Goal: Navigation & Orientation: Understand site structure

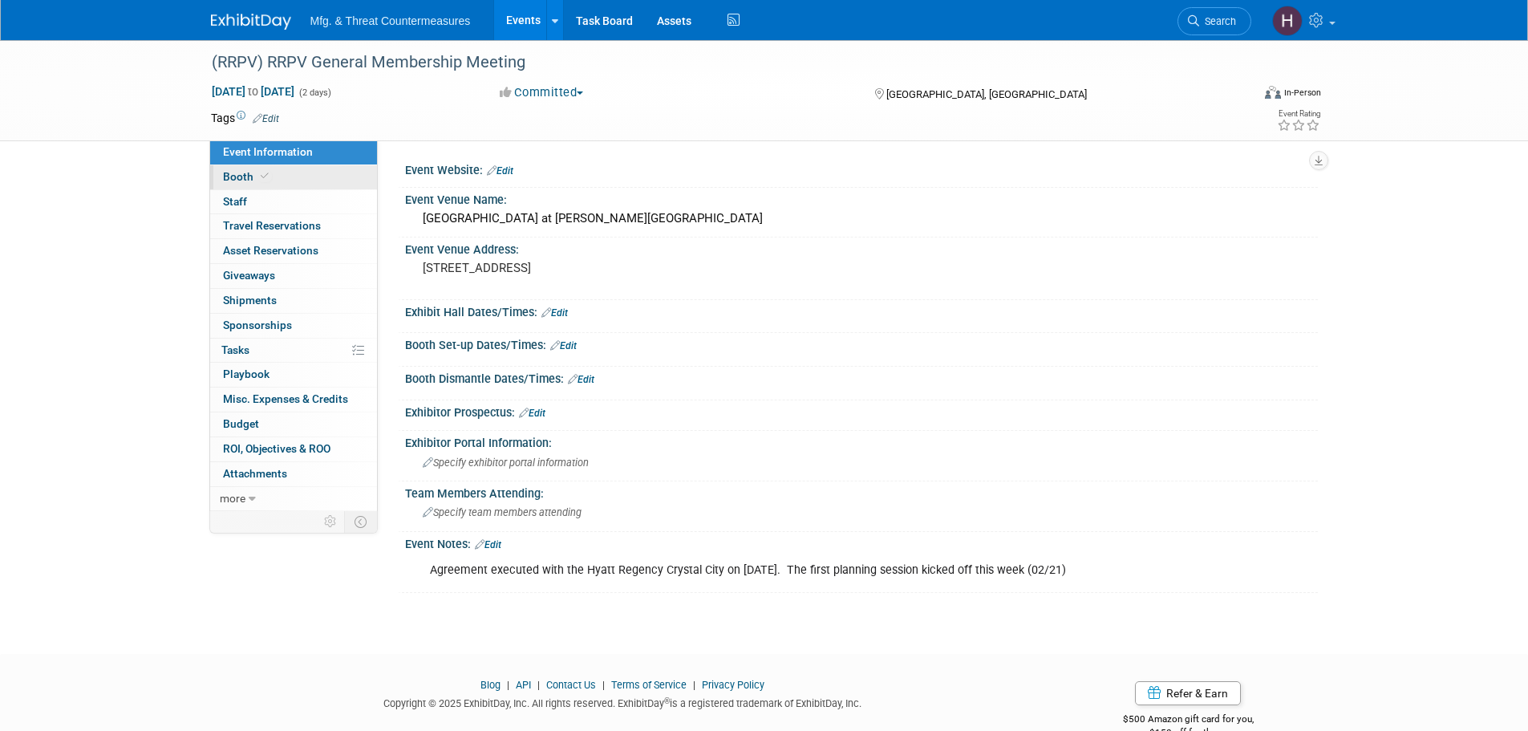
click at [233, 178] on span "Booth" at bounding box center [247, 176] width 49 height 13
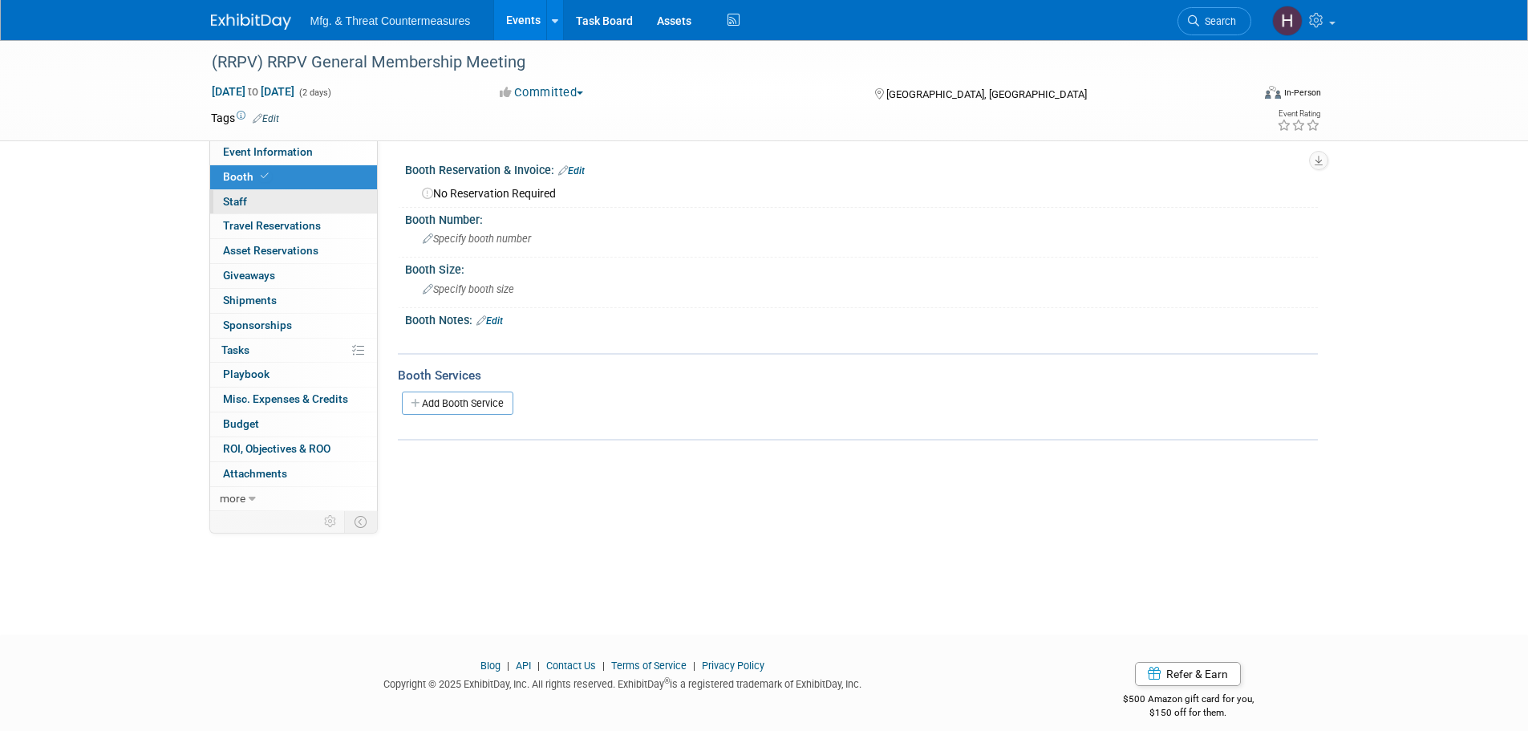
click at [263, 209] on link "0 Staff 0" at bounding box center [293, 202] width 167 height 24
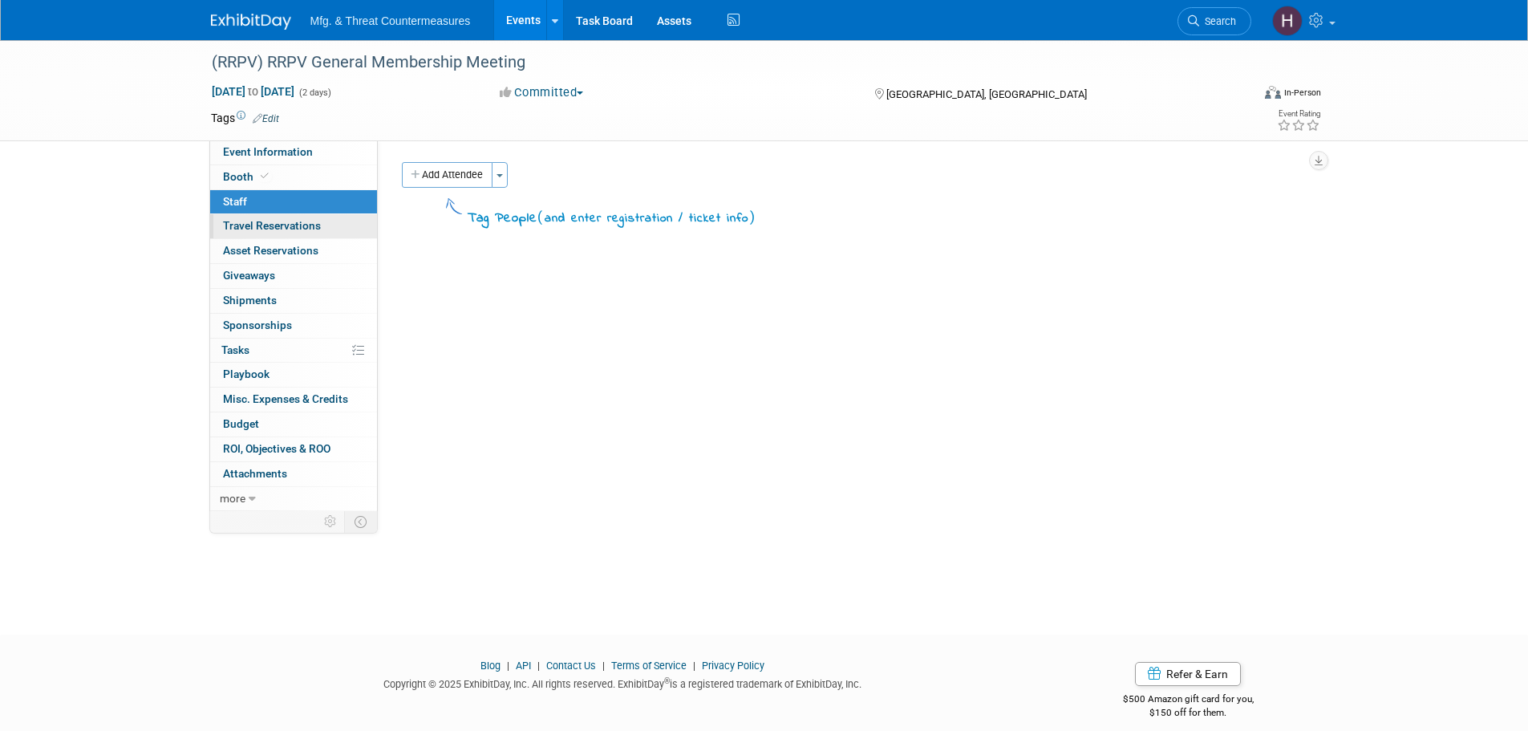
click at [254, 229] on span "Travel Reservations 0" at bounding box center [272, 225] width 98 height 13
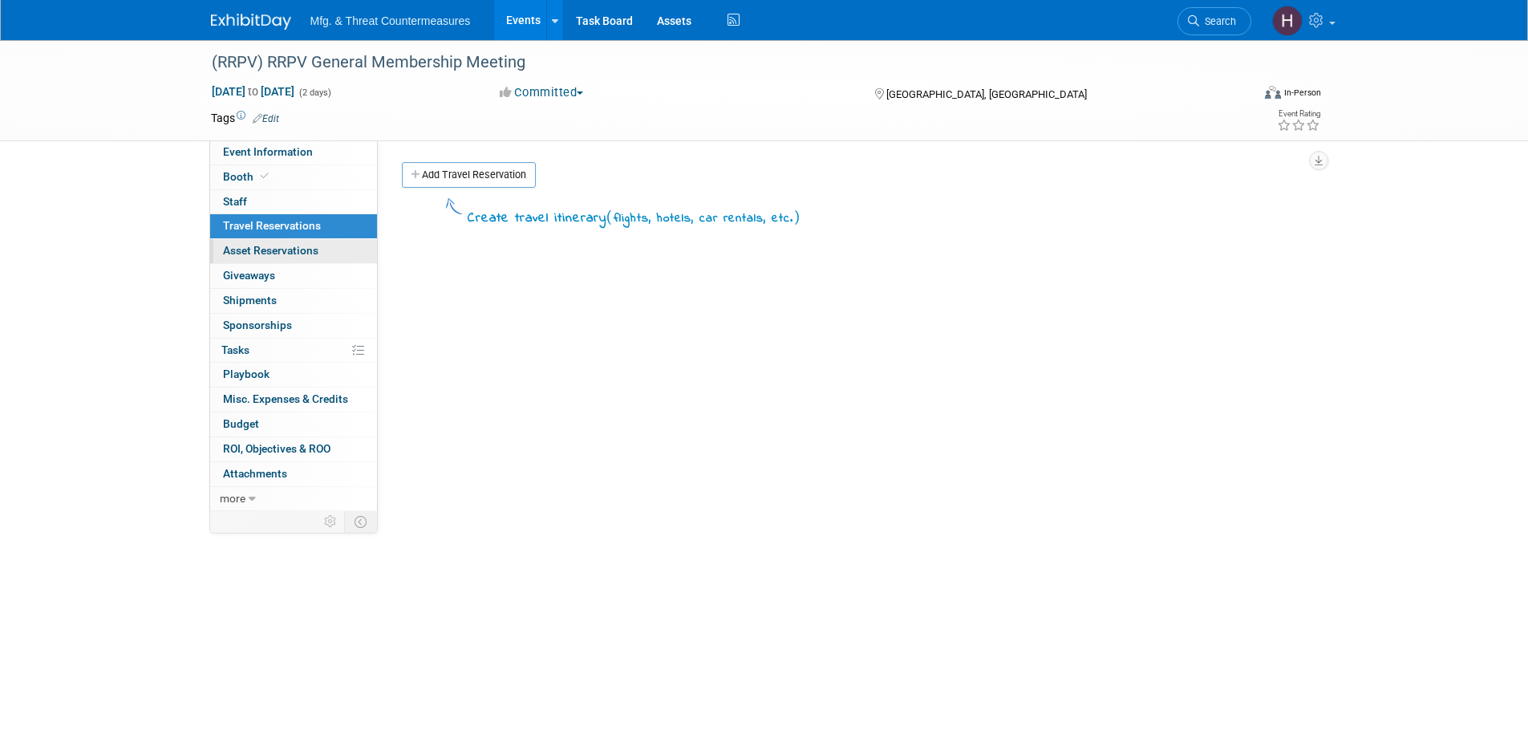
click at [258, 253] on span "Asset Reservations 0" at bounding box center [270, 250] width 95 height 13
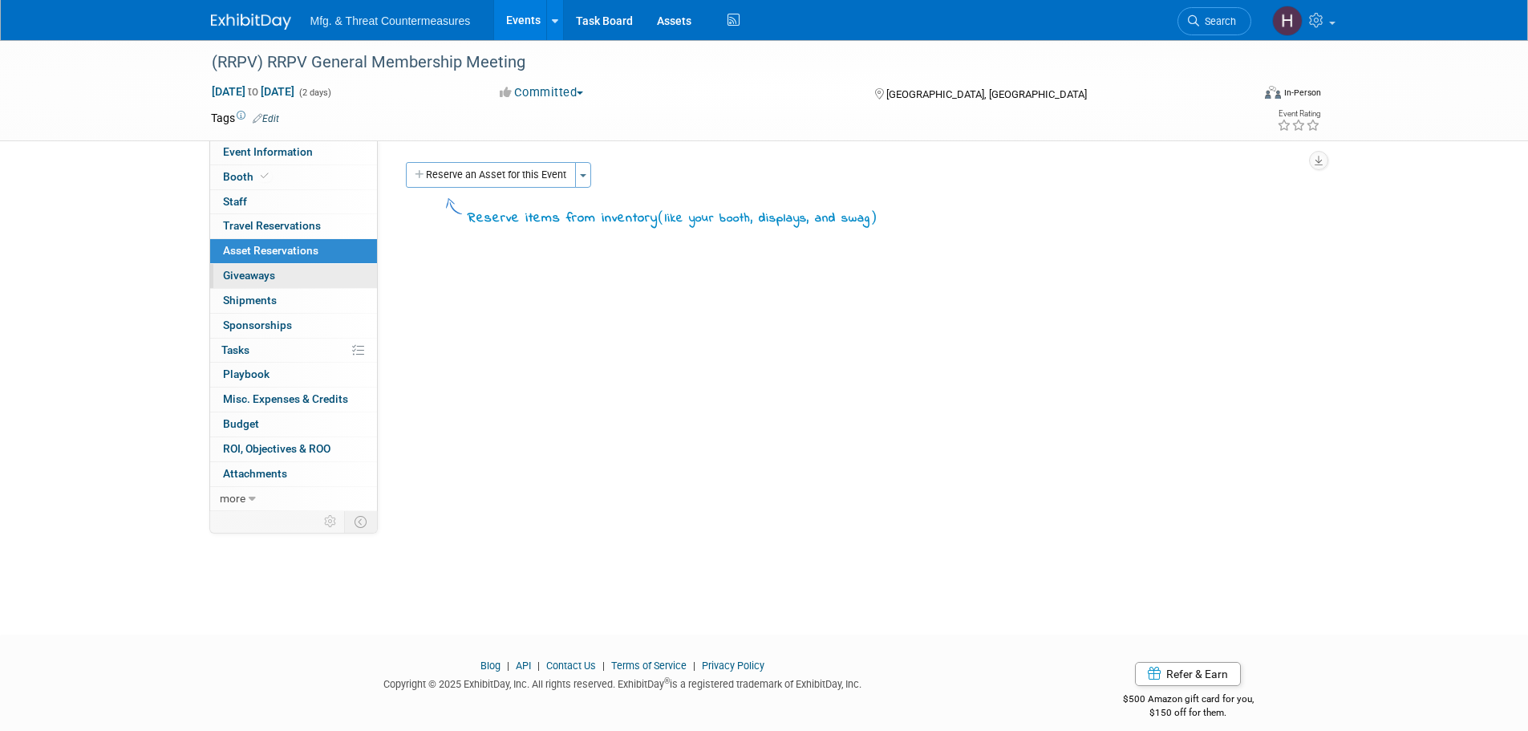
click at [251, 278] on span "Giveaways 0" at bounding box center [249, 275] width 52 height 13
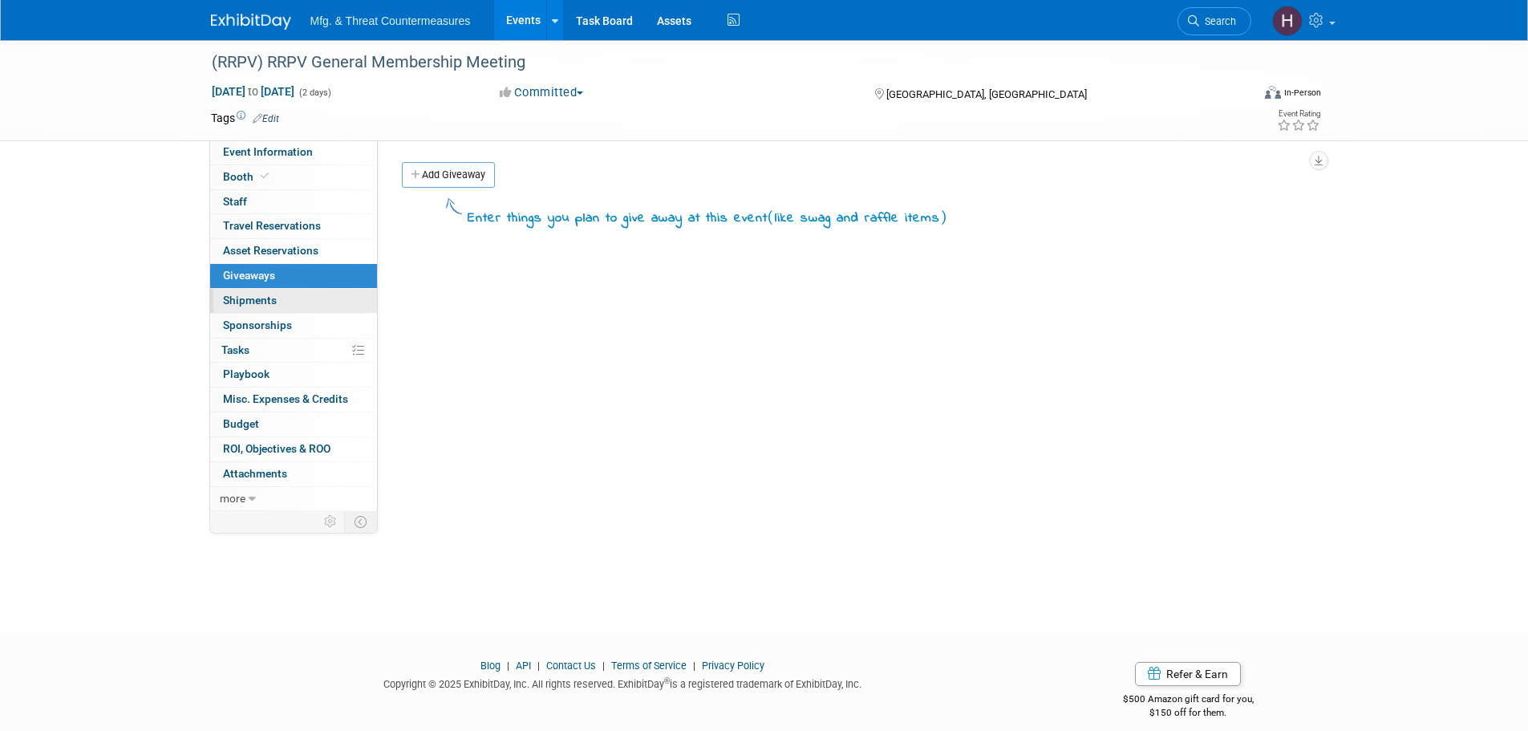
click at [240, 301] on span "Shipments 0" at bounding box center [250, 300] width 54 height 13
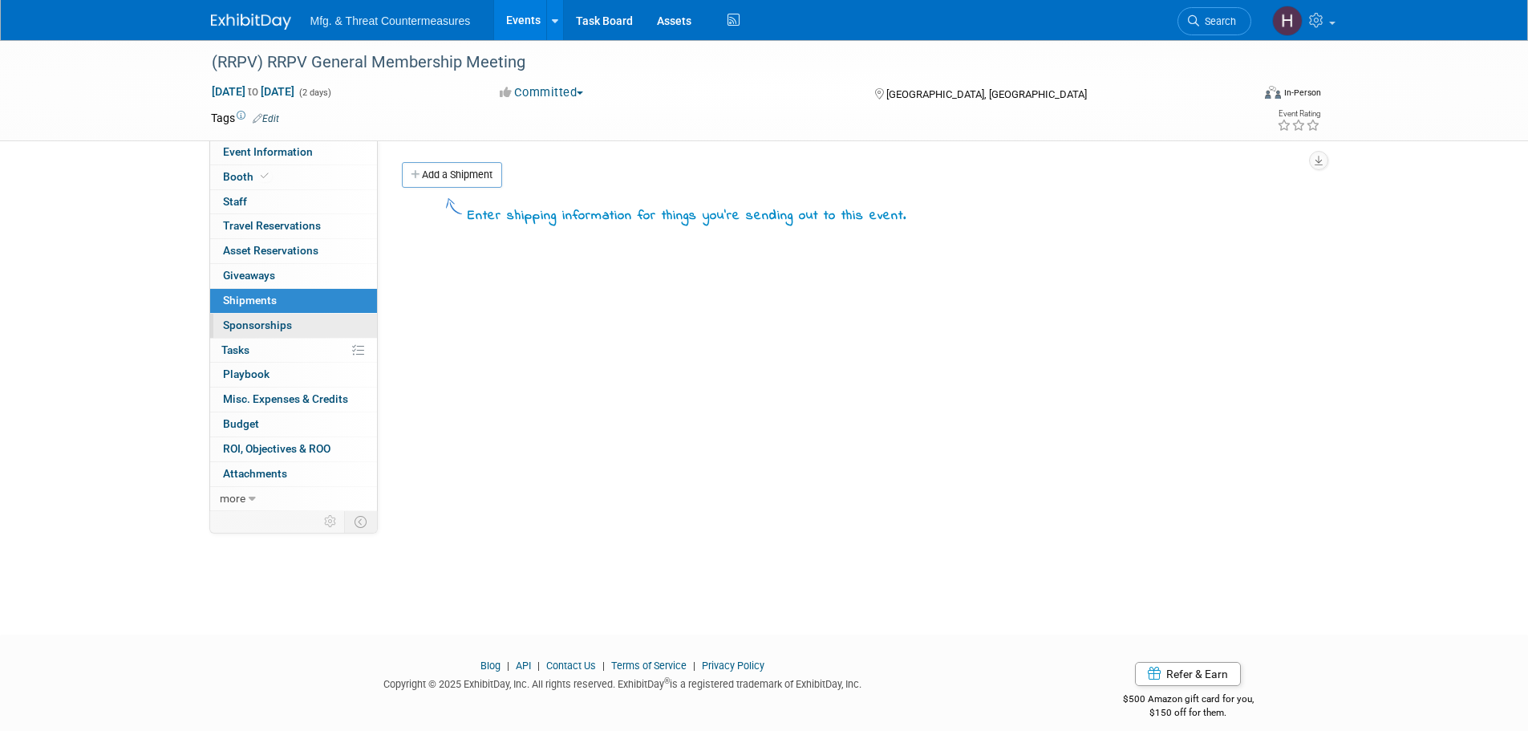
click at [246, 320] on span "Sponsorships 0" at bounding box center [257, 325] width 69 height 13
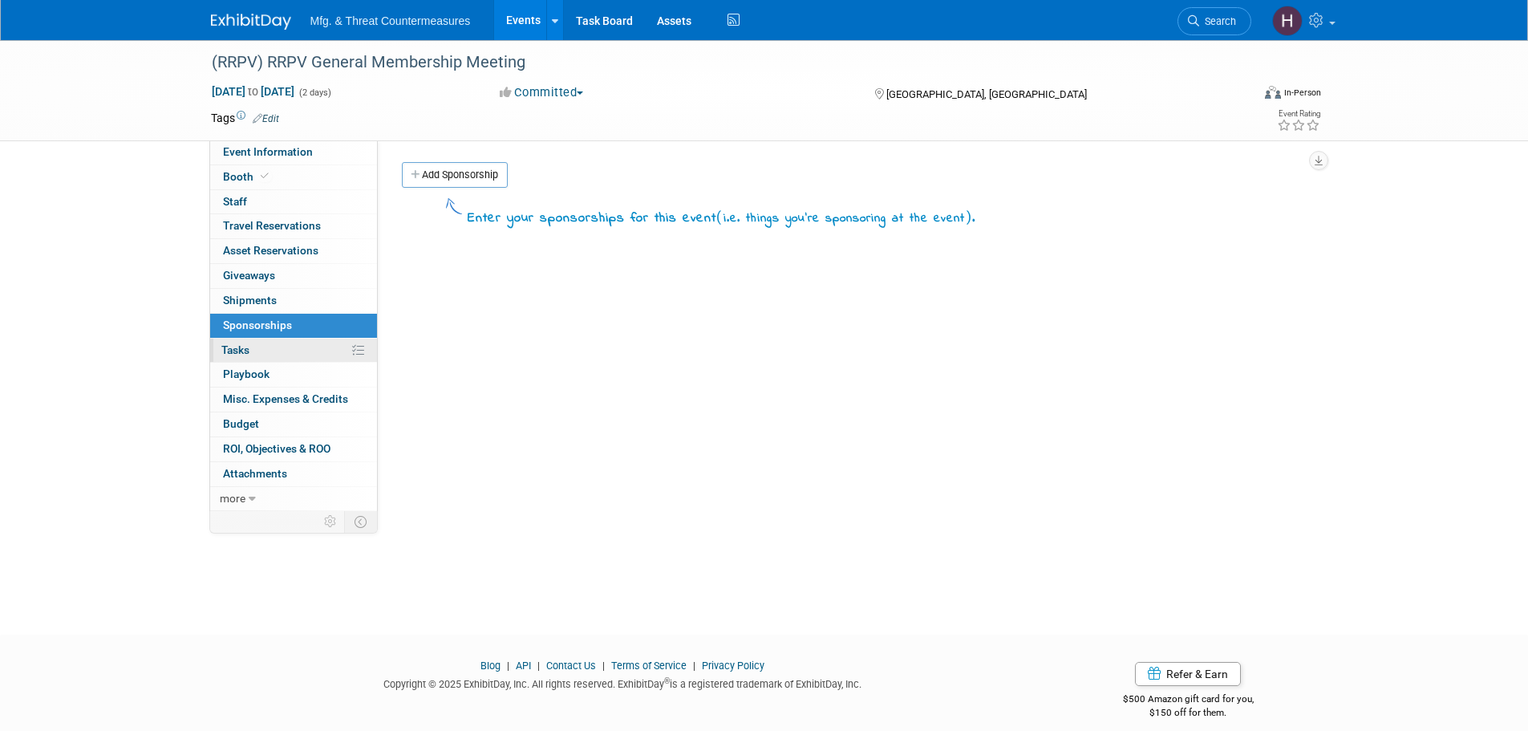
click at [233, 346] on span "Tasks 0%" at bounding box center [235, 349] width 28 height 13
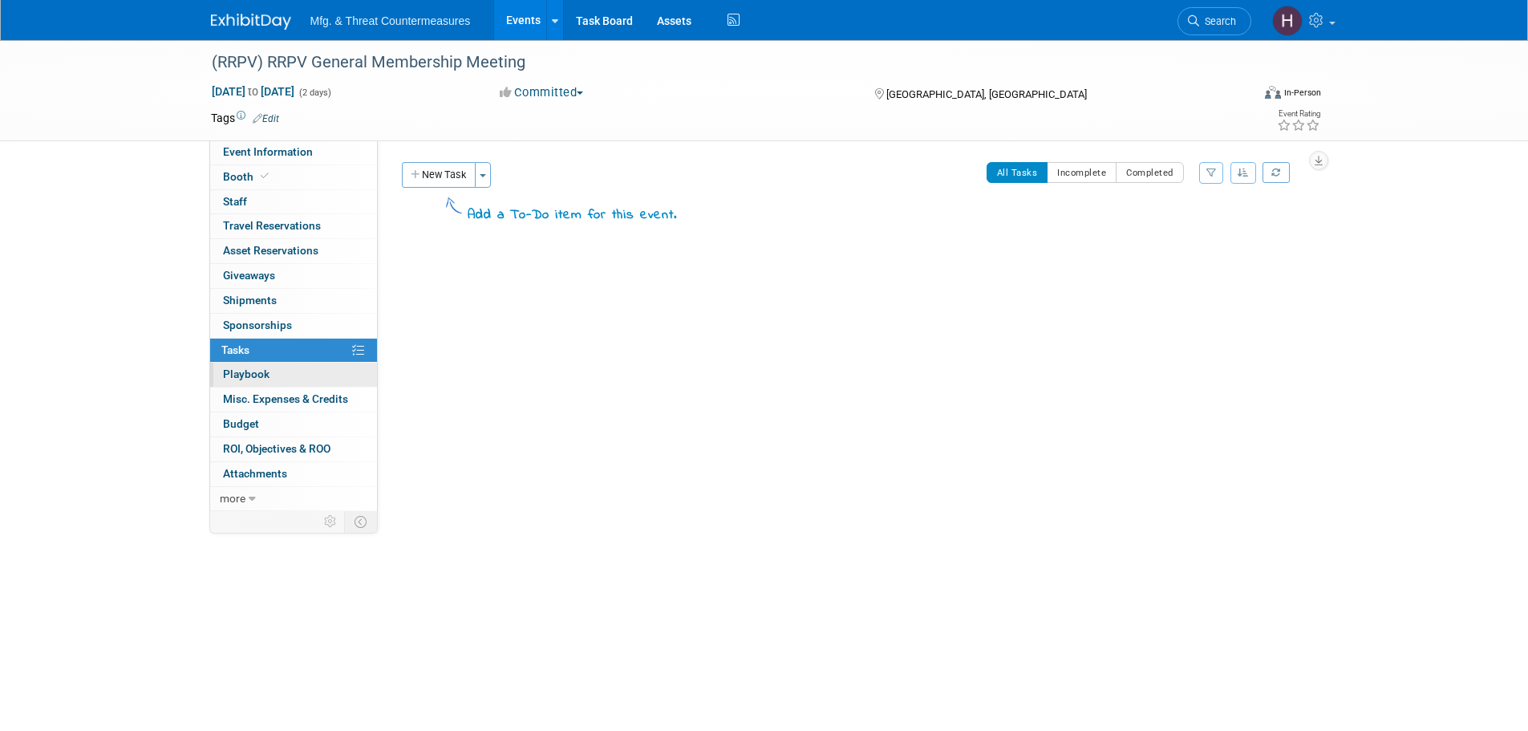
click at [232, 371] on span "Playbook 0" at bounding box center [246, 373] width 47 height 13
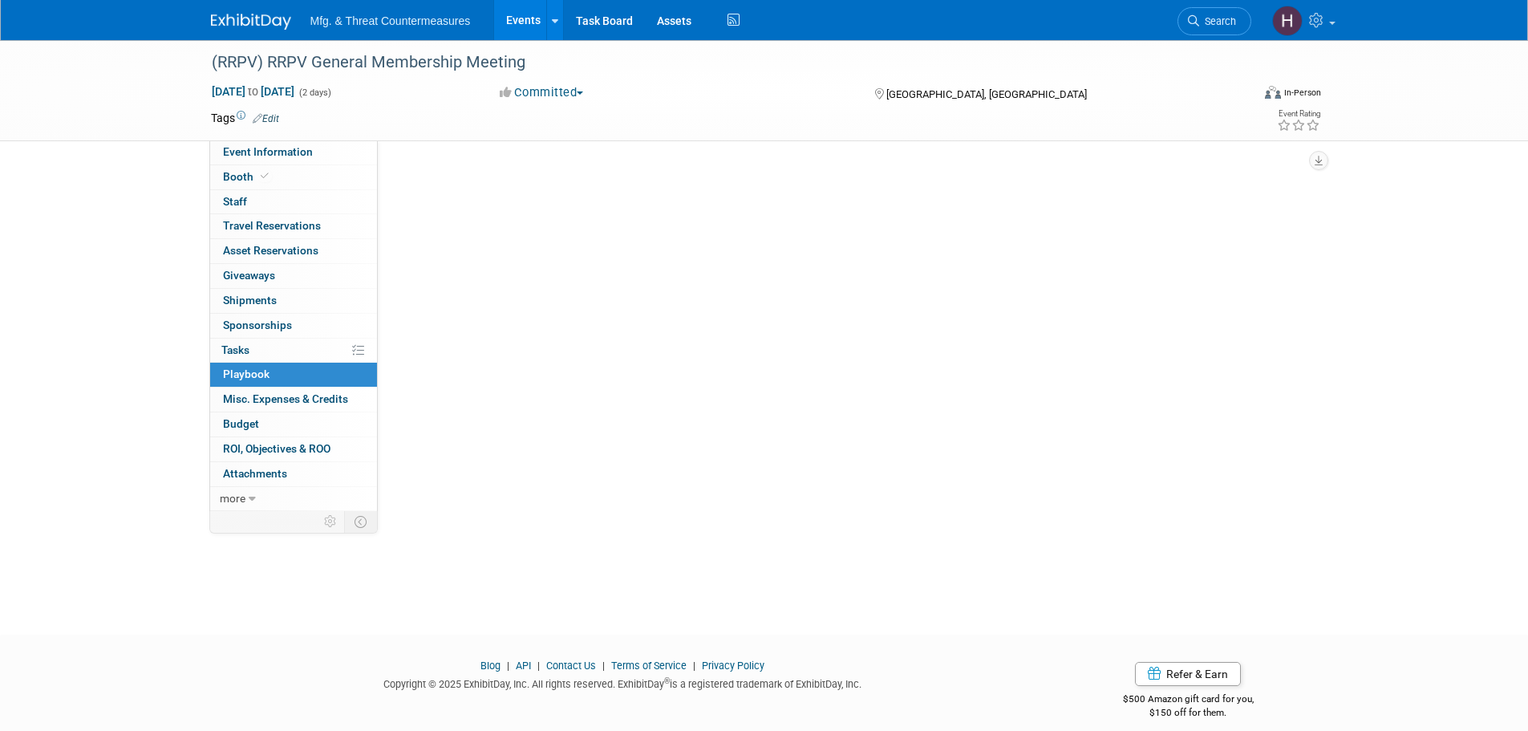
click at [232, 371] on span "Playbook 0" at bounding box center [246, 373] width 47 height 13
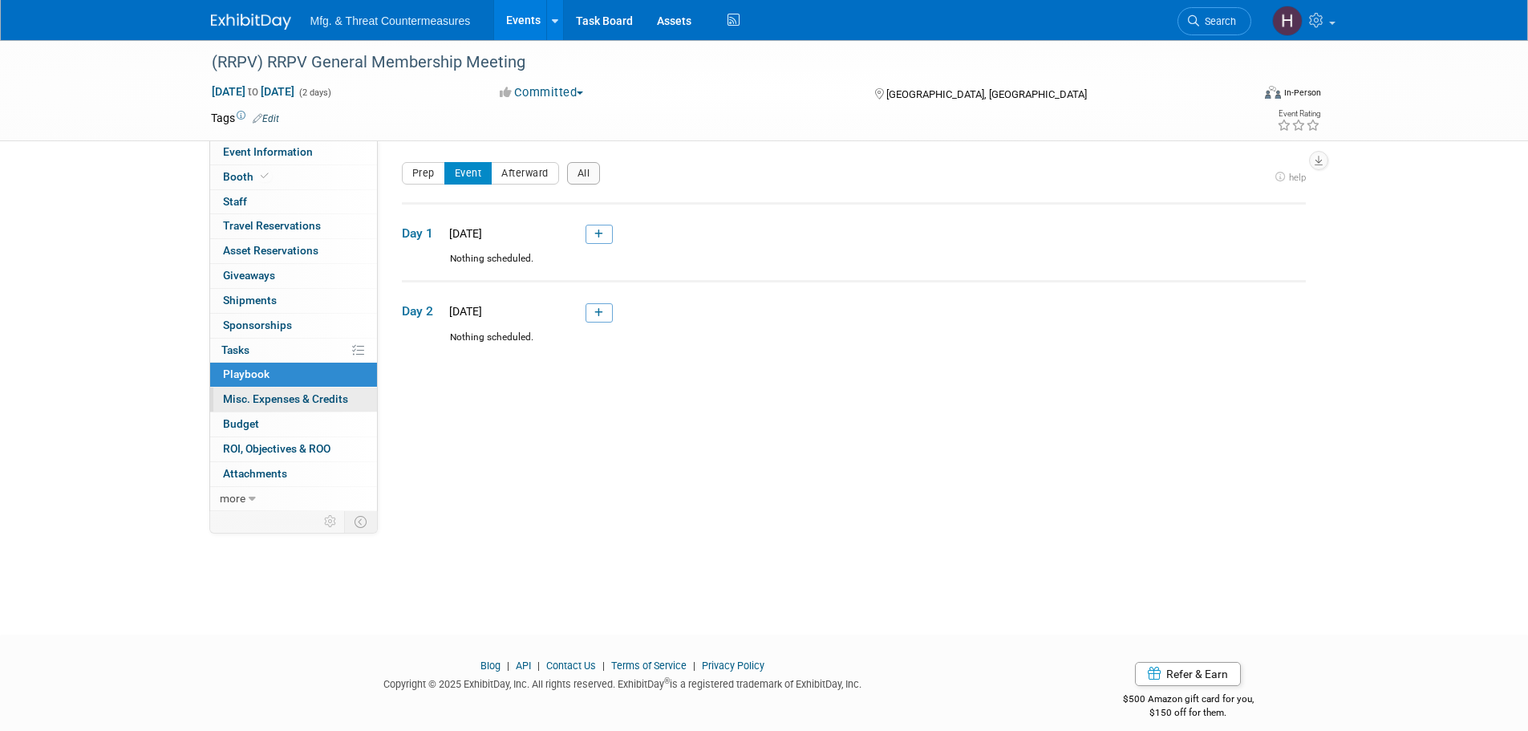
click at [236, 409] on link "0 Misc. Expenses & Credits 0" at bounding box center [293, 400] width 167 height 24
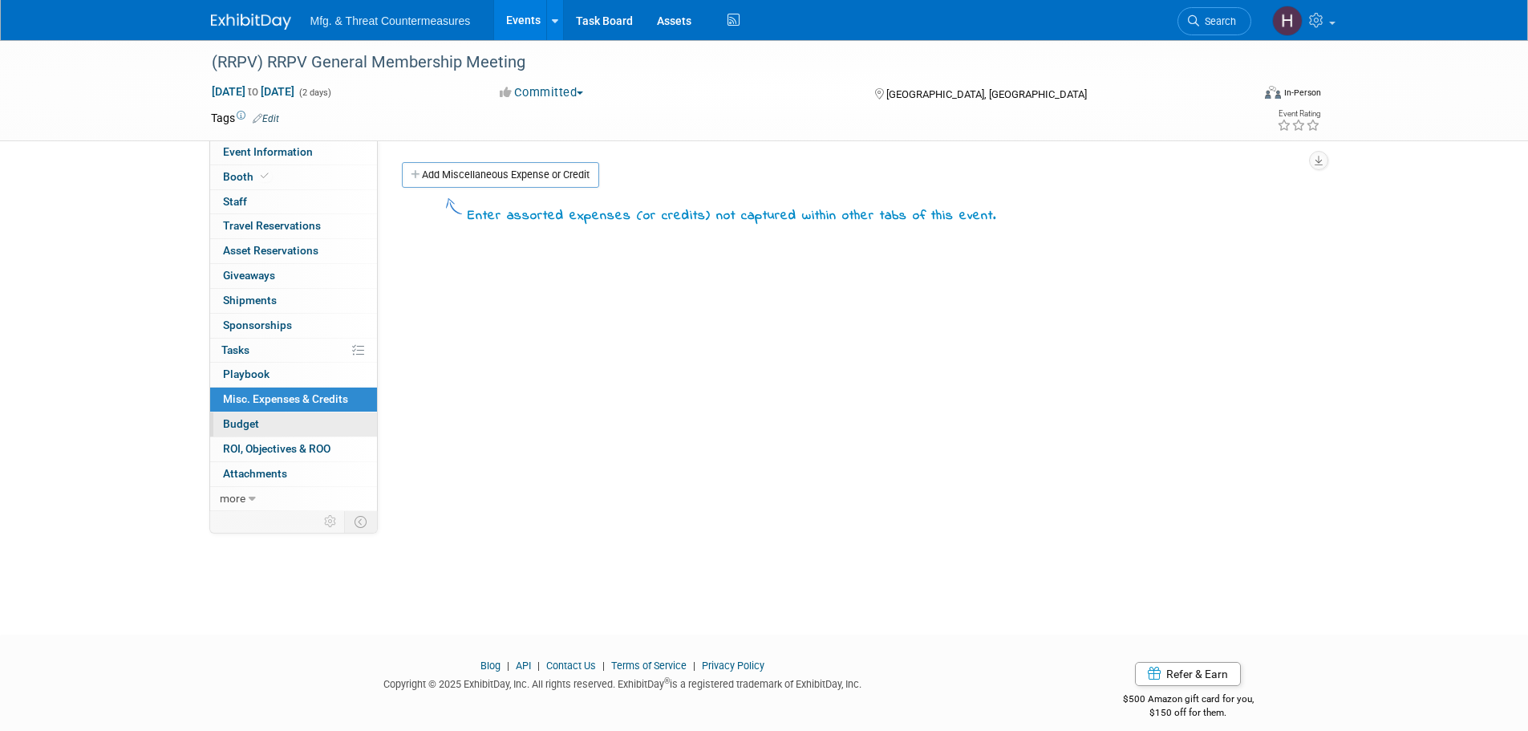
click at [243, 428] on span "Budget" at bounding box center [241, 423] width 36 height 13
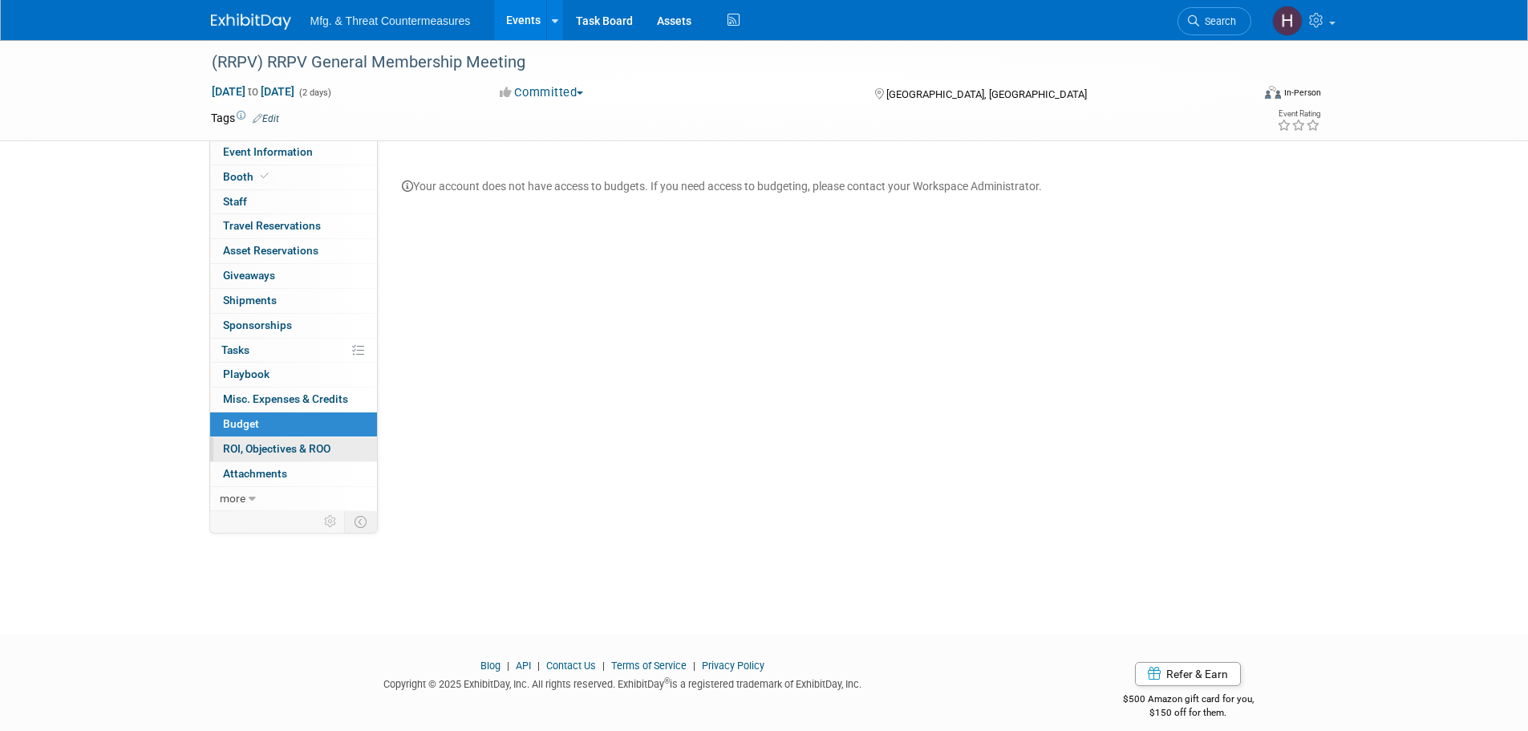
click at [246, 452] on span "ROI, Objectives & ROO 0" at bounding box center [277, 448] width 108 height 13
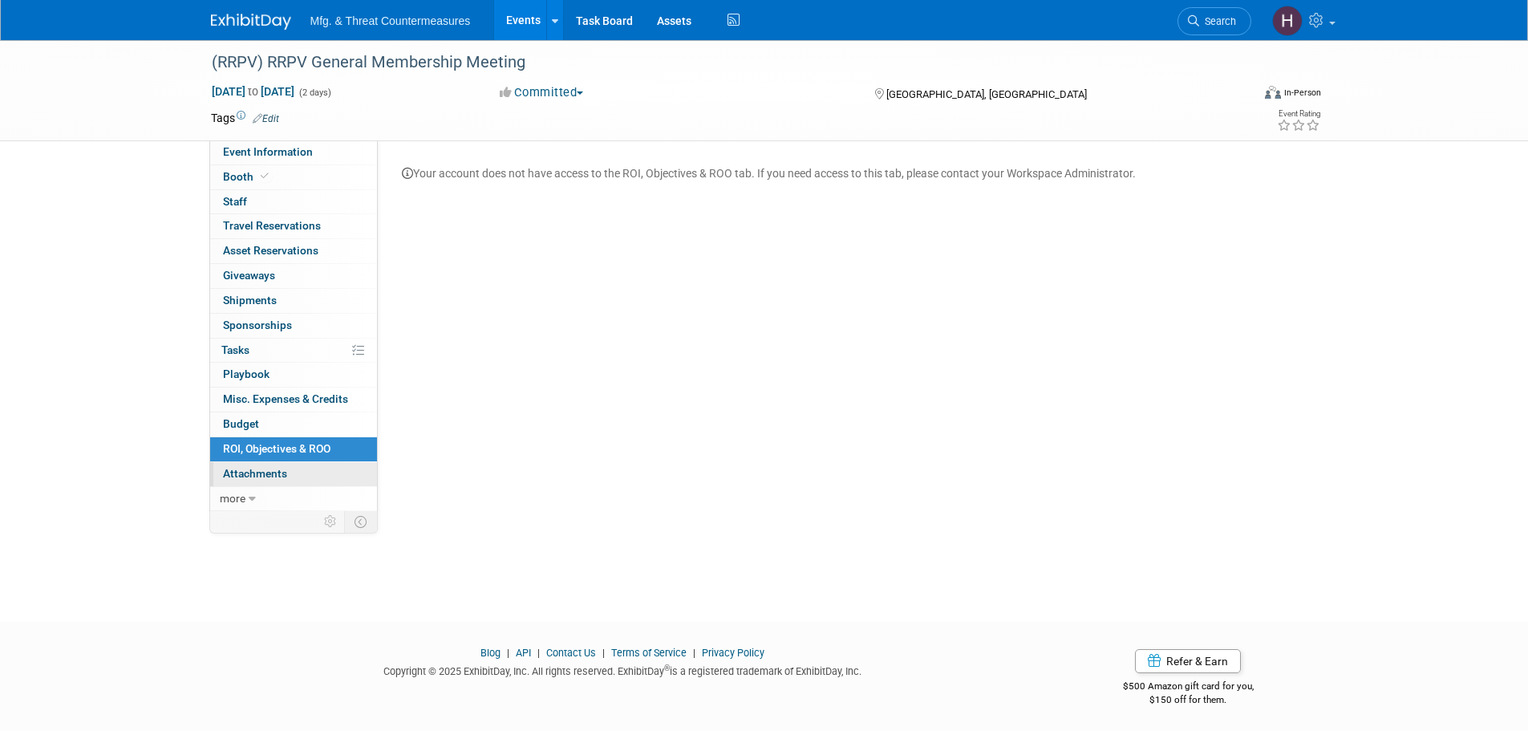
scroll to position [16, 0]
click at [293, 481] on link "0 Attachments 0" at bounding box center [293, 474] width 167 height 24
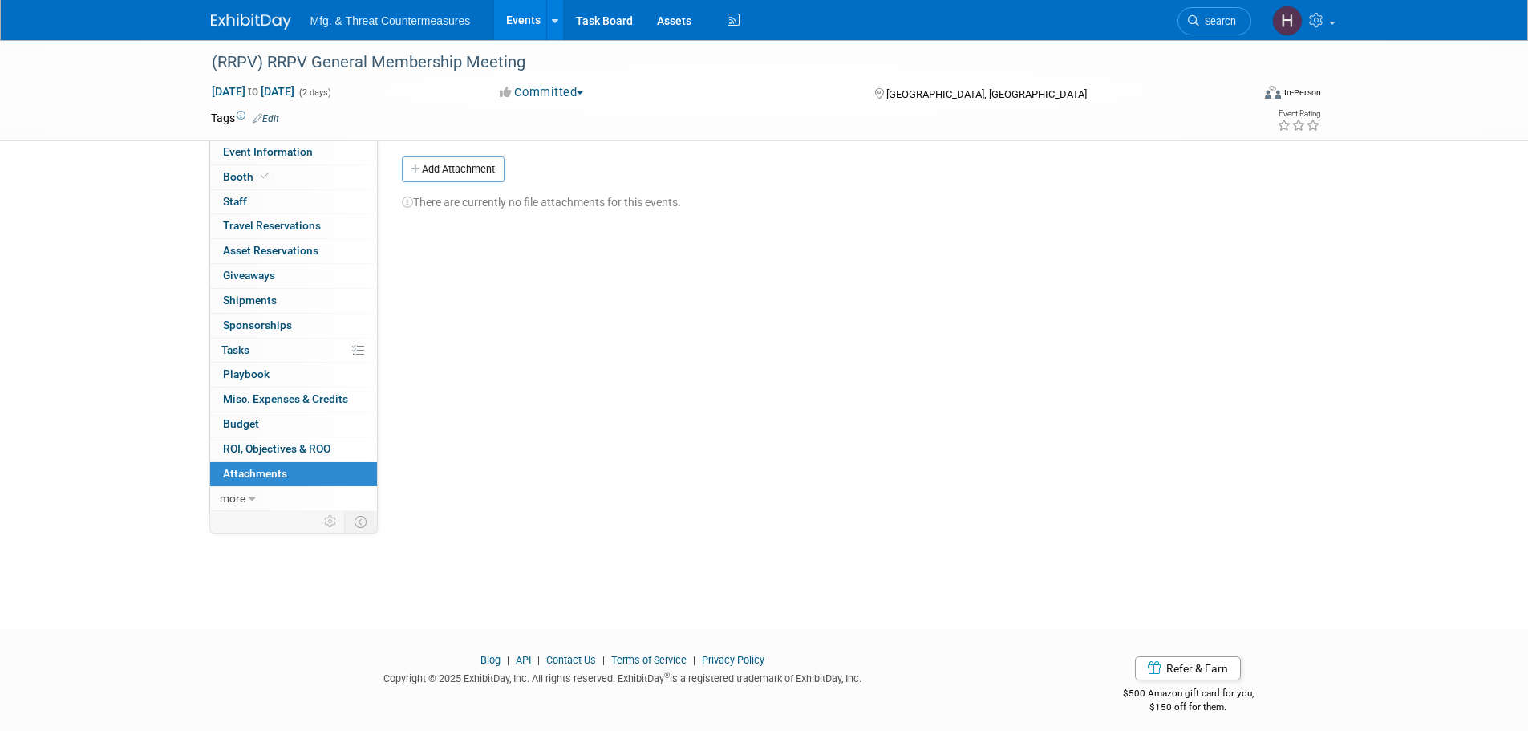
scroll to position [0, 0]
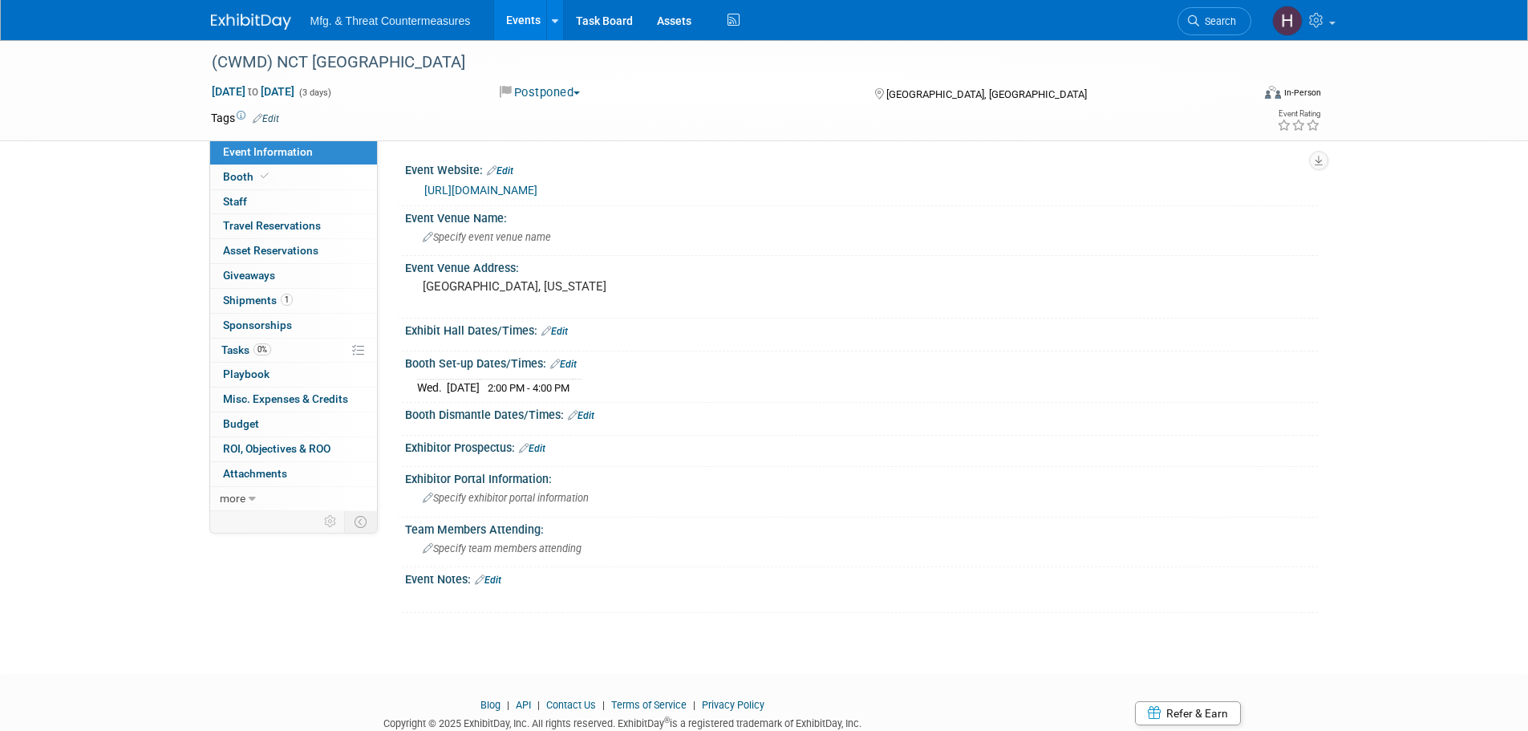
click at [522, 190] on link "https://nct-events.com/nct-usa" at bounding box center [480, 190] width 113 height 13
click at [278, 176] on link "Booth" at bounding box center [293, 177] width 167 height 24
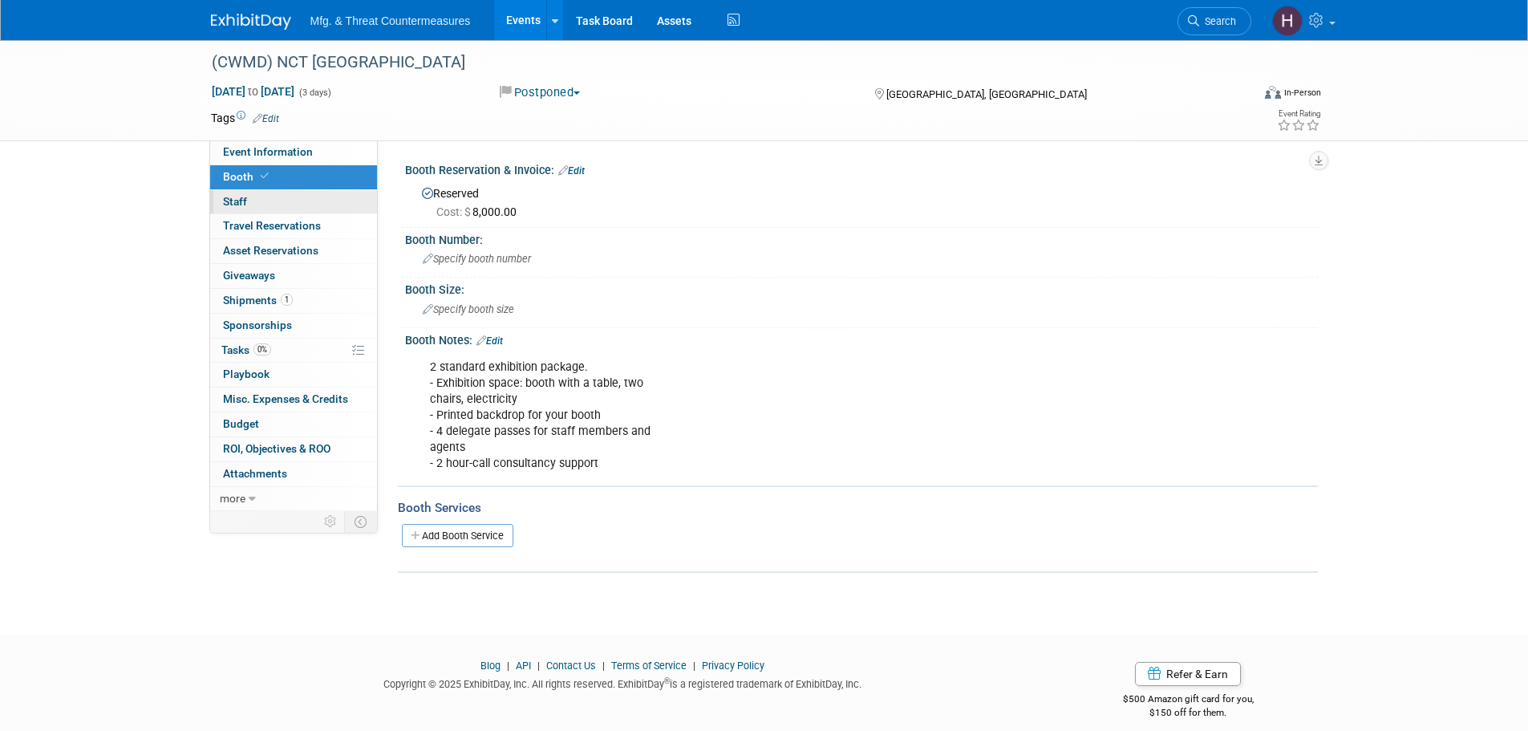
click at [274, 203] on link "0 Staff 0" at bounding box center [293, 202] width 167 height 24
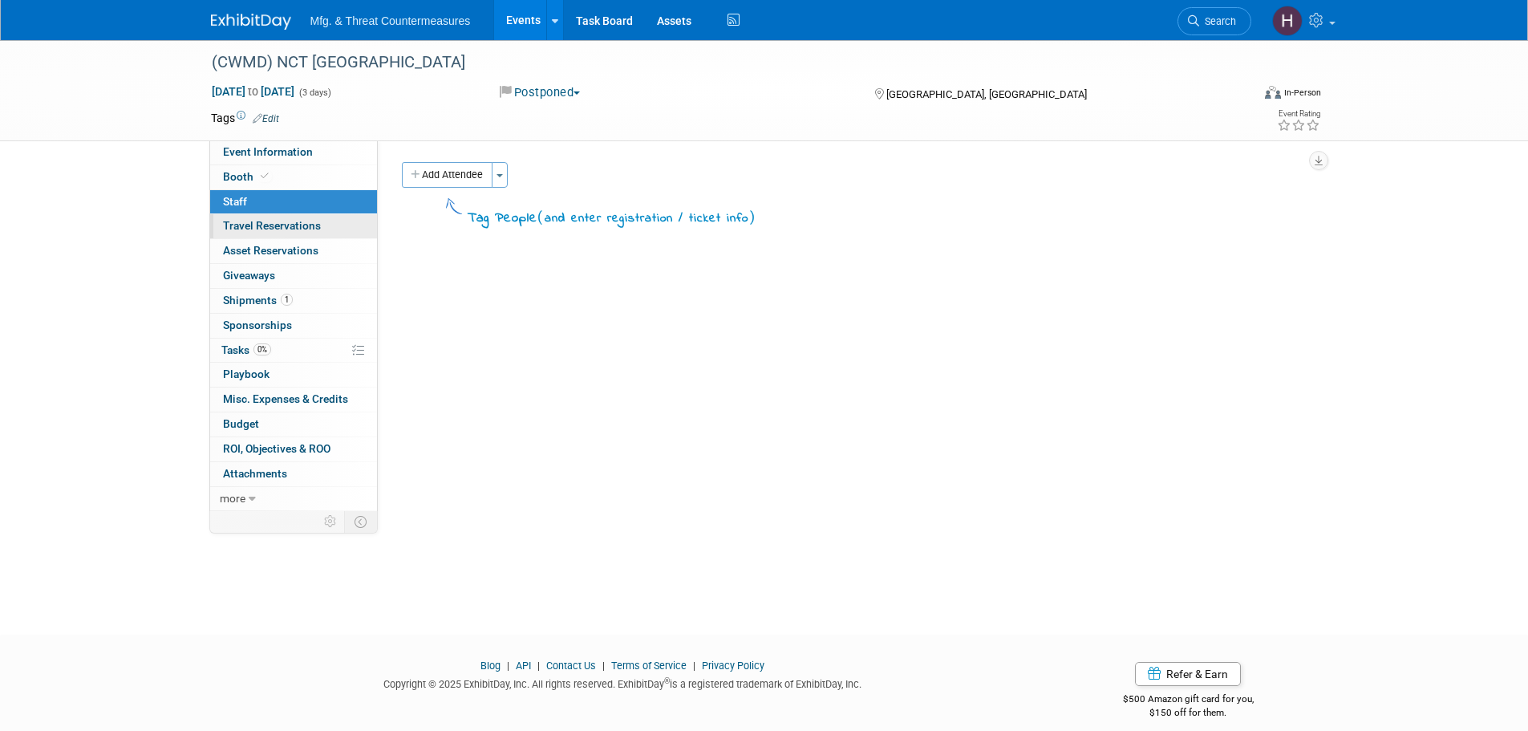
click at [262, 227] on span "Travel Reservations 0" at bounding box center [272, 225] width 98 height 13
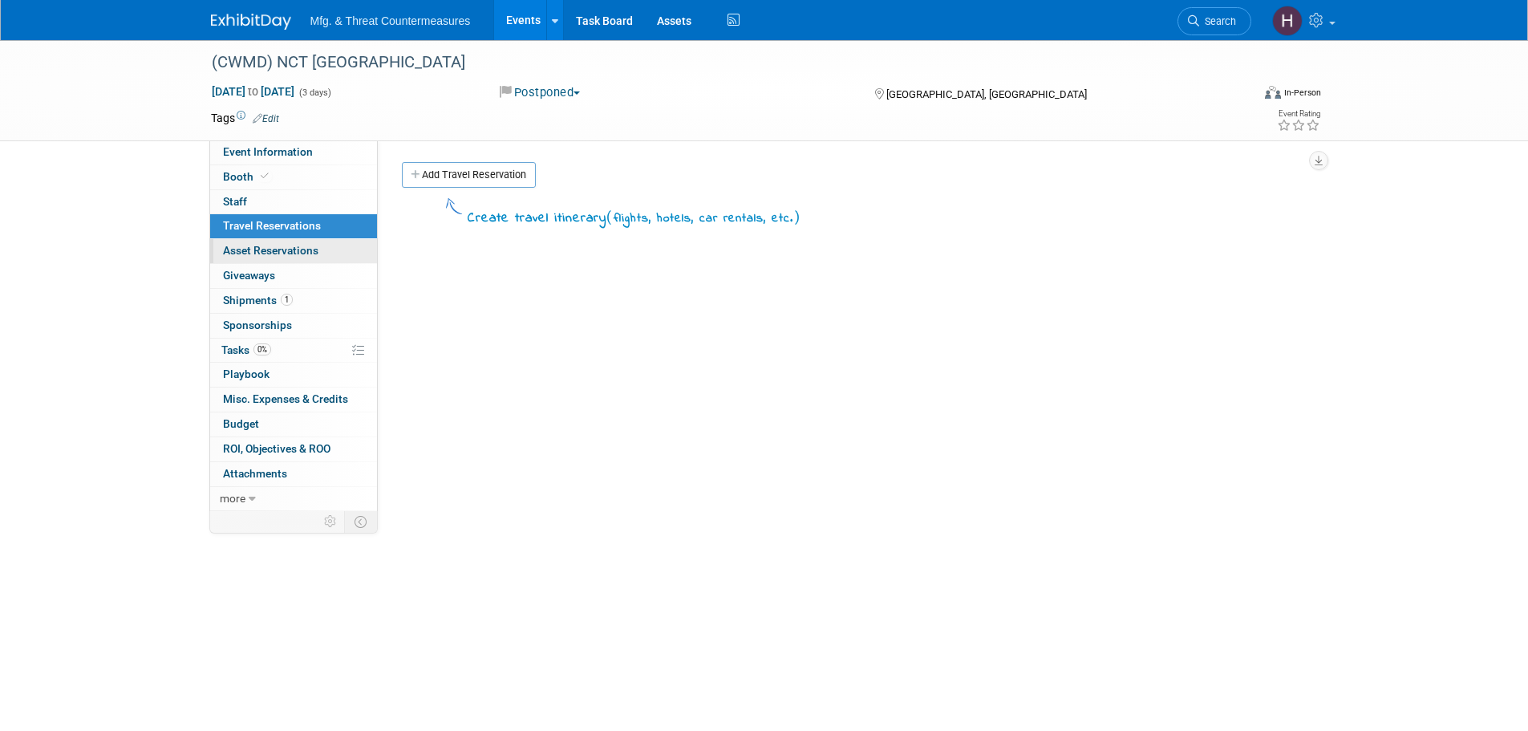
click at [254, 257] on span "Asset Reservations 0" at bounding box center [270, 250] width 95 height 13
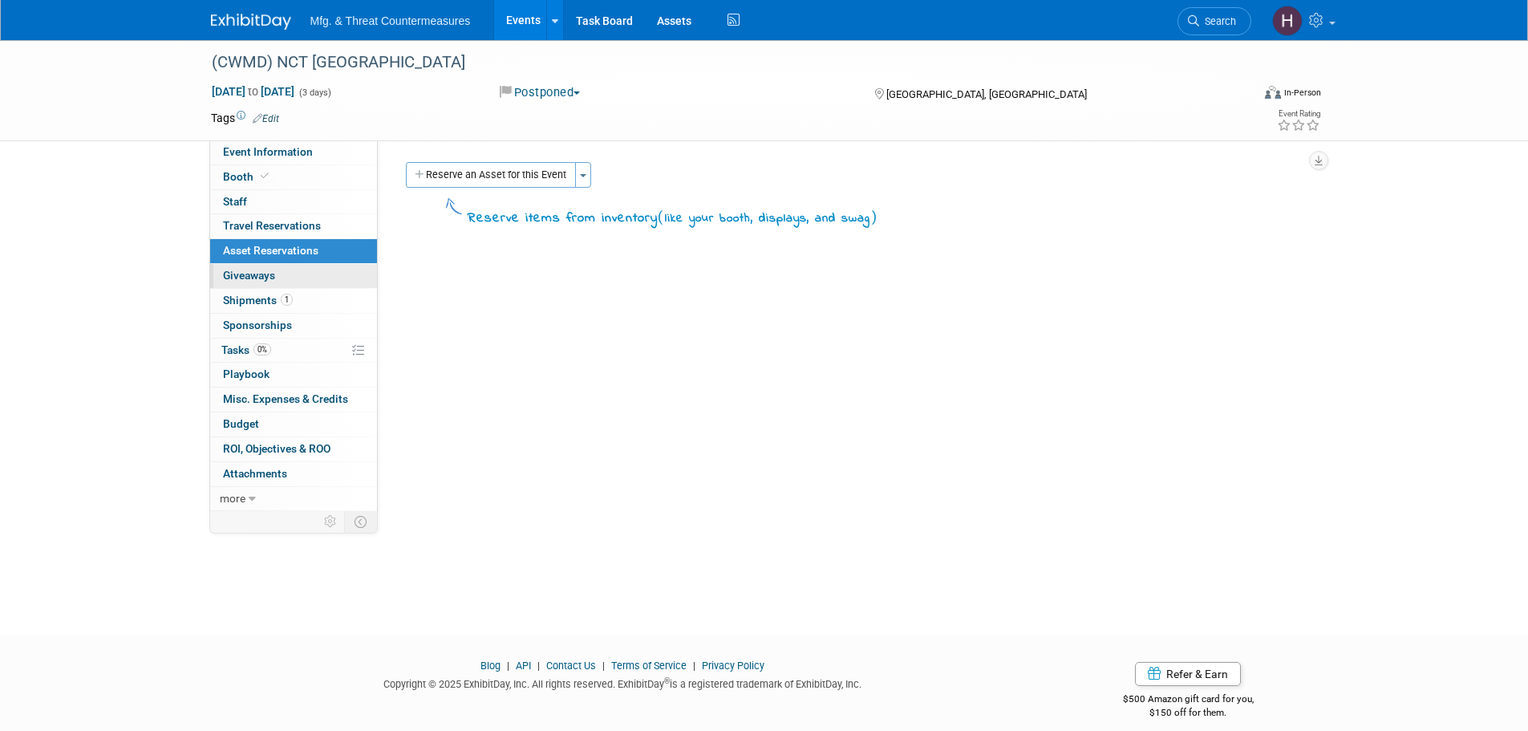
click at [246, 285] on link "0 Giveaways 0" at bounding box center [293, 276] width 167 height 24
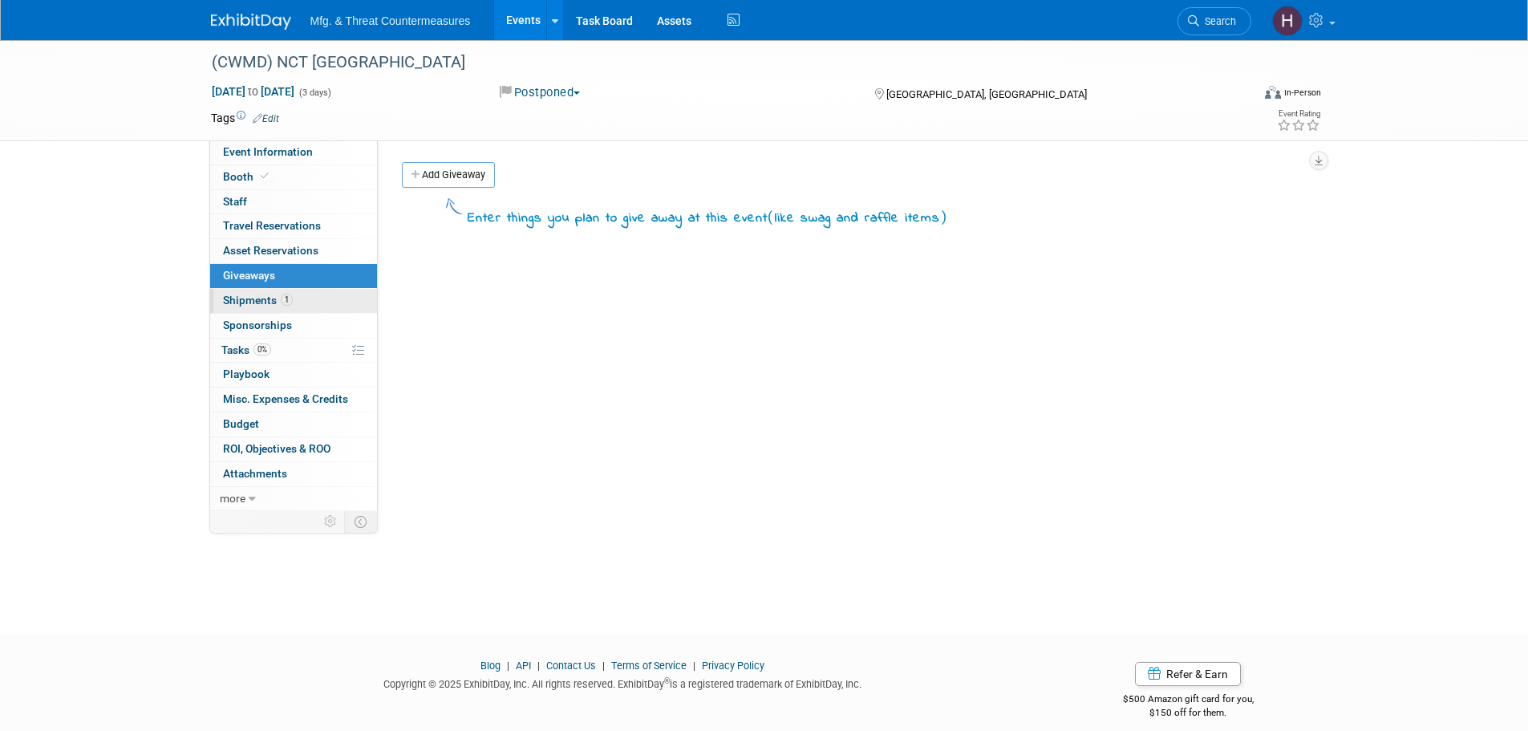
click at [246, 304] on span "Shipments 1" at bounding box center [258, 300] width 70 height 13
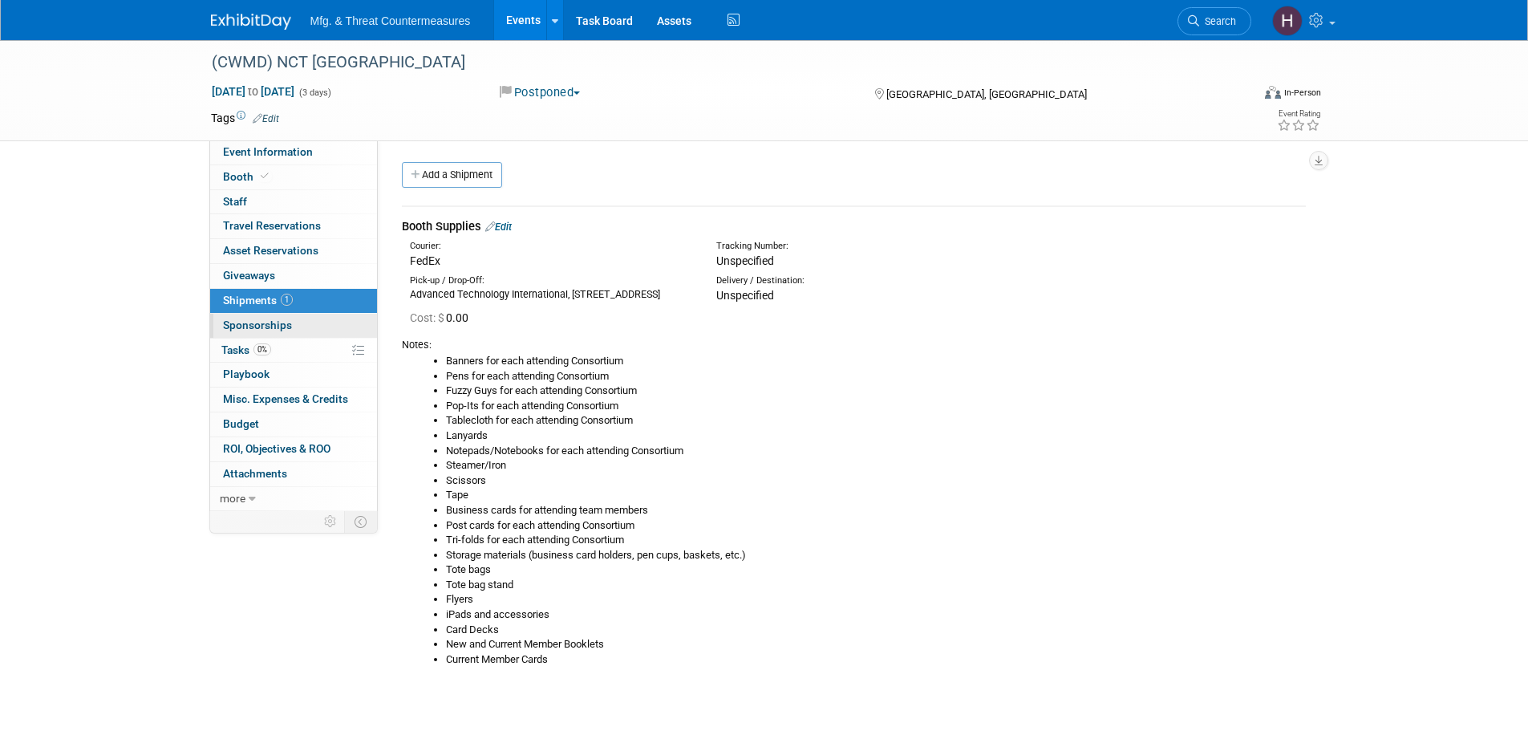
click at [234, 327] on span "Sponsorships 0" at bounding box center [257, 325] width 69 height 13
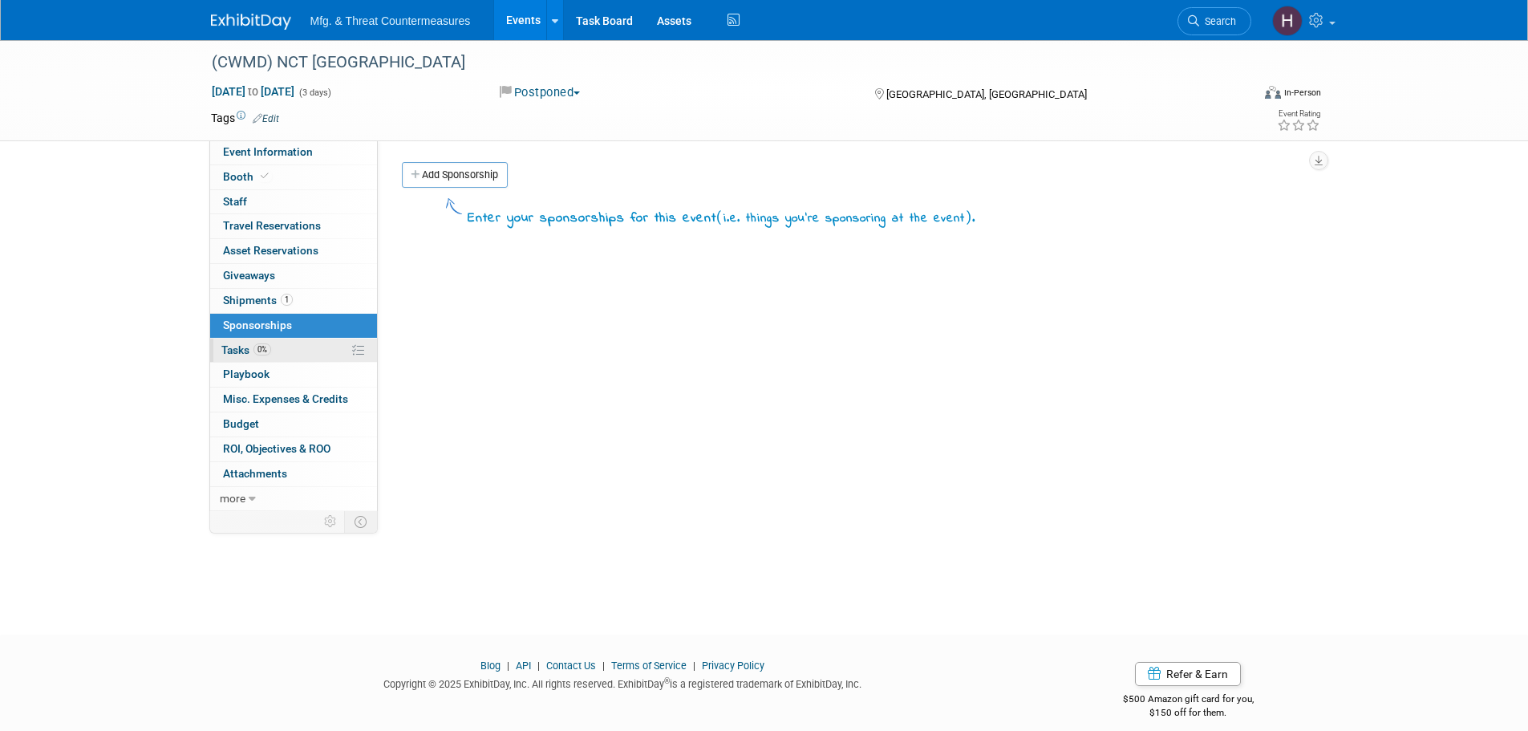
click at [246, 351] on span "Tasks 0%" at bounding box center [246, 349] width 50 height 13
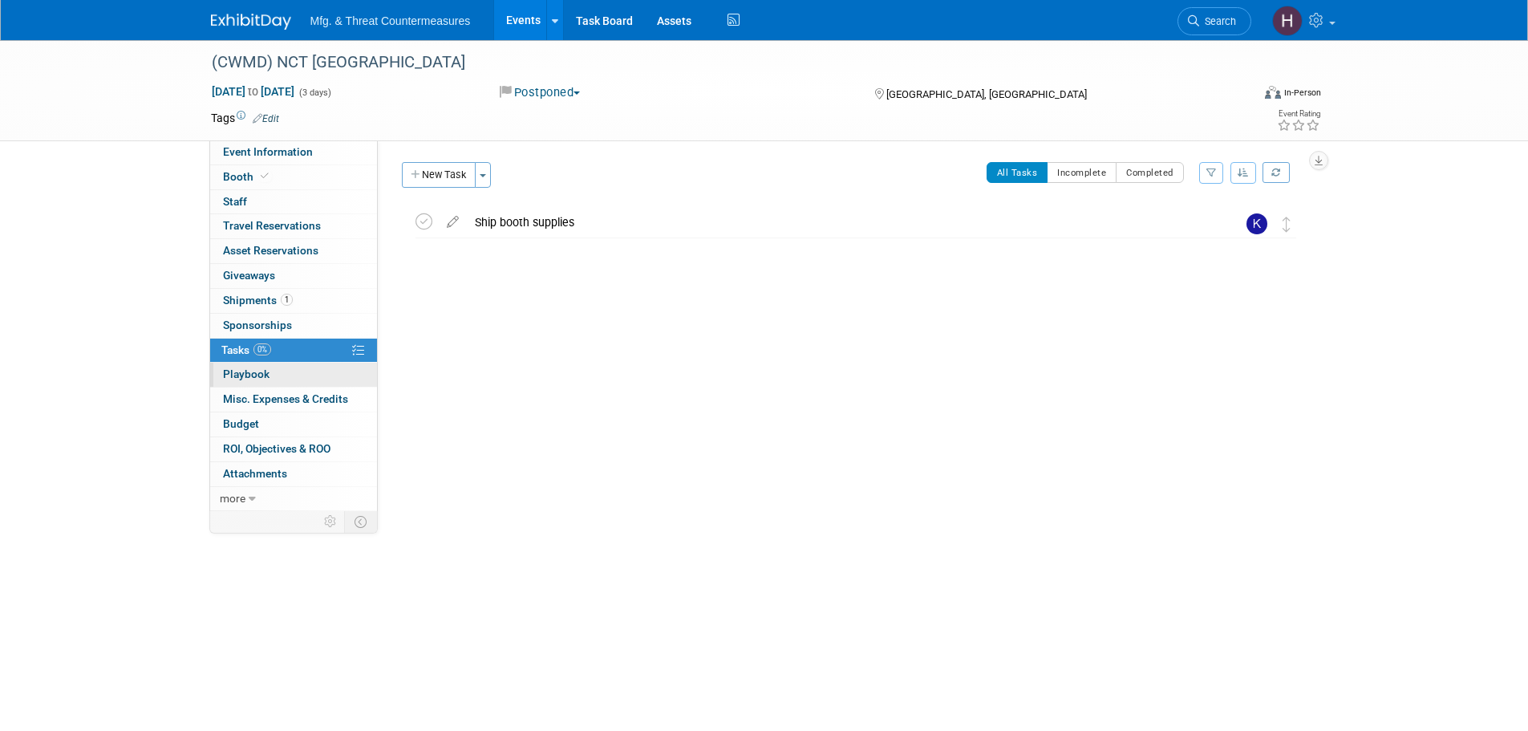
click at [243, 376] on span "Playbook 0" at bounding box center [246, 373] width 47 height 13
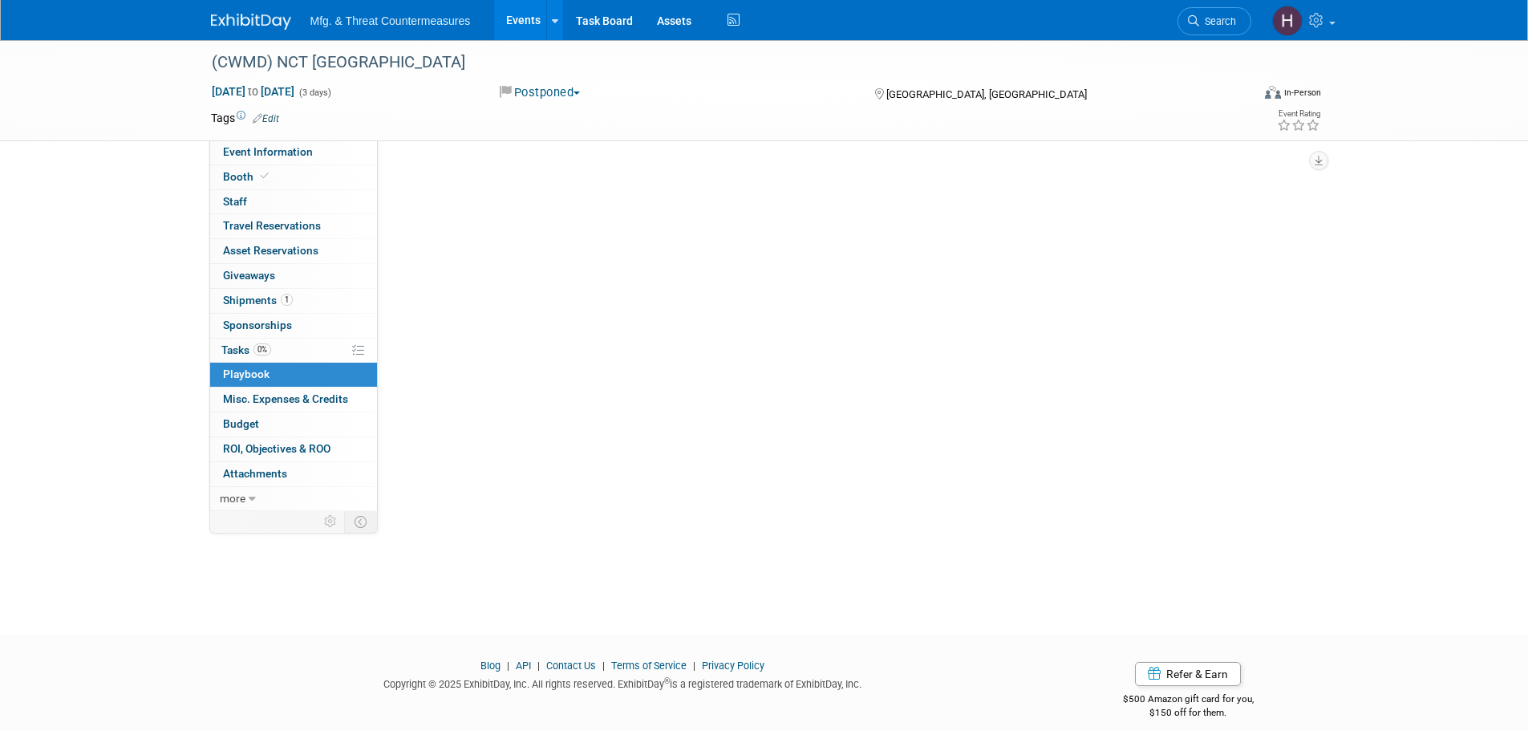
click at [243, 376] on span "Playbook 0" at bounding box center [246, 373] width 47 height 13
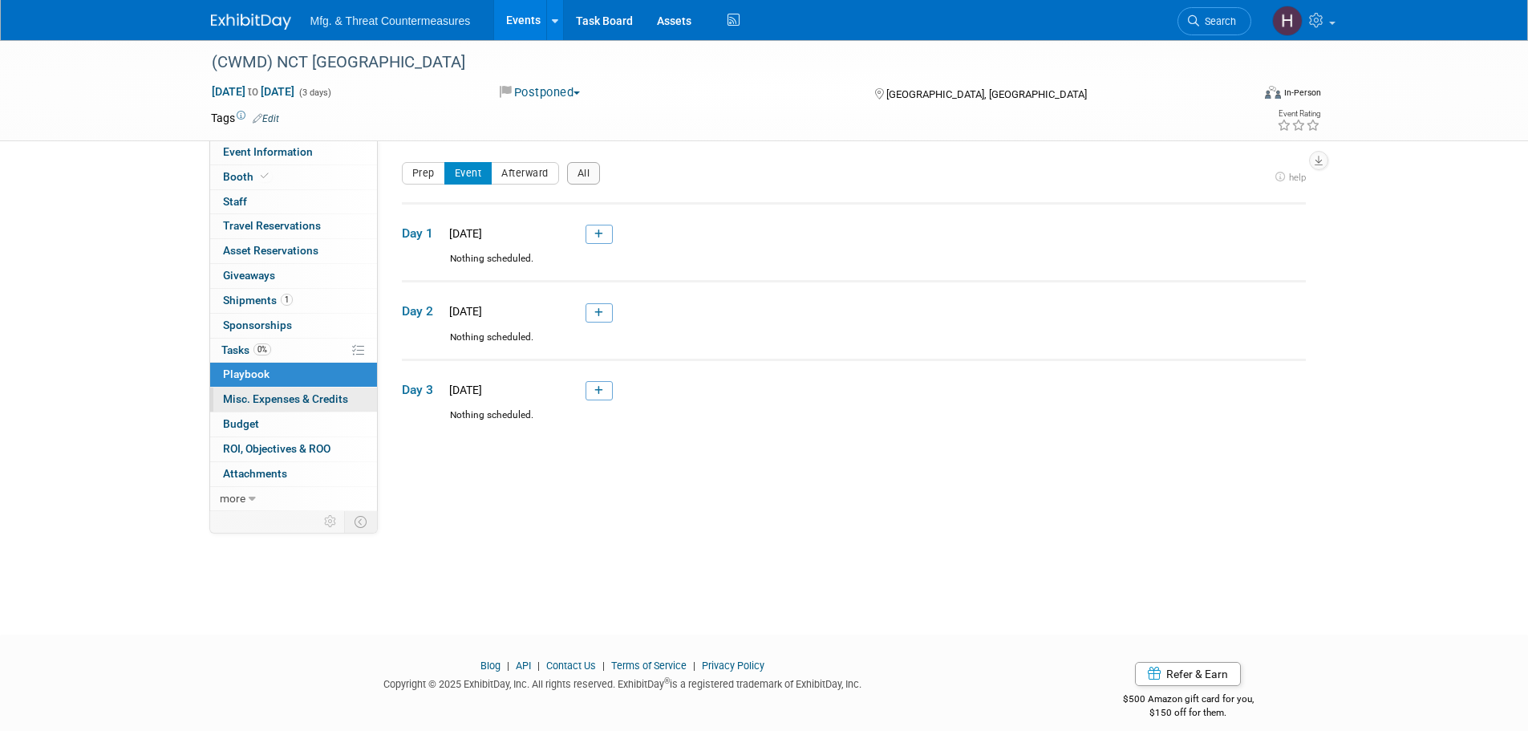
click at [241, 402] on span "Misc. Expenses & Credits 0" at bounding box center [285, 398] width 125 height 13
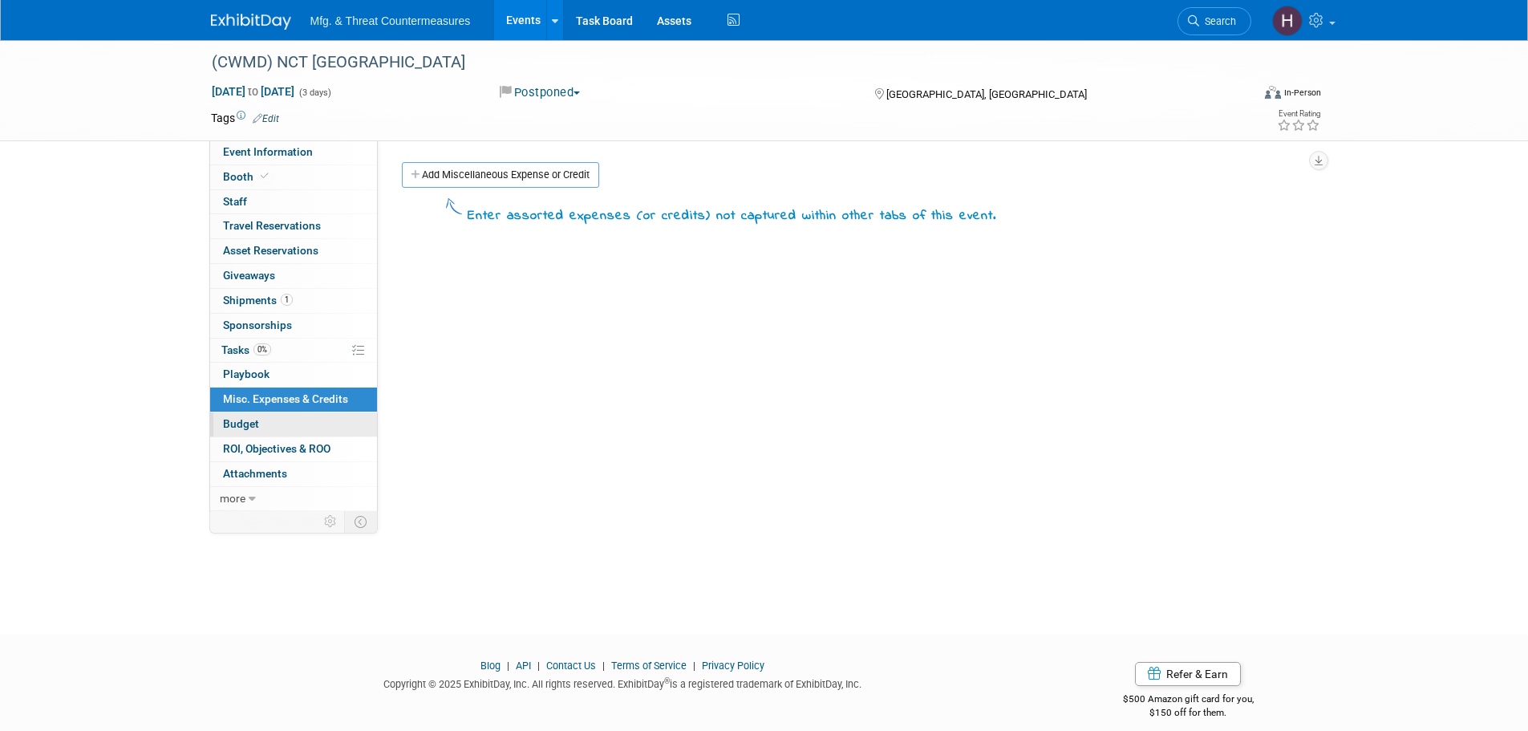
click at [237, 428] on span "Budget" at bounding box center [241, 423] width 36 height 13
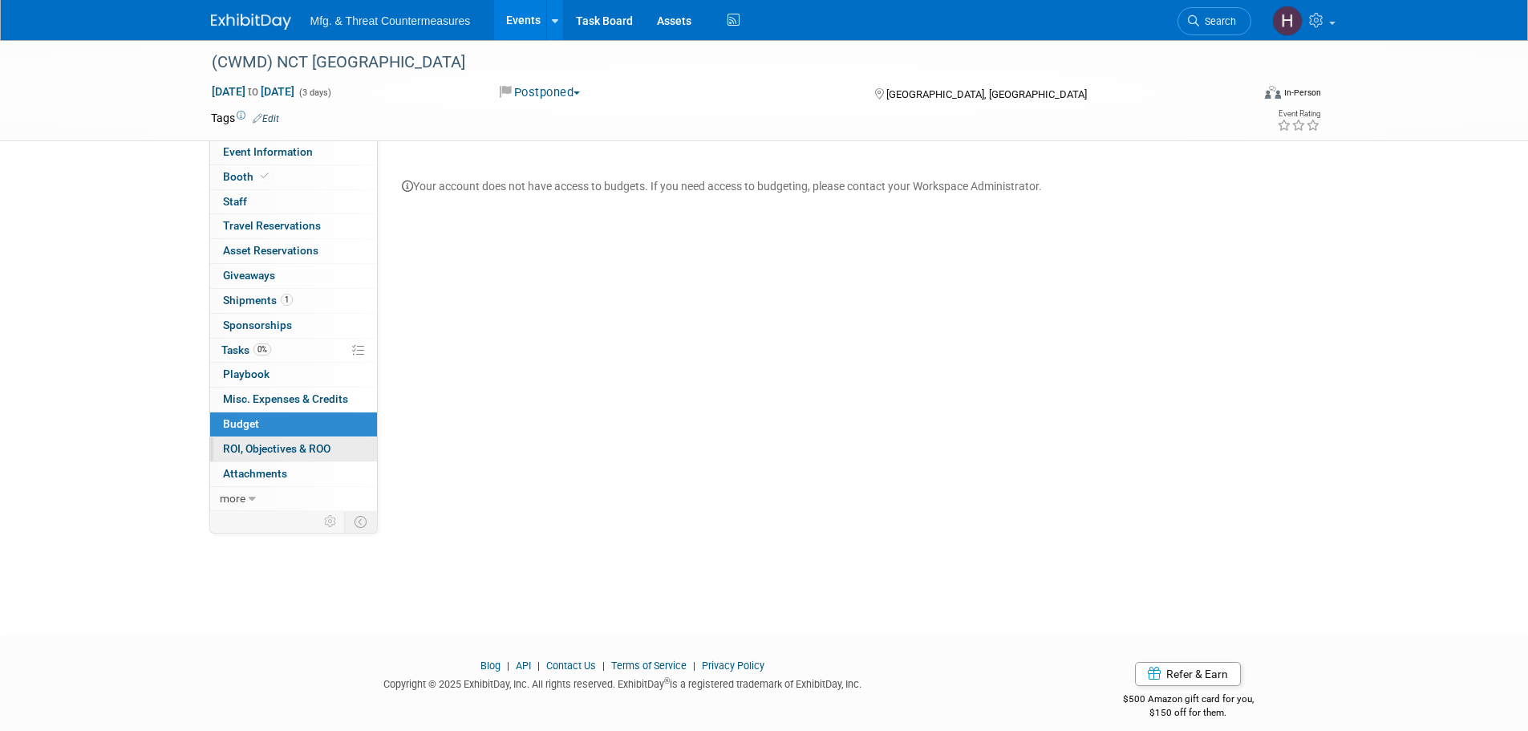
click at [244, 452] on span "ROI, Objectives & ROO 0" at bounding box center [277, 448] width 108 height 13
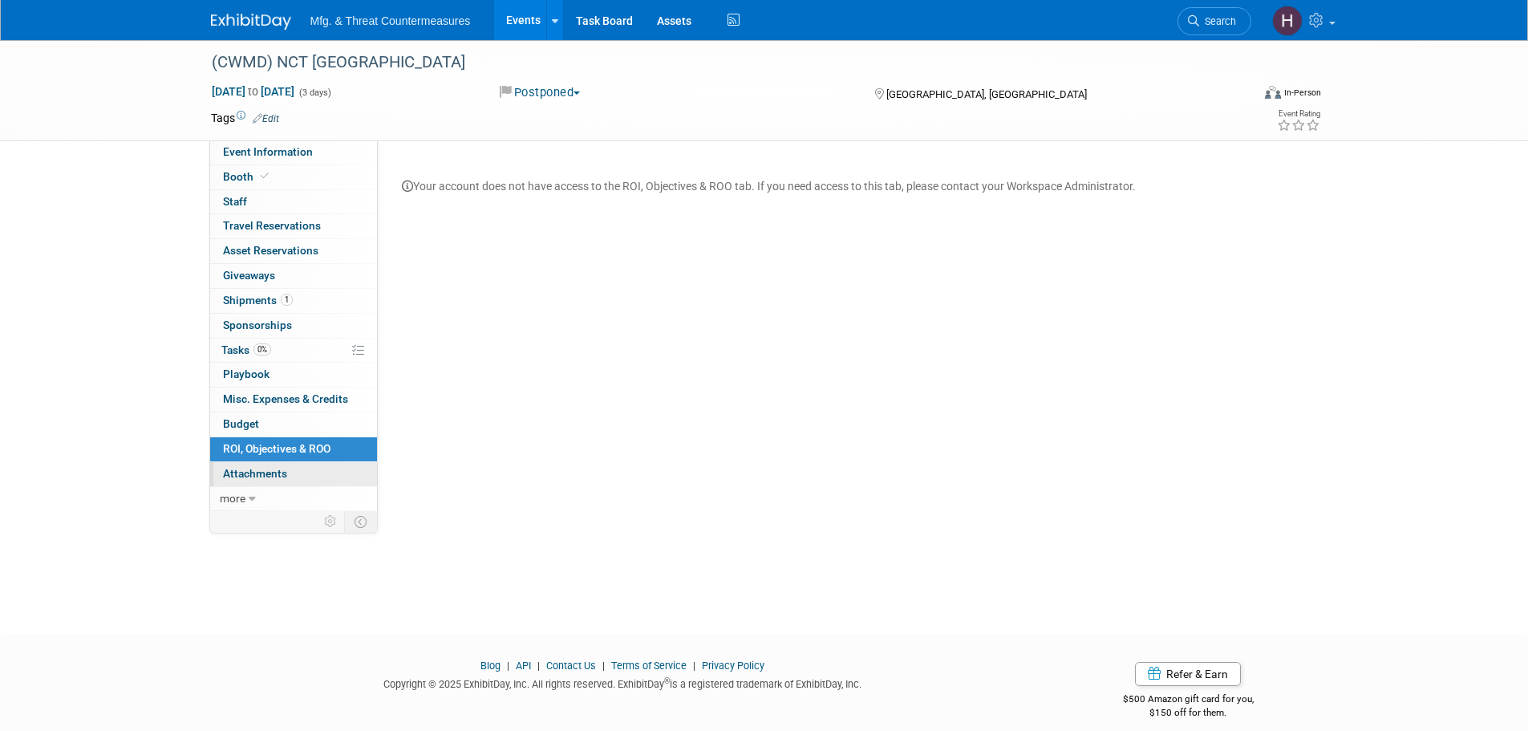
click at [244, 473] on span "Attachments 0" at bounding box center [255, 473] width 64 height 13
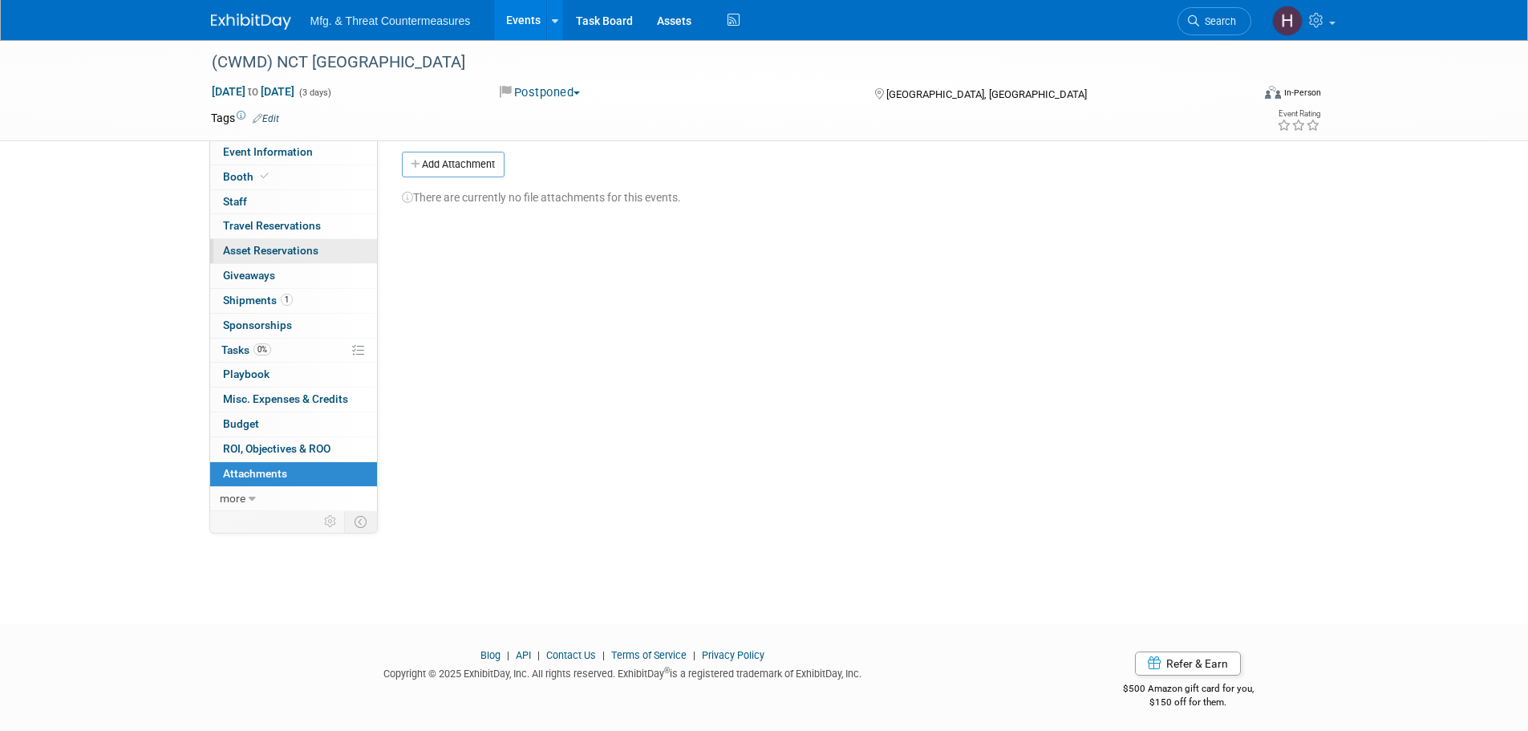
scroll to position [16, 0]
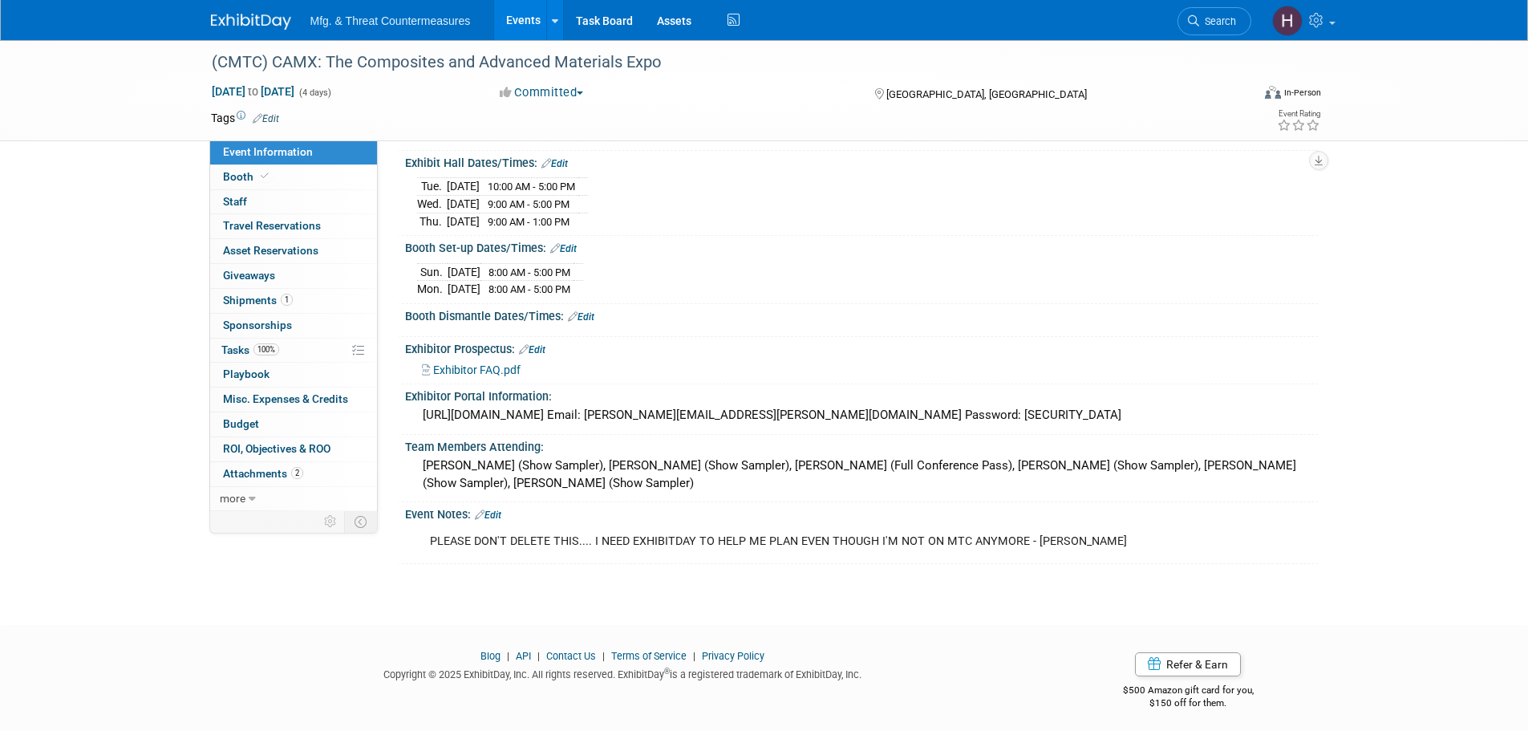
scroll to position [172, 0]
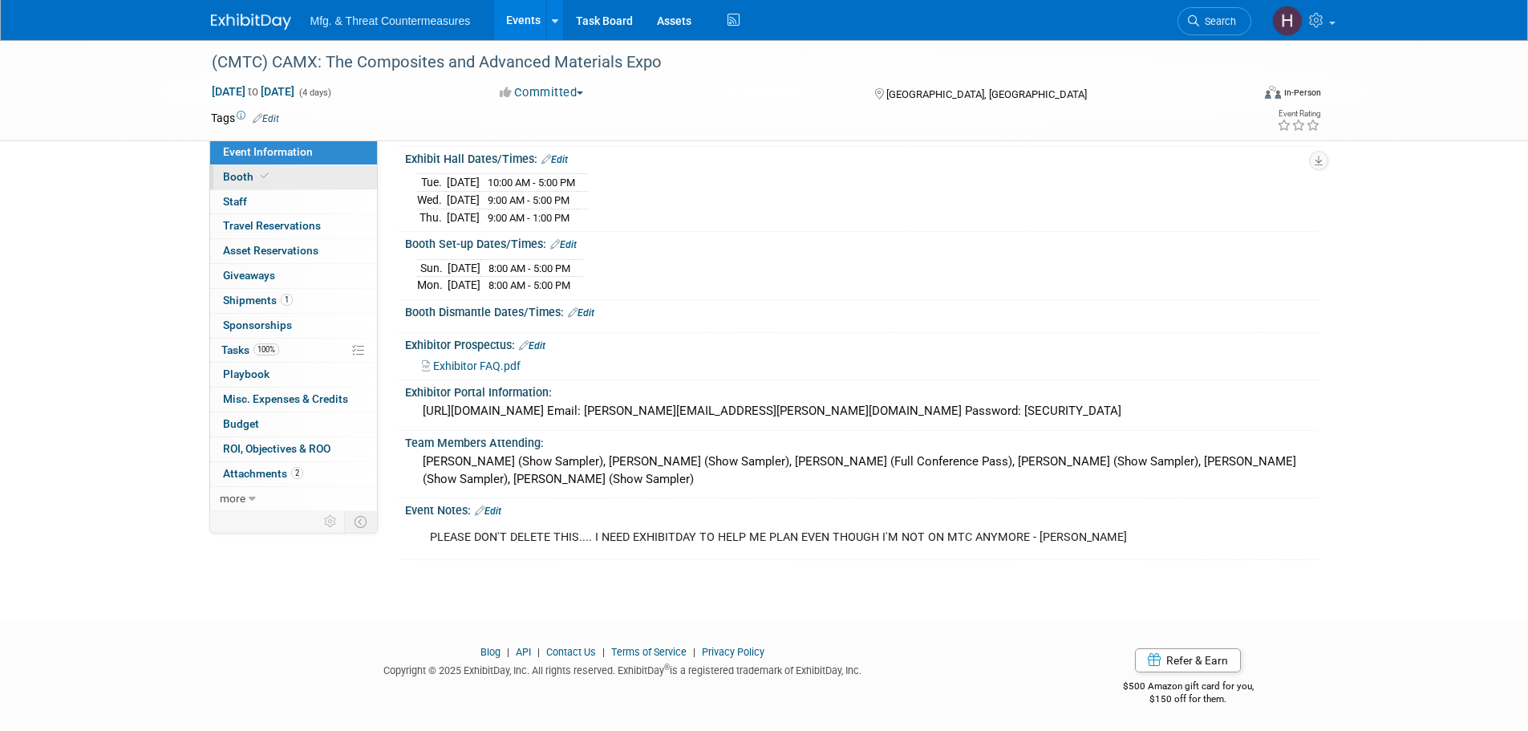
click at [264, 177] on icon at bounding box center [265, 176] width 8 height 9
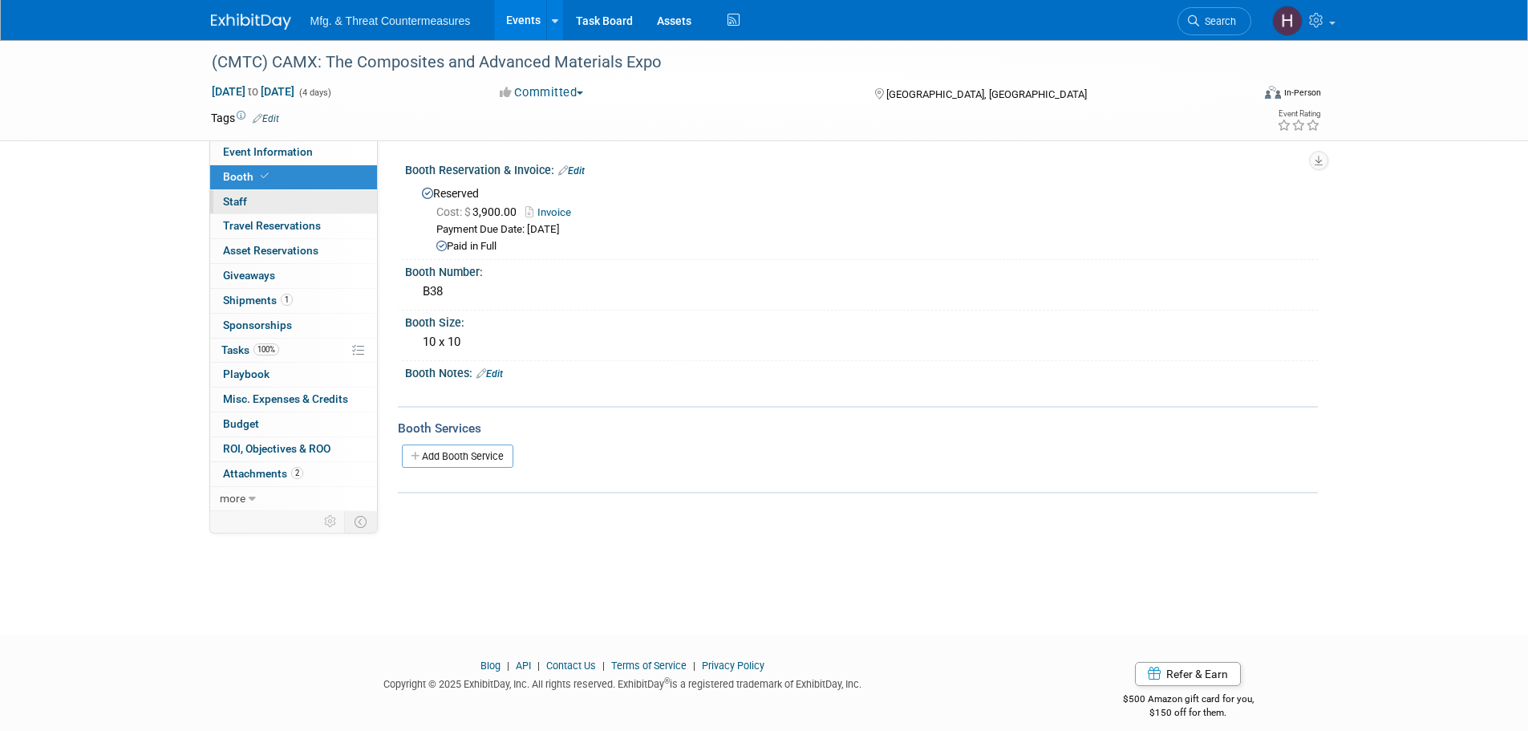
click at [258, 201] on link "0 Staff 0" at bounding box center [293, 202] width 167 height 24
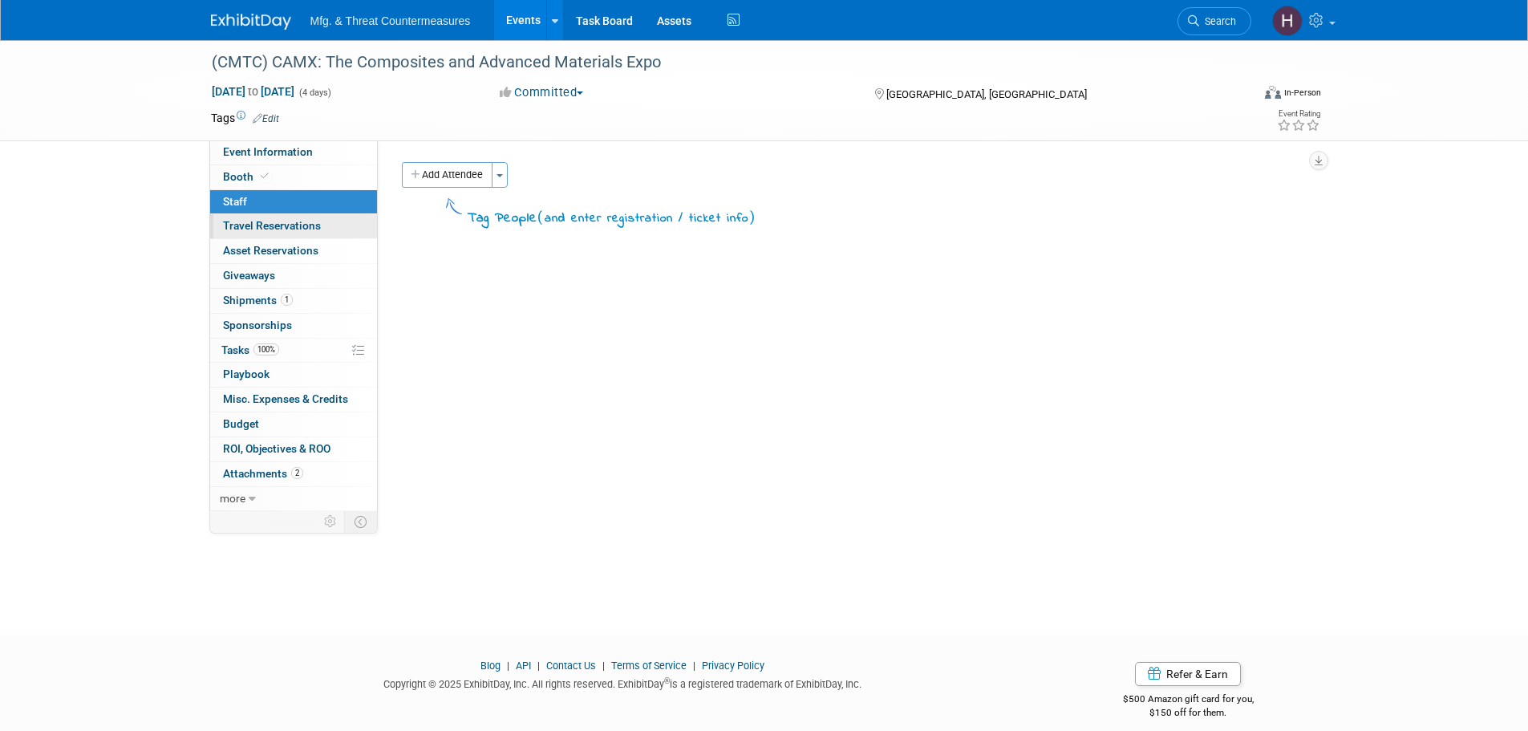
click at [253, 232] on span "Travel Reservations 0" at bounding box center [272, 225] width 98 height 13
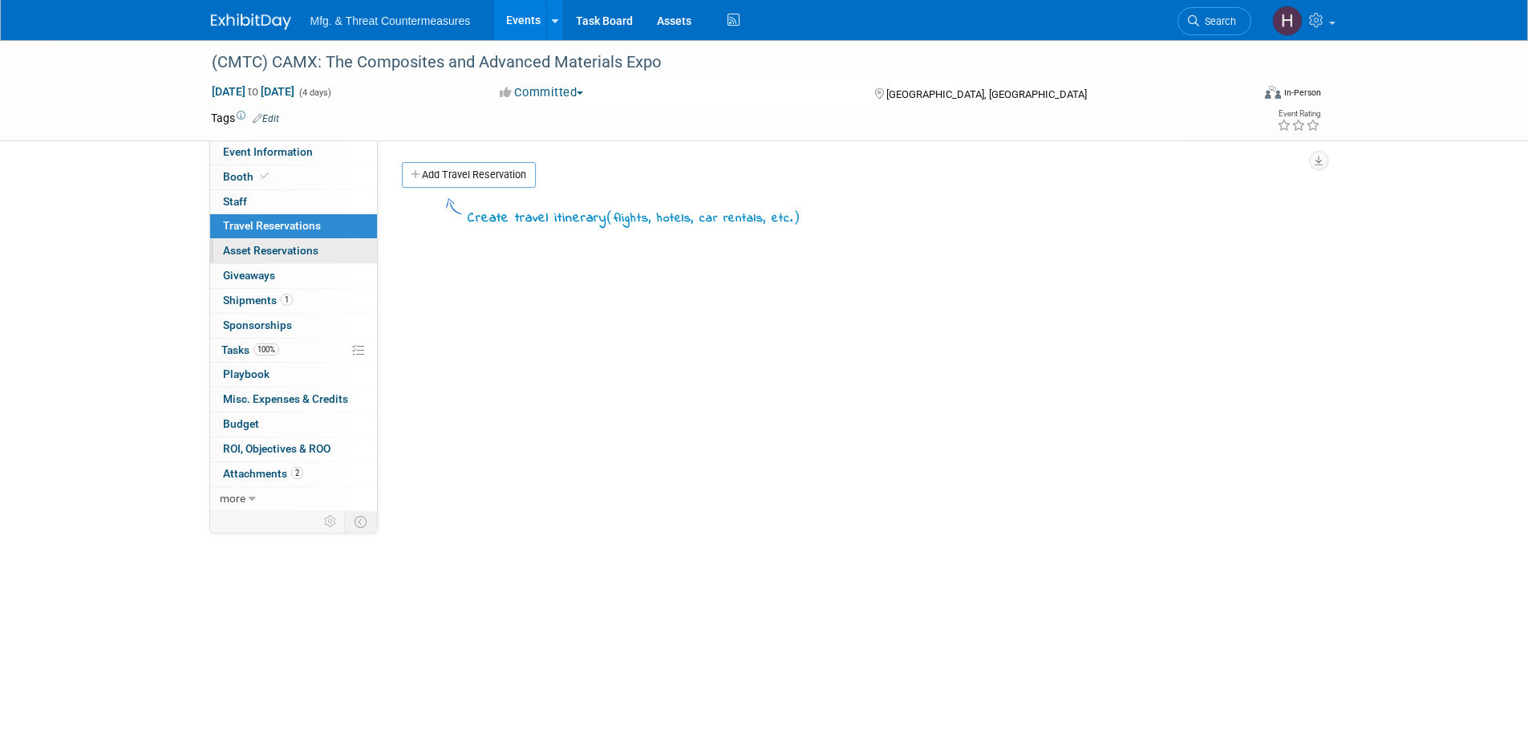
click at [253, 252] on span "Asset Reservations 0" at bounding box center [270, 250] width 95 height 13
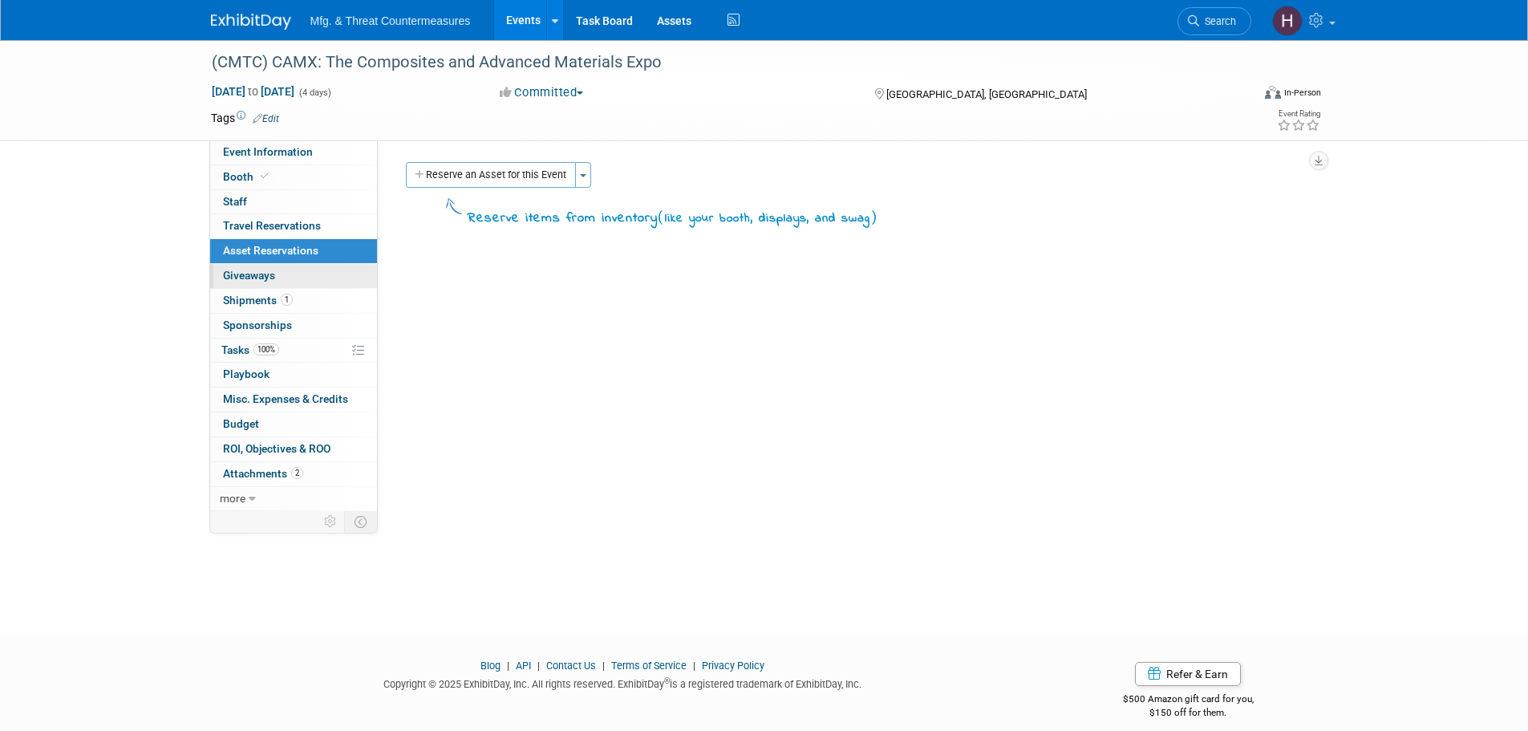
click at [255, 278] on span "Giveaways 0" at bounding box center [249, 275] width 52 height 13
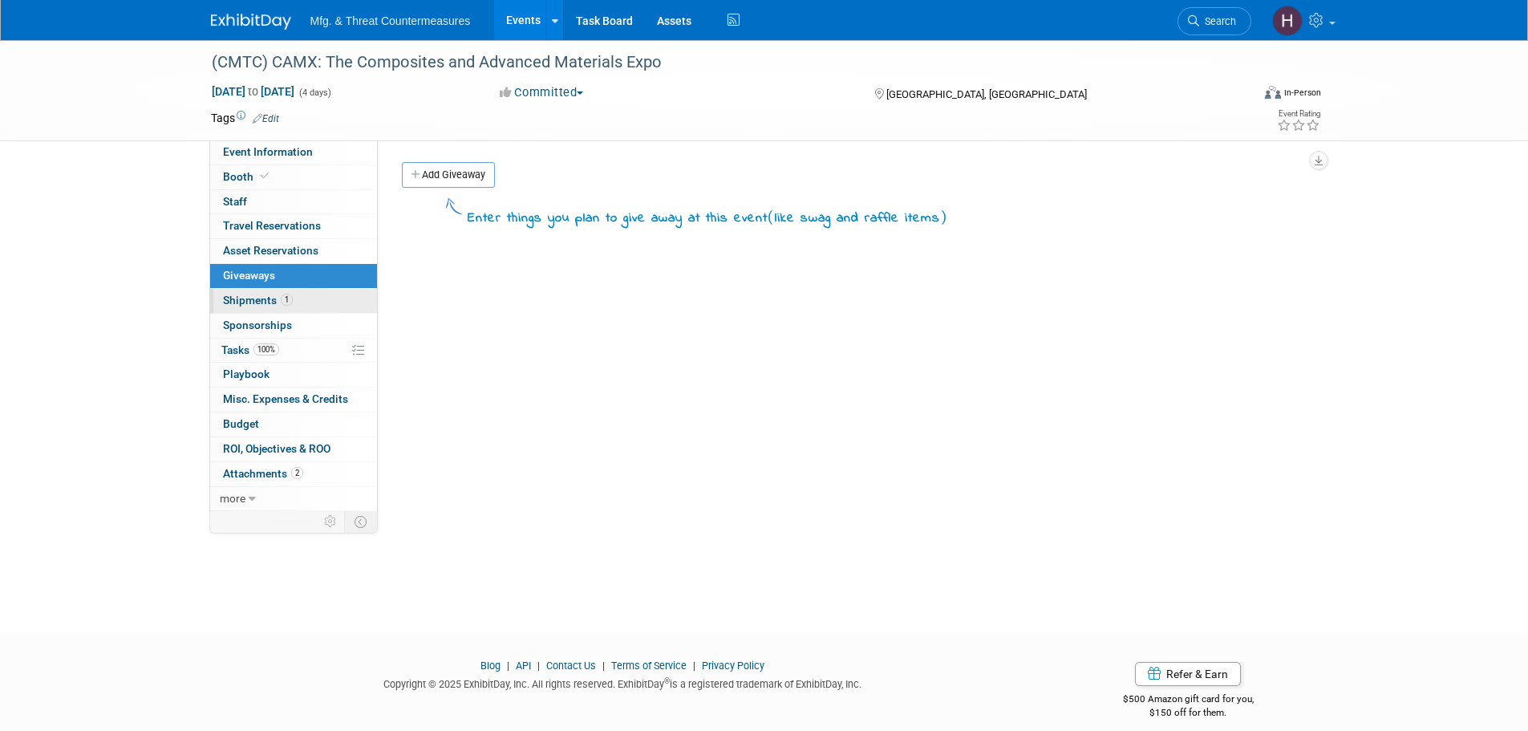
click at [252, 301] on span "Shipments 1" at bounding box center [258, 300] width 70 height 13
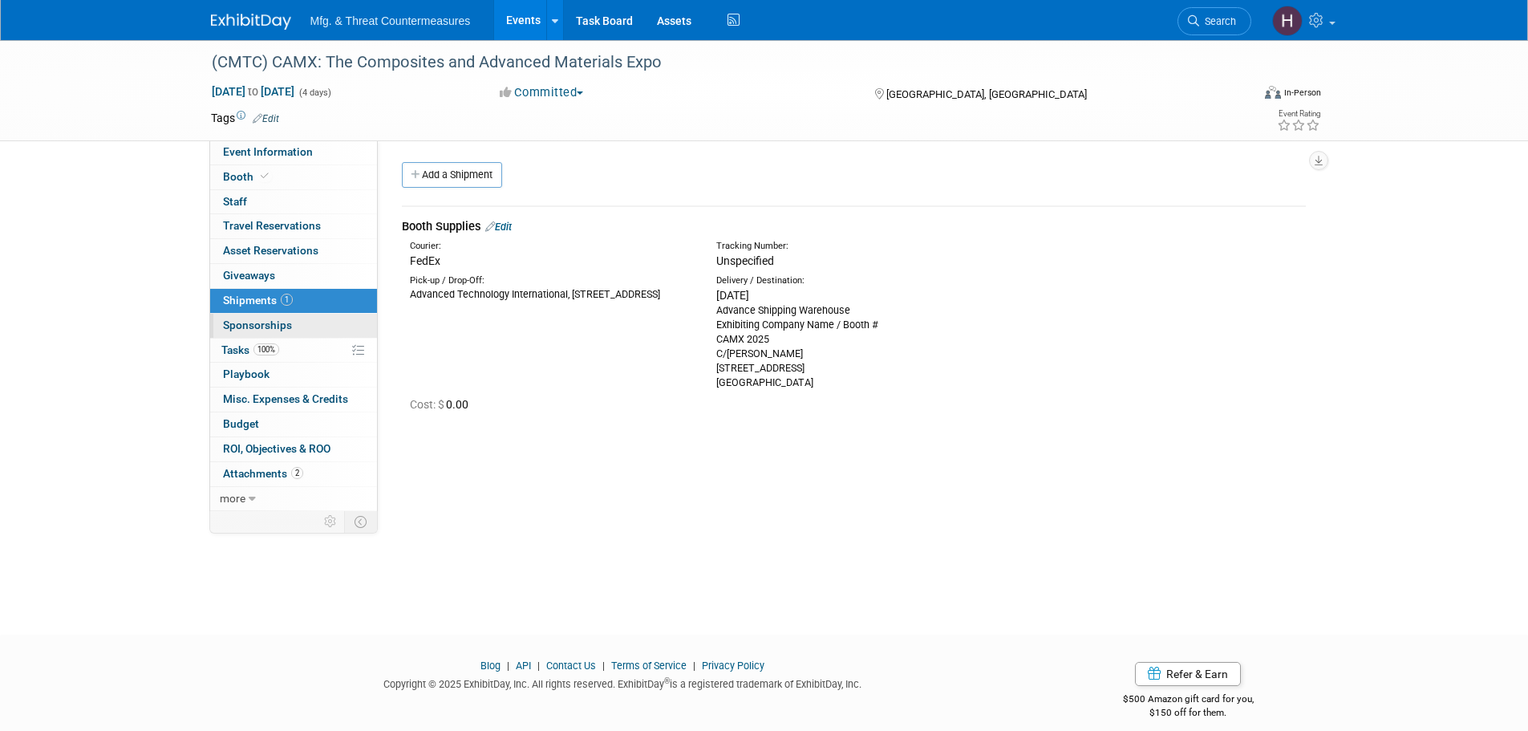
click at [252, 325] on span "Sponsorships 0" at bounding box center [257, 325] width 69 height 13
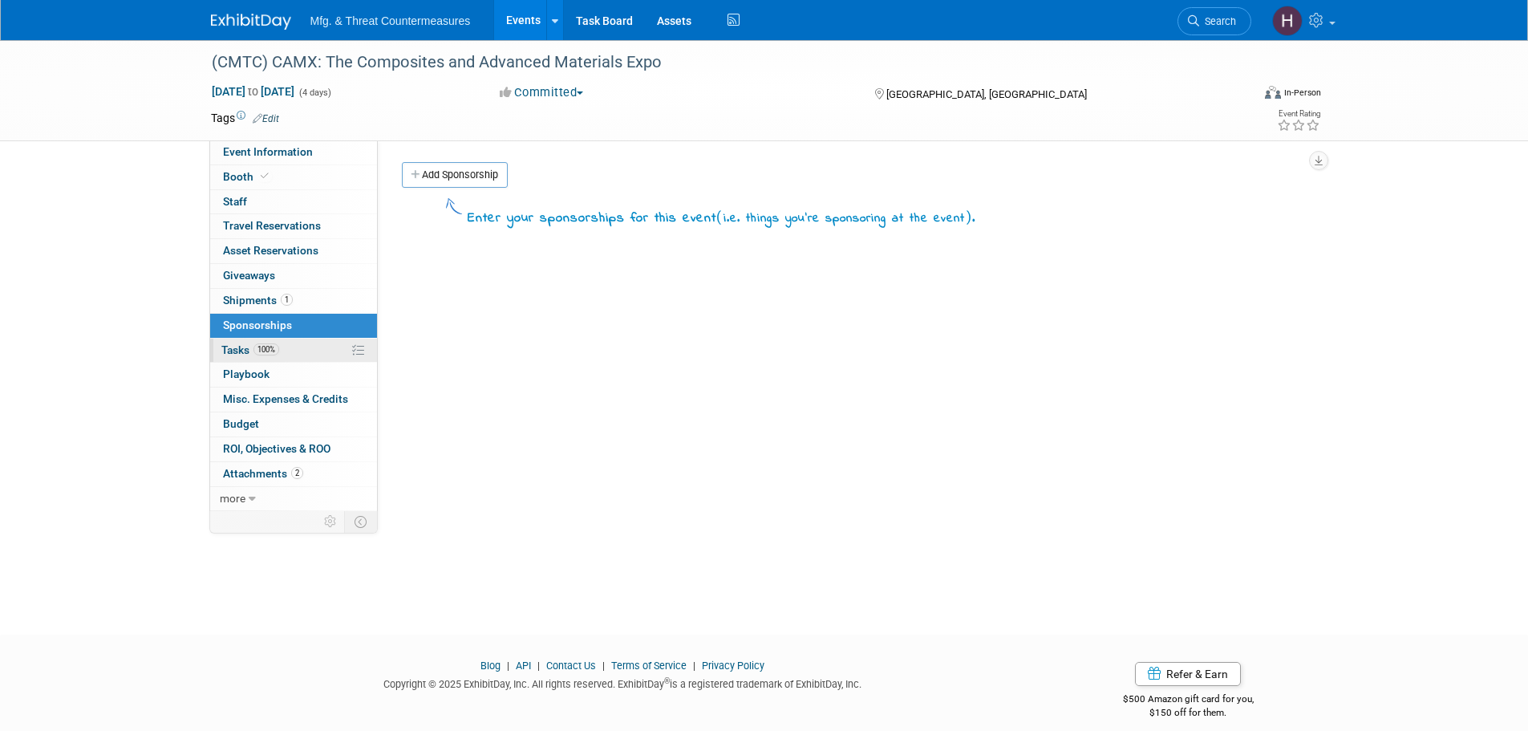
click at [240, 349] on span "Tasks 100%" at bounding box center [250, 349] width 58 height 13
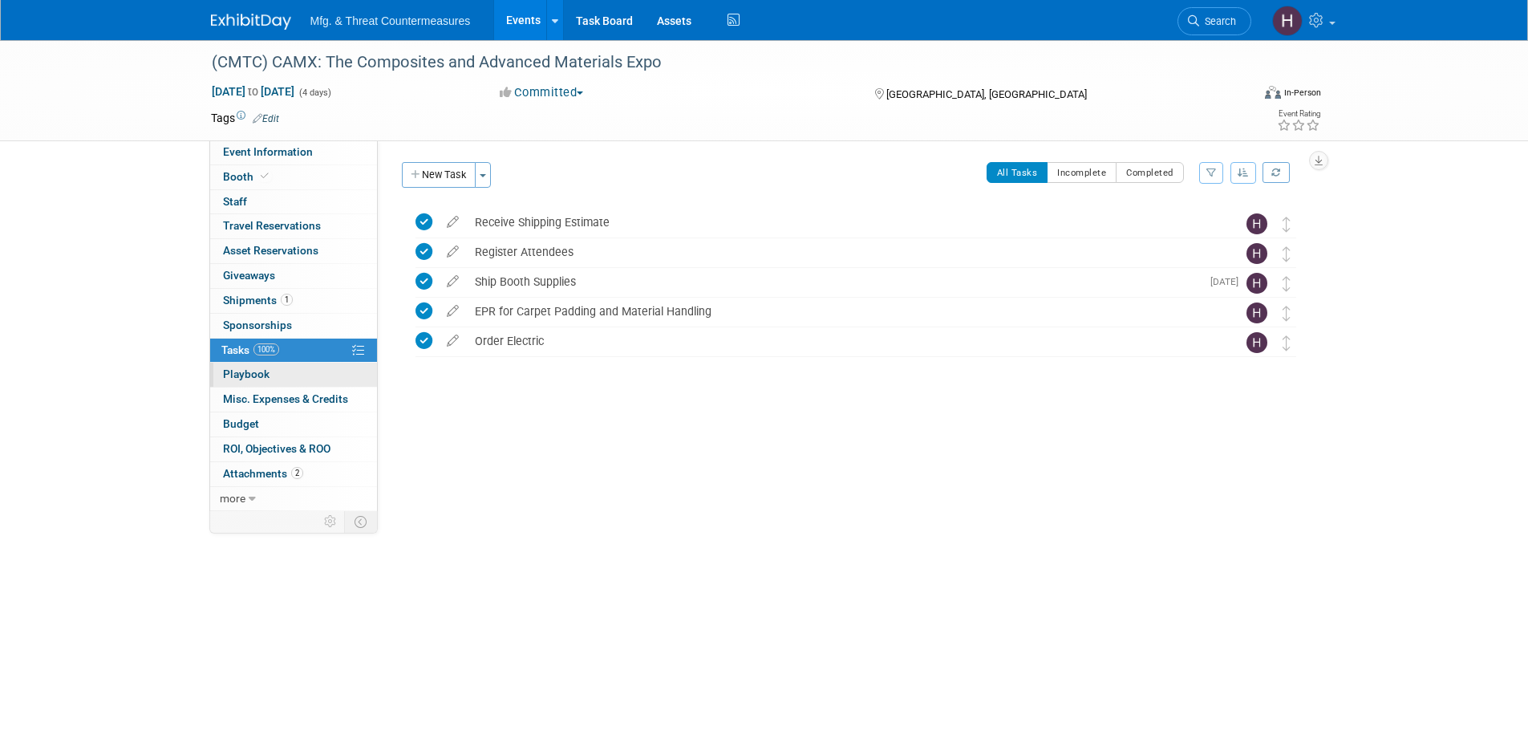
click at [227, 373] on span "Playbook 0" at bounding box center [246, 373] width 47 height 13
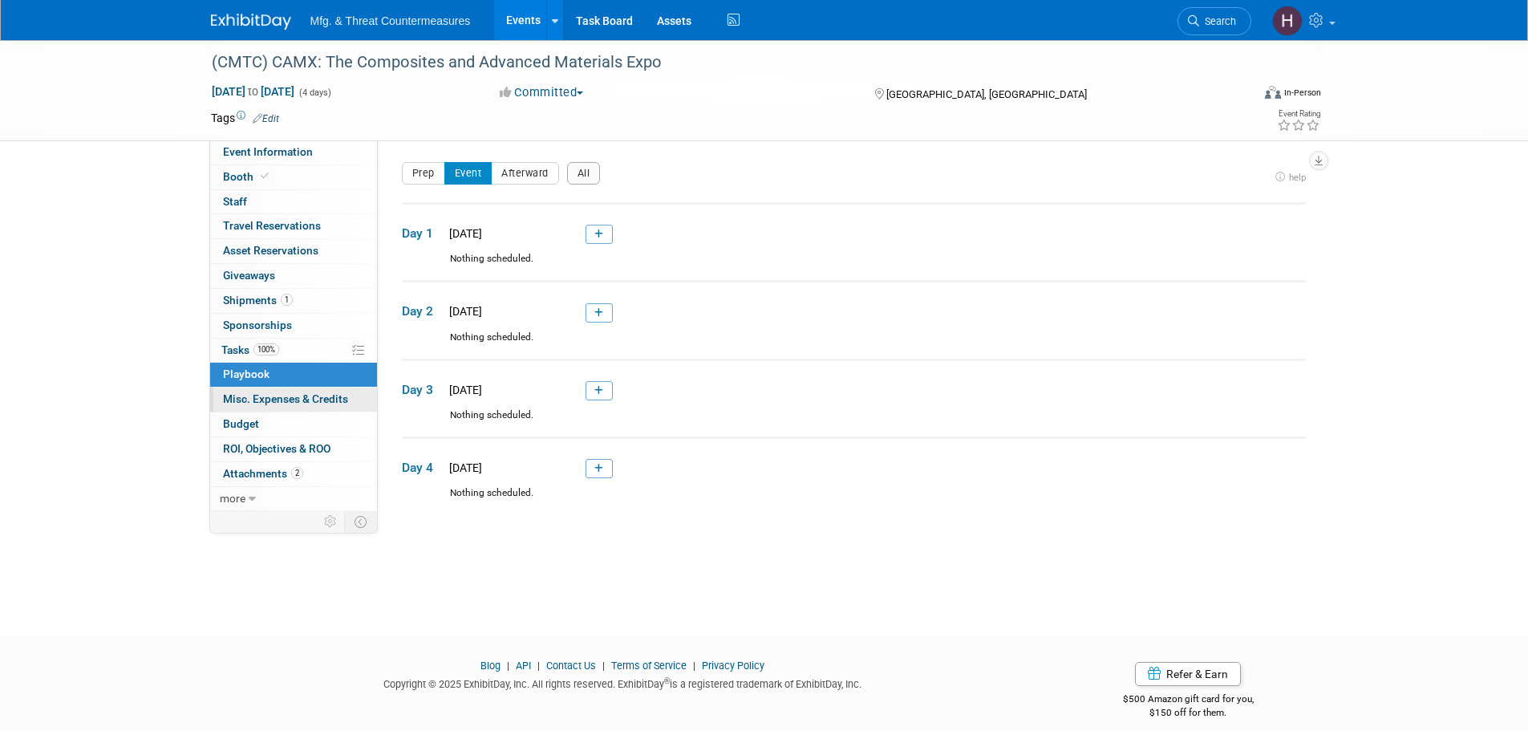
click at [242, 402] on span "Misc. Expenses & Credits 0" at bounding box center [285, 398] width 125 height 13
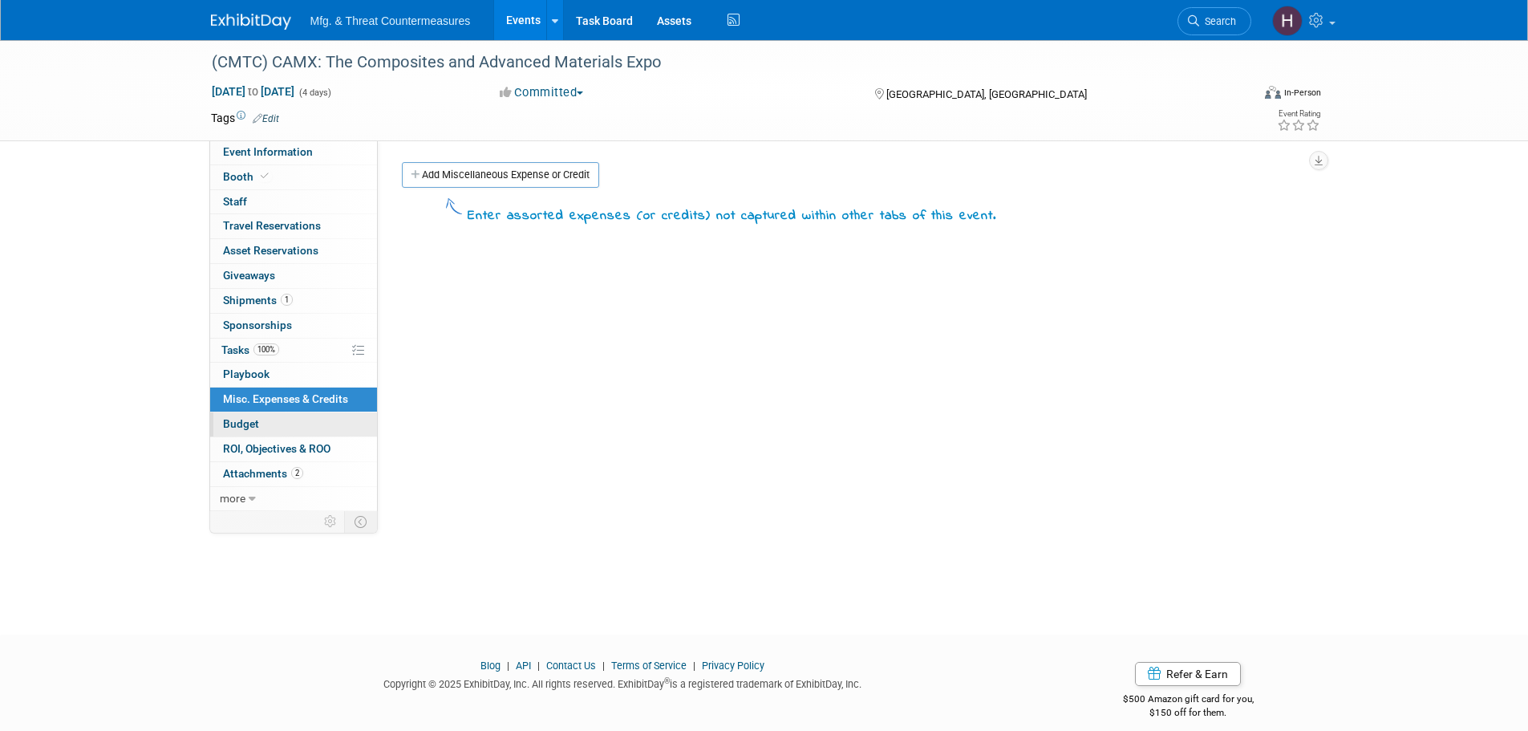
click at [246, 424] on span "Budget" at bounding box center [241, 423] width 36 height 13
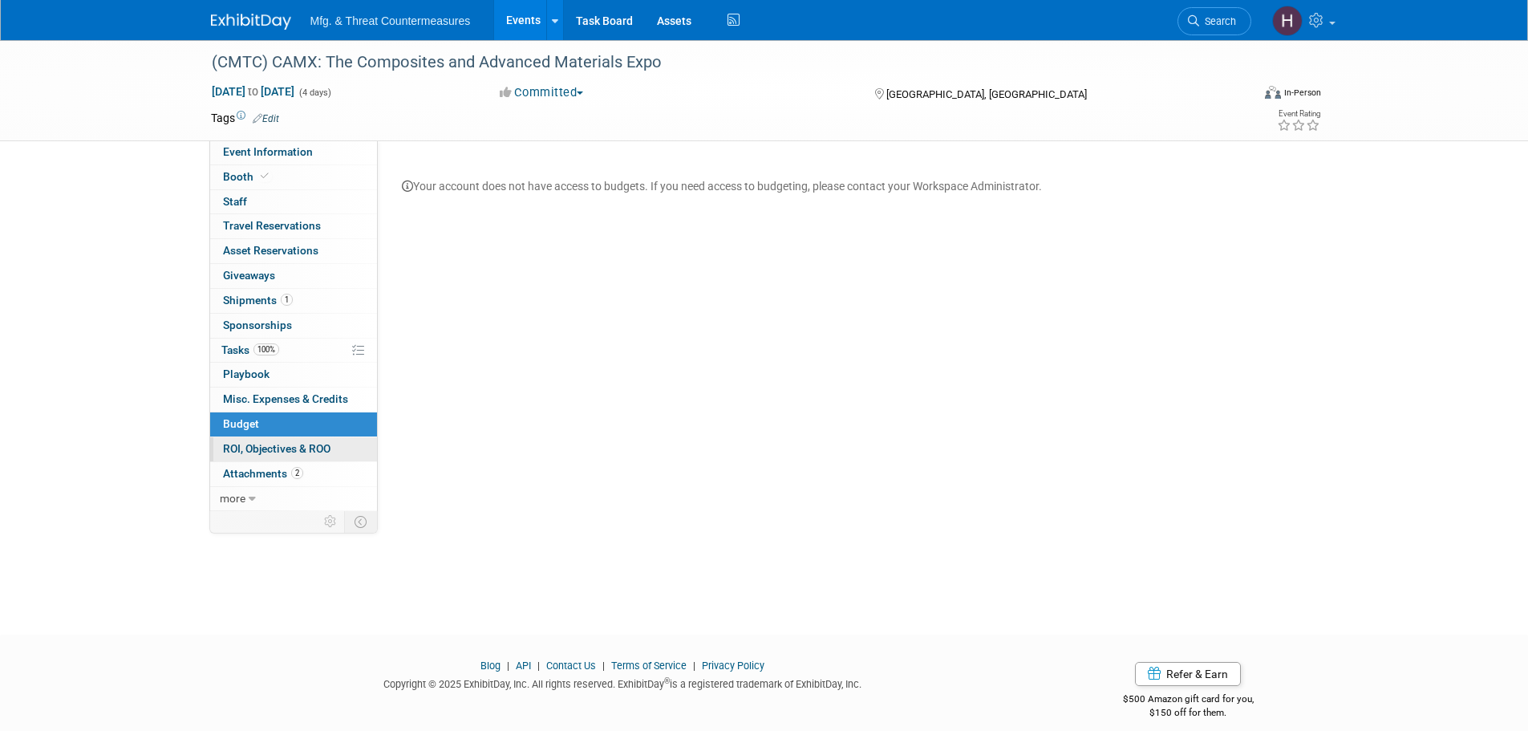
click at [250, 446] on span "ROI, Objectives & ROO 0" at bounding box center [277, 448] width 108 height 13
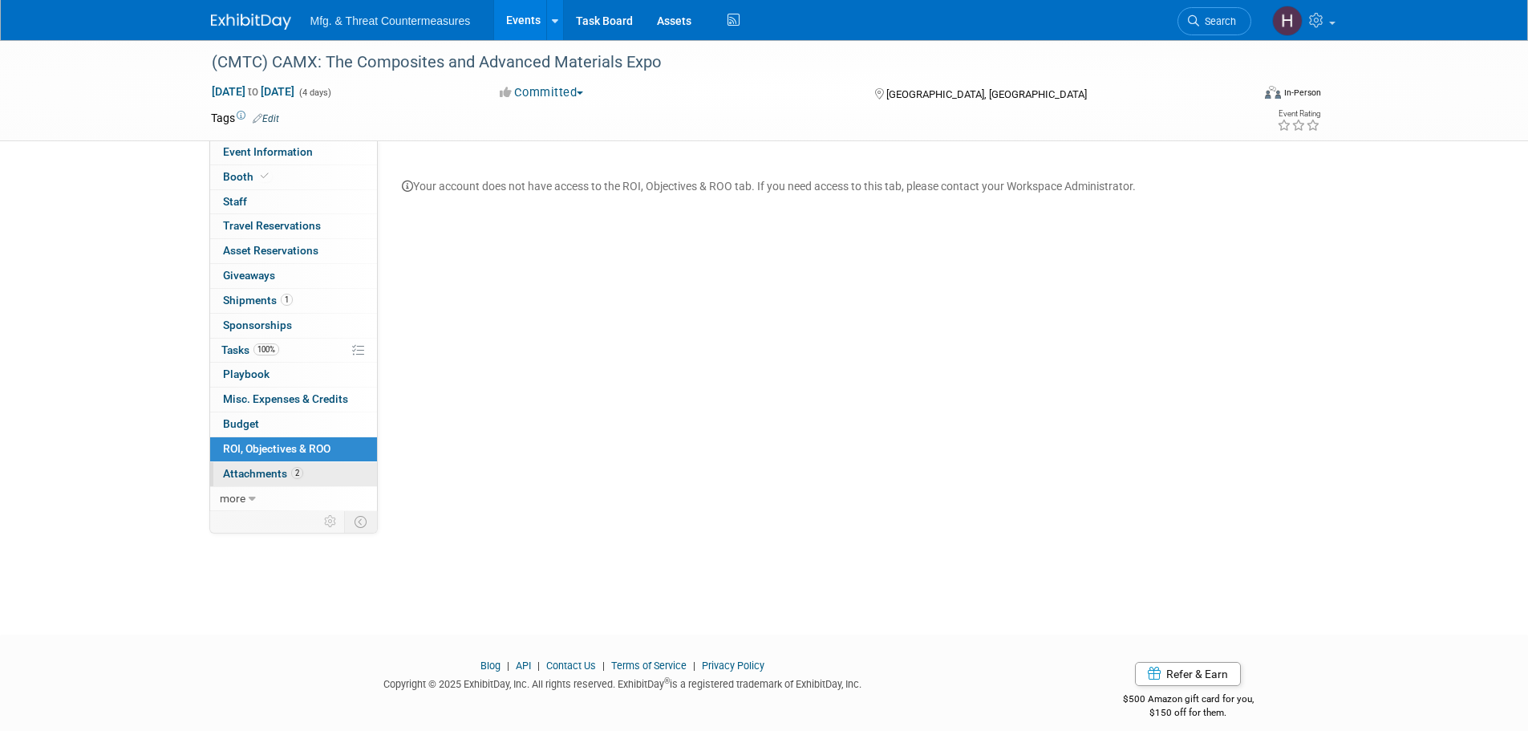
click at [256, 473] on span "Attachments 2" at bounding box center [263, 473] width 80 height 13
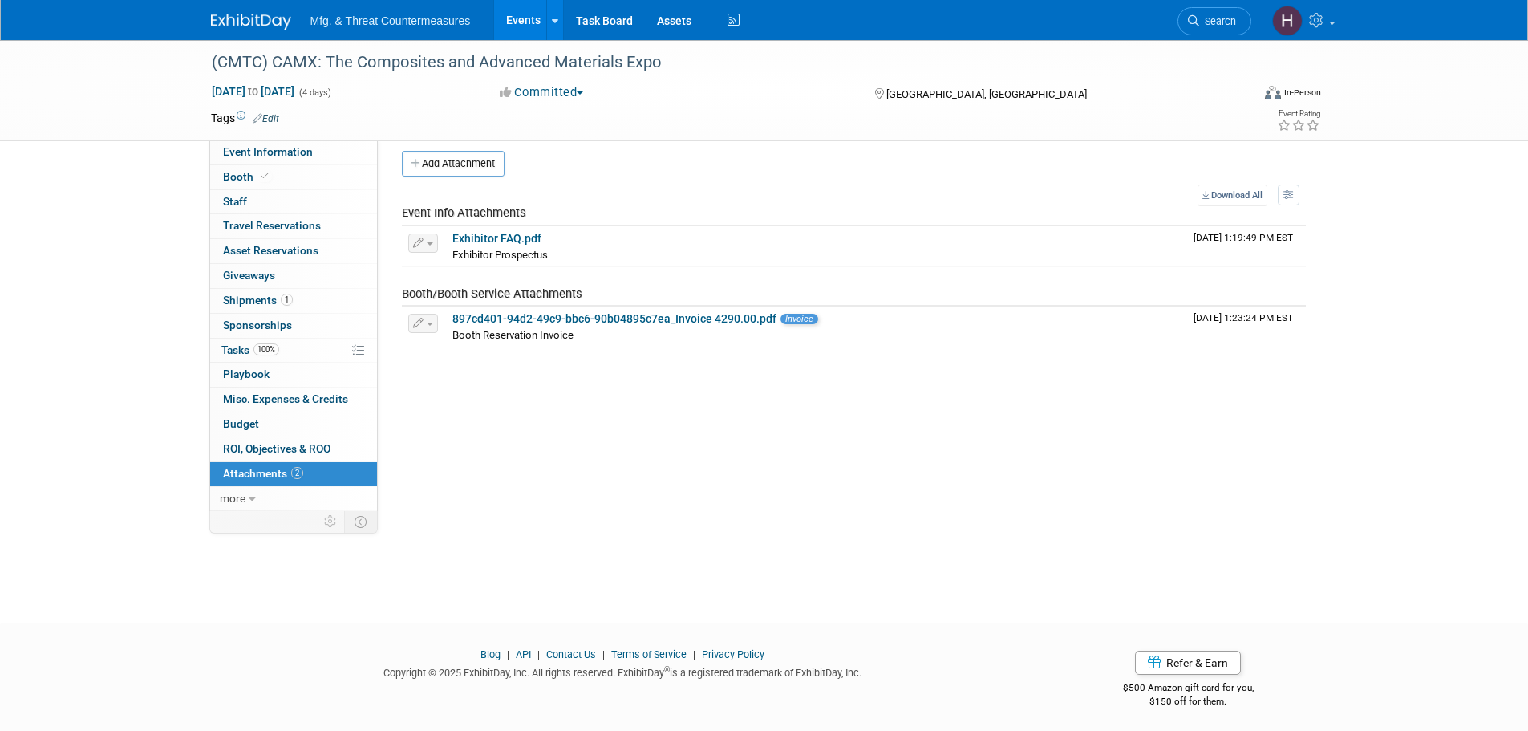
scroll to position [16, 0]
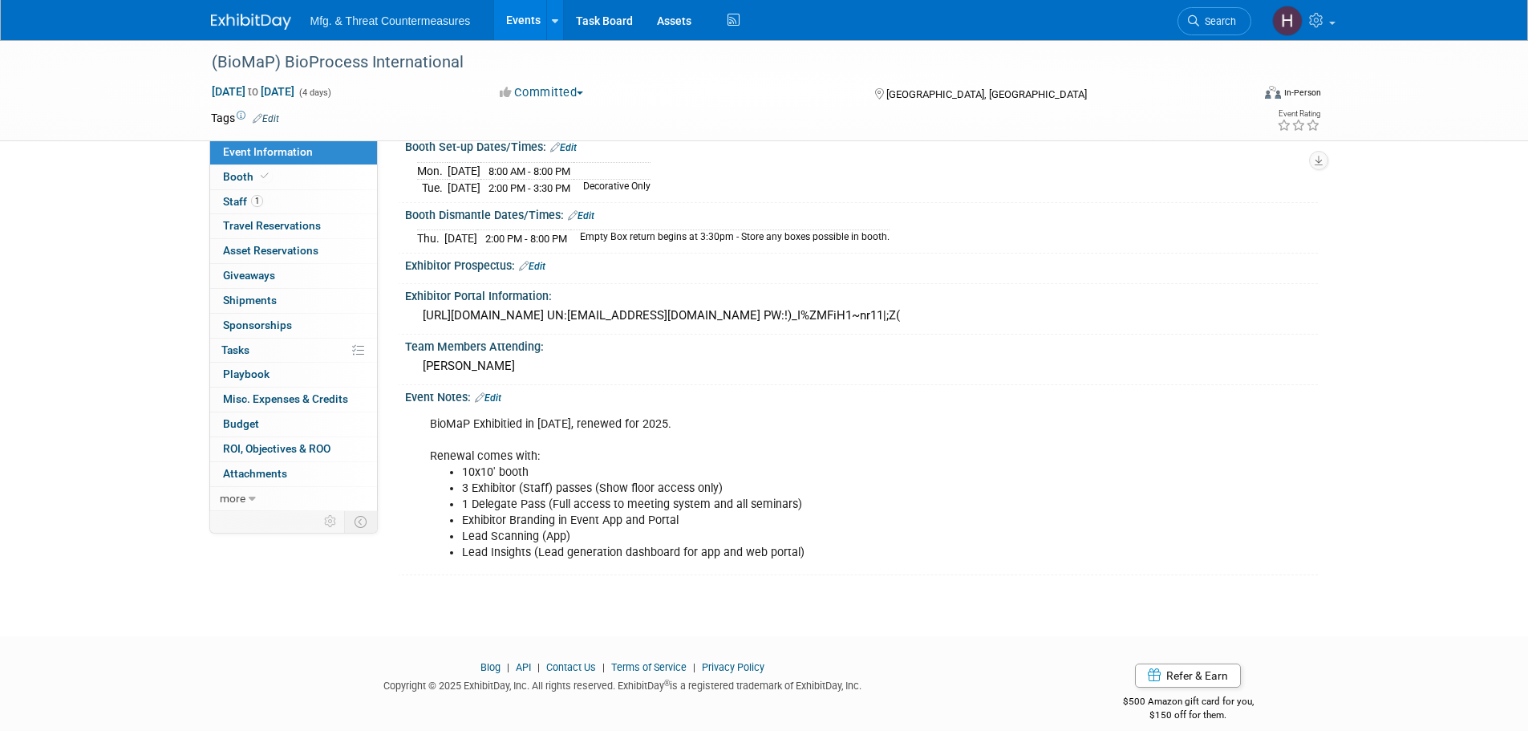
scroll to position [284, 0]
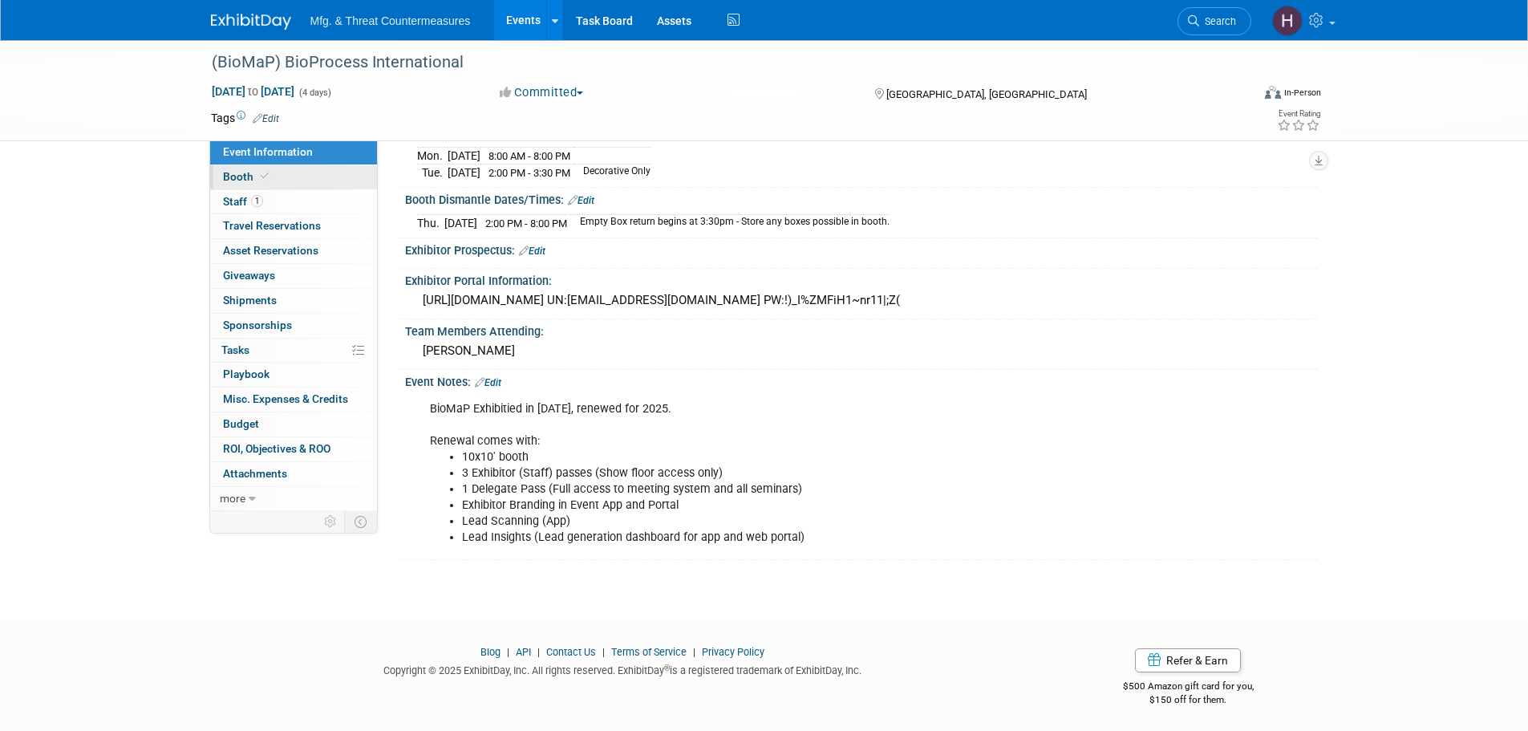
click at [274, 178] on link "Booth" at bounding box center [293, 177] width 167 height 24
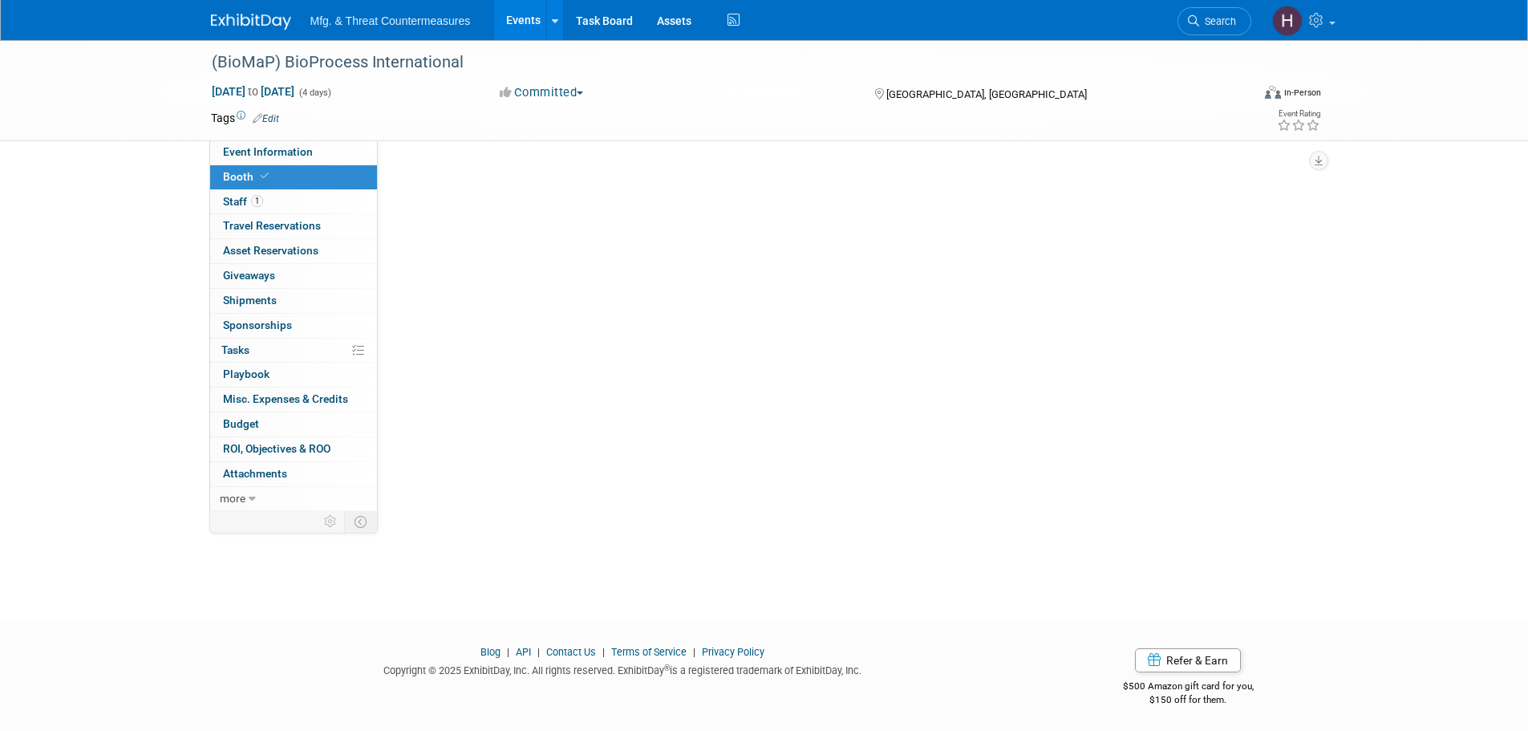
scroll to position [0, 0]
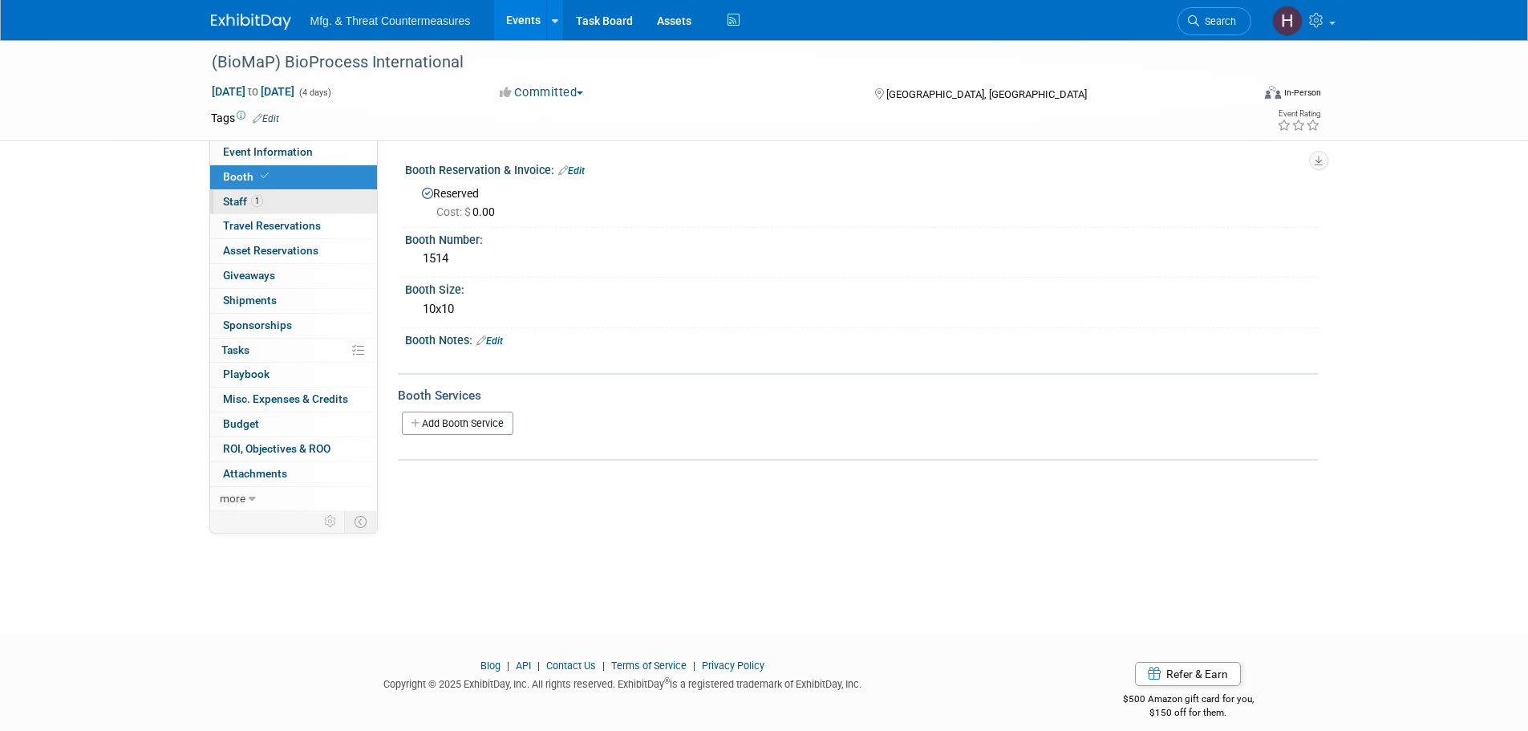
click at [256, 200] on span "1" at bounding box center [257, 201] width 12 height 12
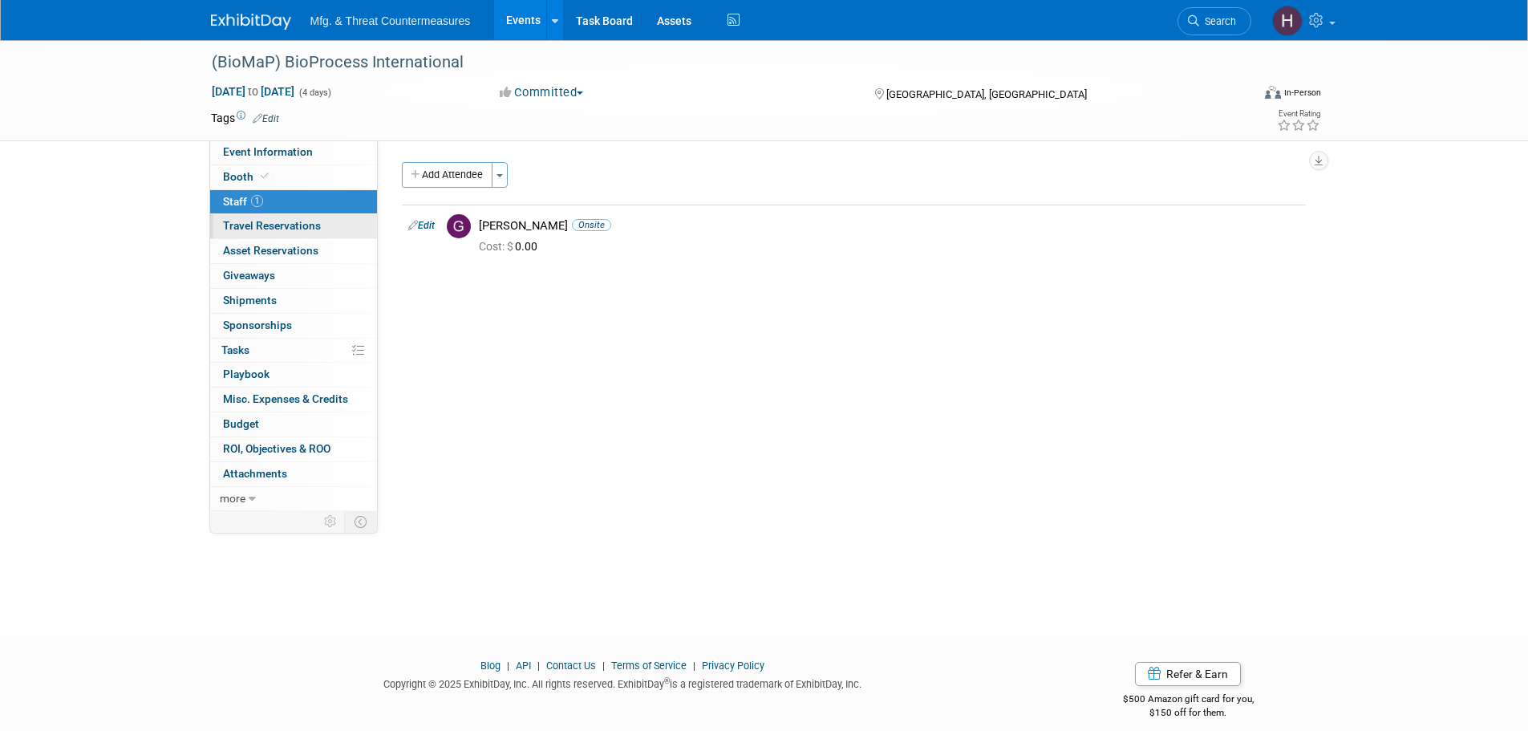
click at [245, 228] on span "Travel Reservations 0" at bounding box center [272, 225] width 98 height 13
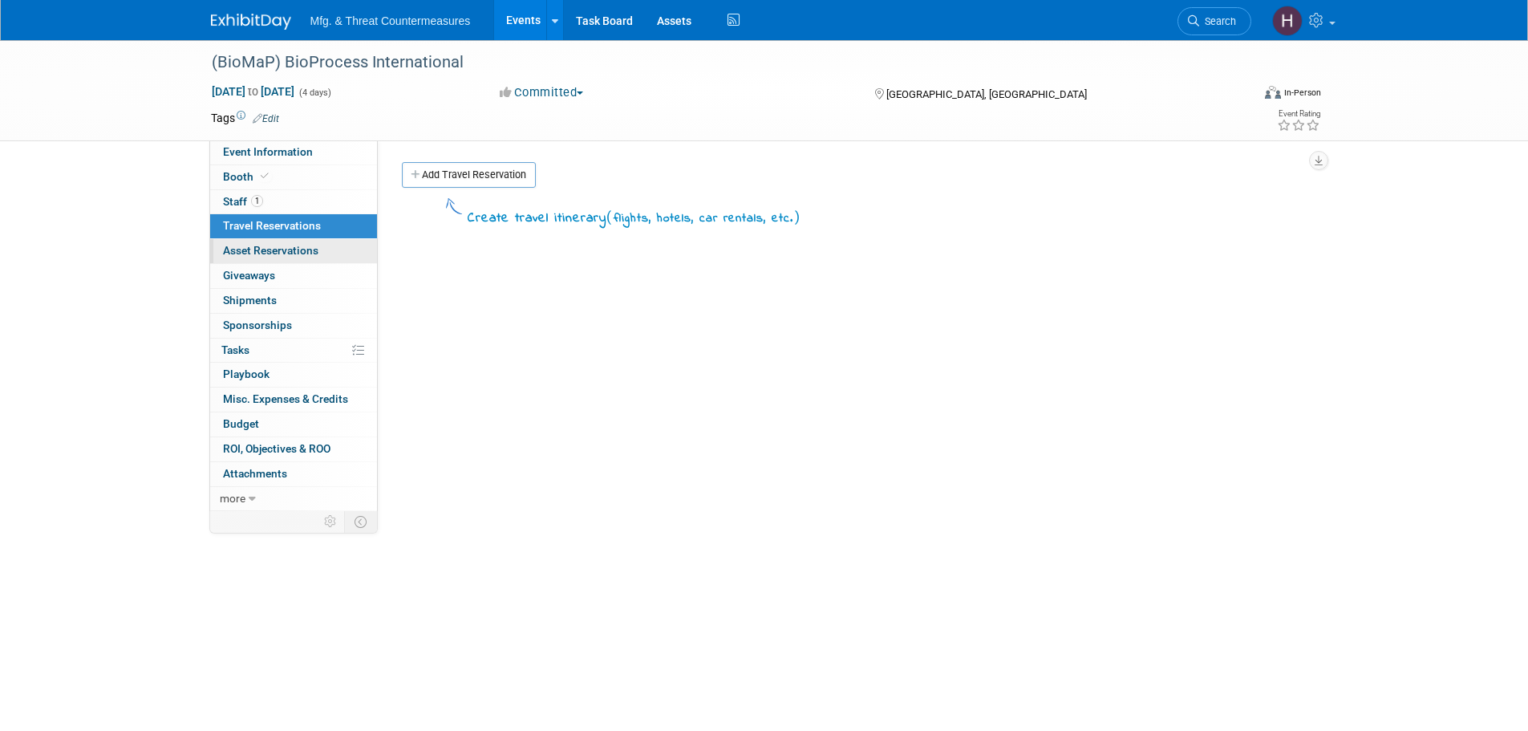
click at [242, 254] on span "Asset Reservations 0" at bounding box center [270, 250] width 95 height 13
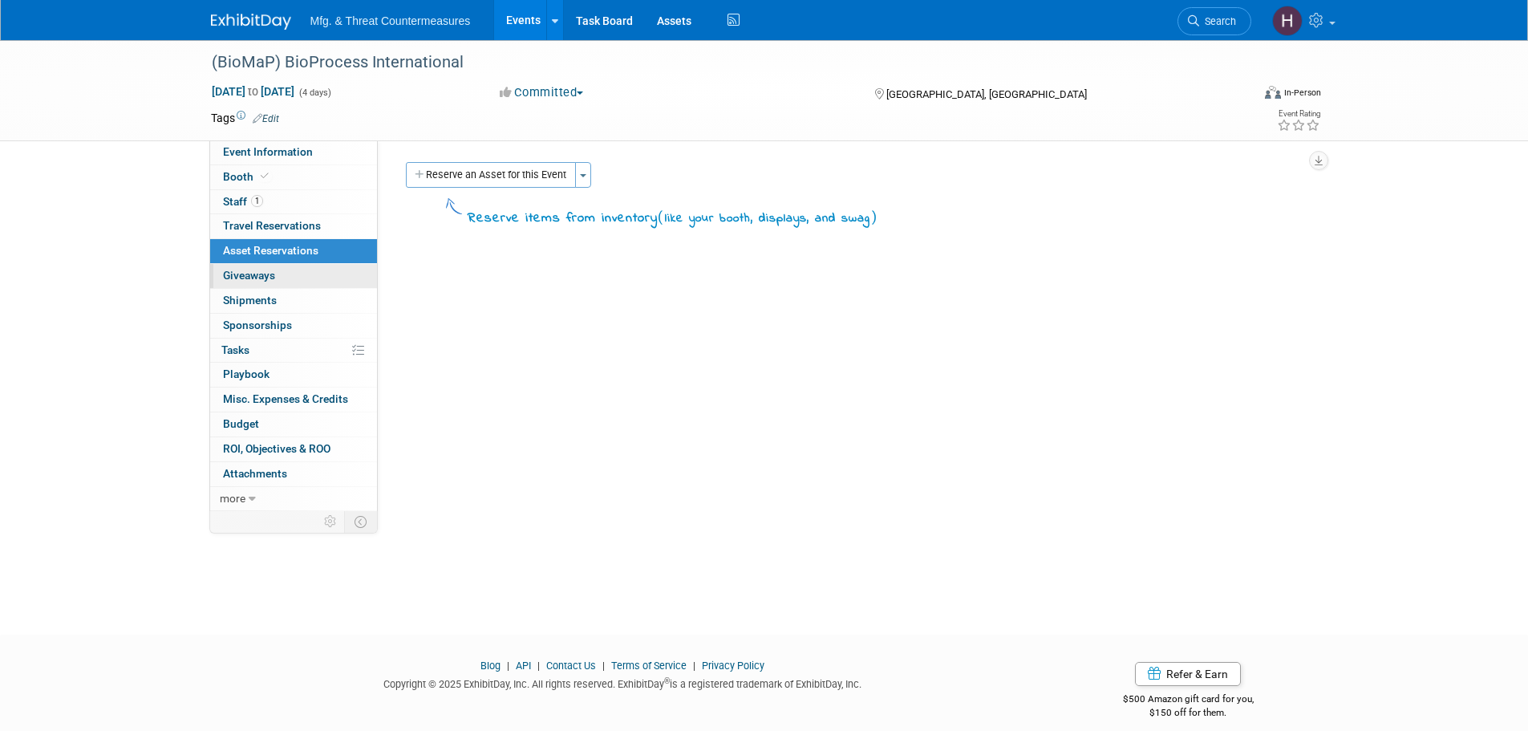
click at [238, 281] on span "Giveaways 0" at bounding box center [249, 275] width 52 height 13
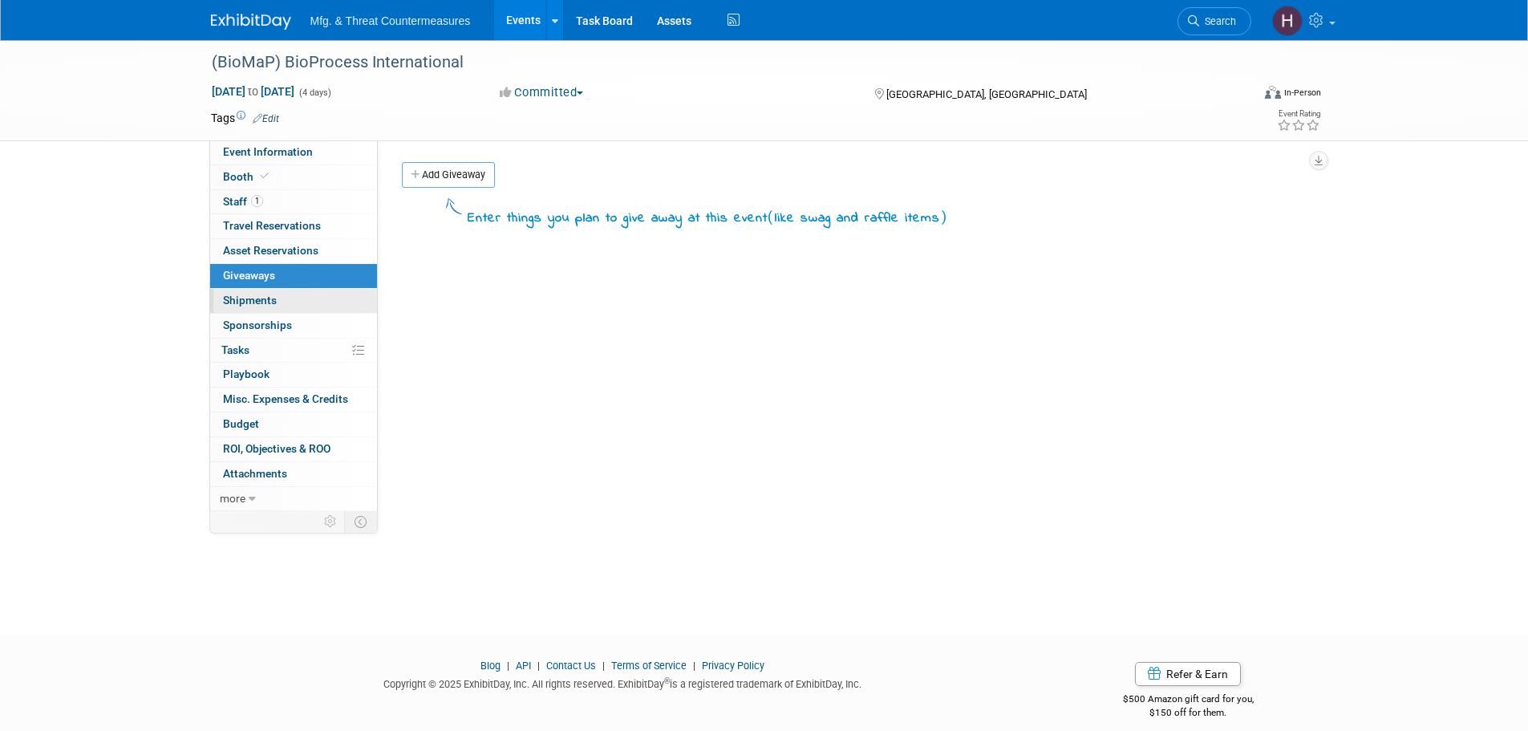
click at [254, 307] on link "0 Shipments 0" at bounding box center [293, 301] width 167 height 24
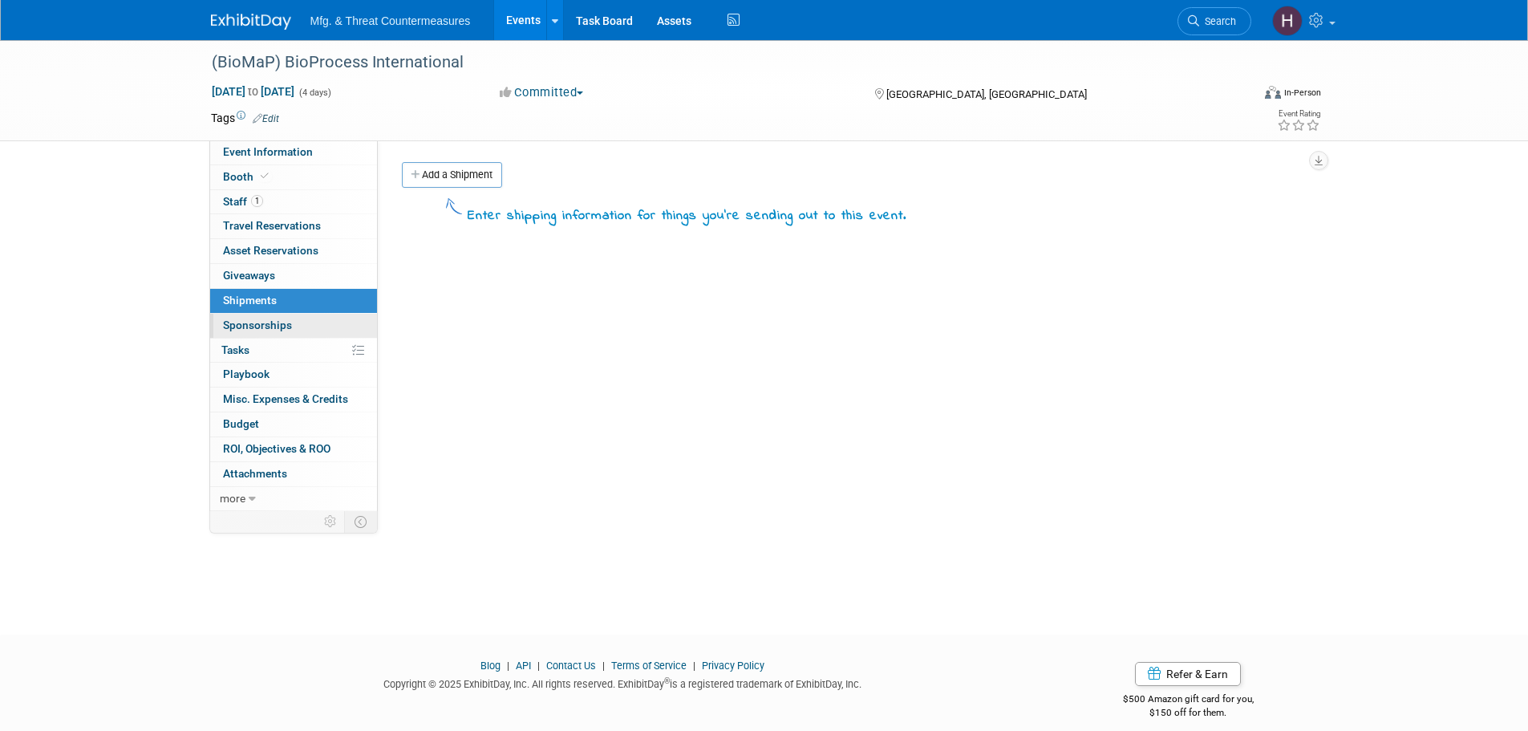
click at [242, 331] on link "0 Sponsorships 0" at bounding box center [293, 326] width 167 height 24
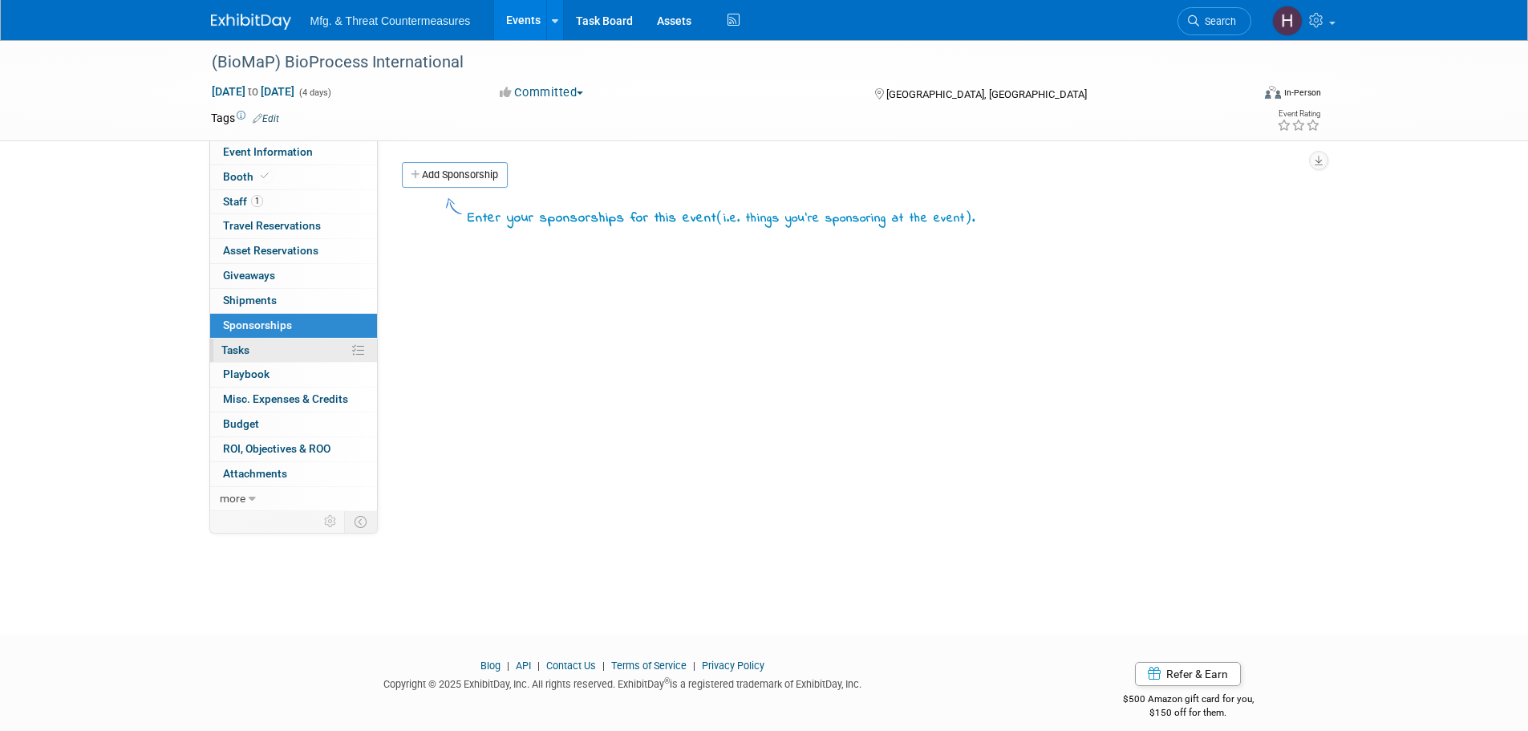
click at [232, 357] on link "0% Tasks 0%" at bounding box center [293, 351] width 167 height 24
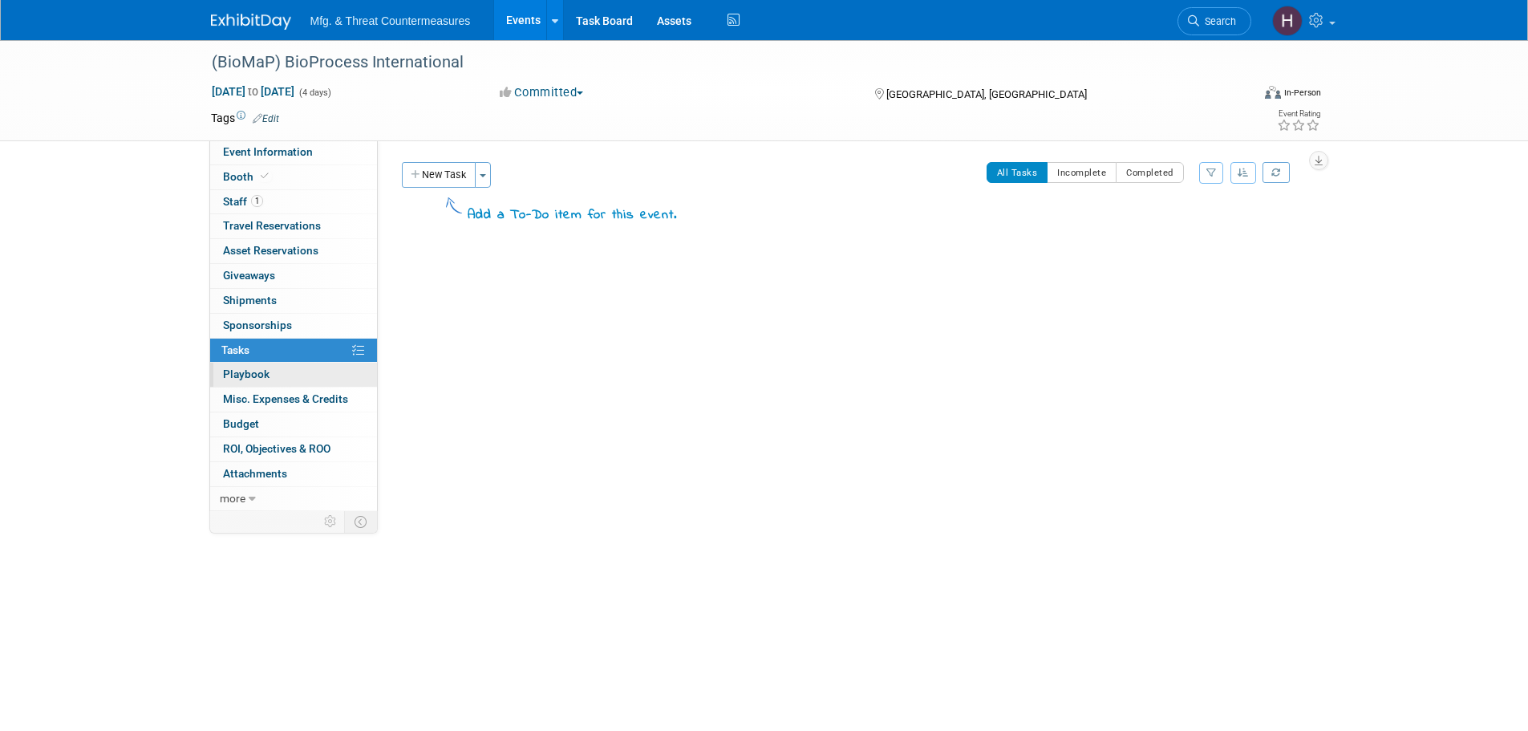
click at [233, 376] on span "Playbook 0" at bounding box center [246, 373] width 47 height 13
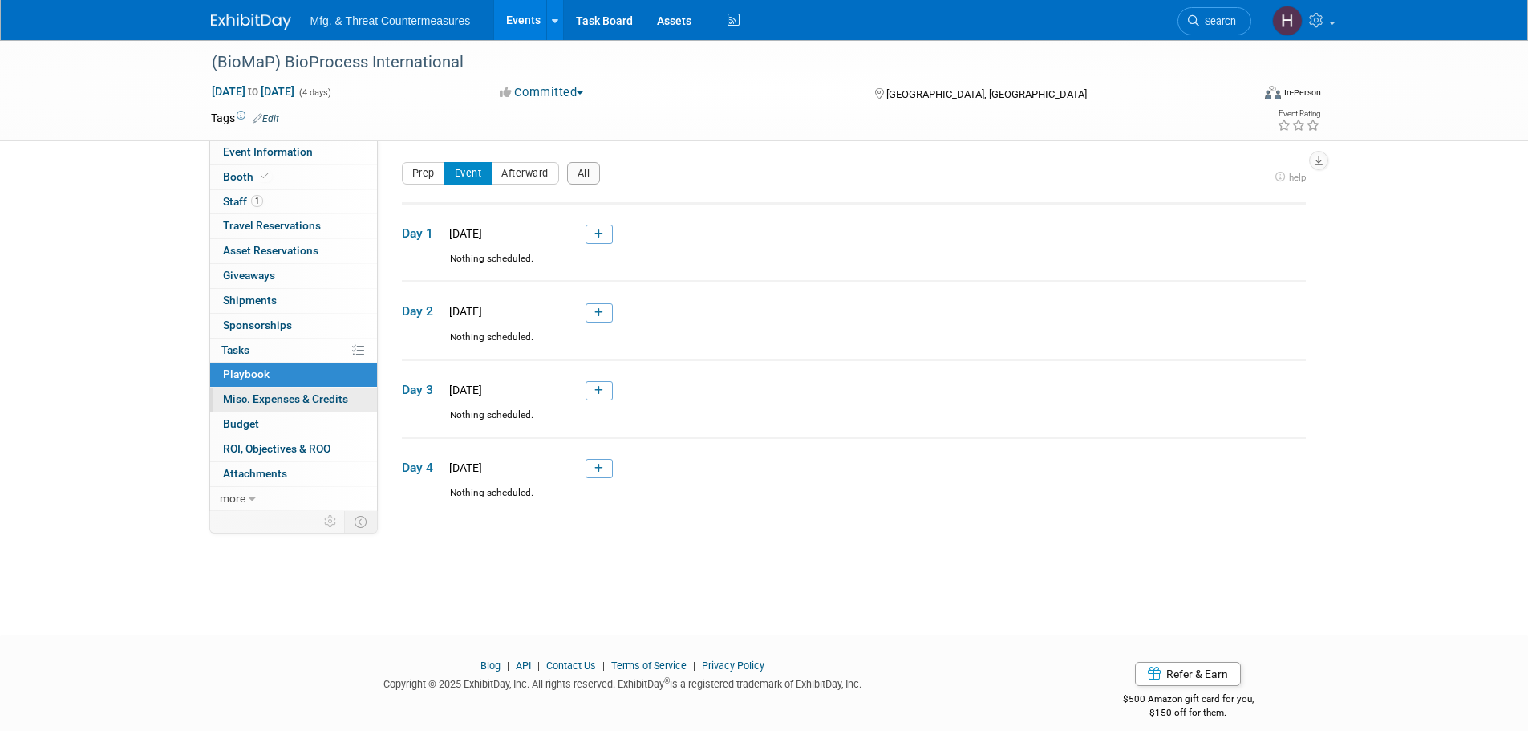
click at [234, 397] on span "Misc. Expenses & Credits 0" at bounding box center [285, 398] width 125 height 13
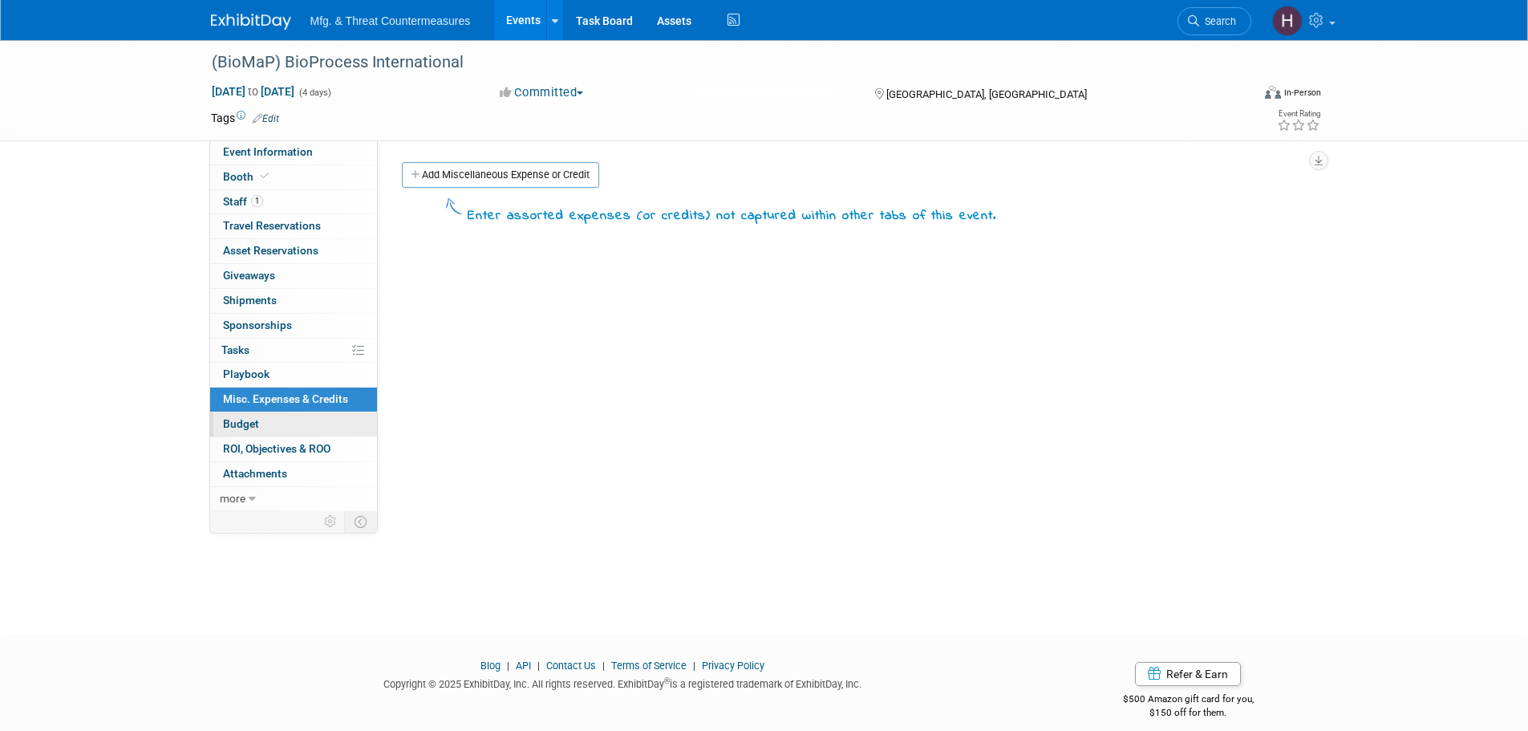
click at [233, 421] on span "Budget" at bounding box center [241, 423] width 36 height 13
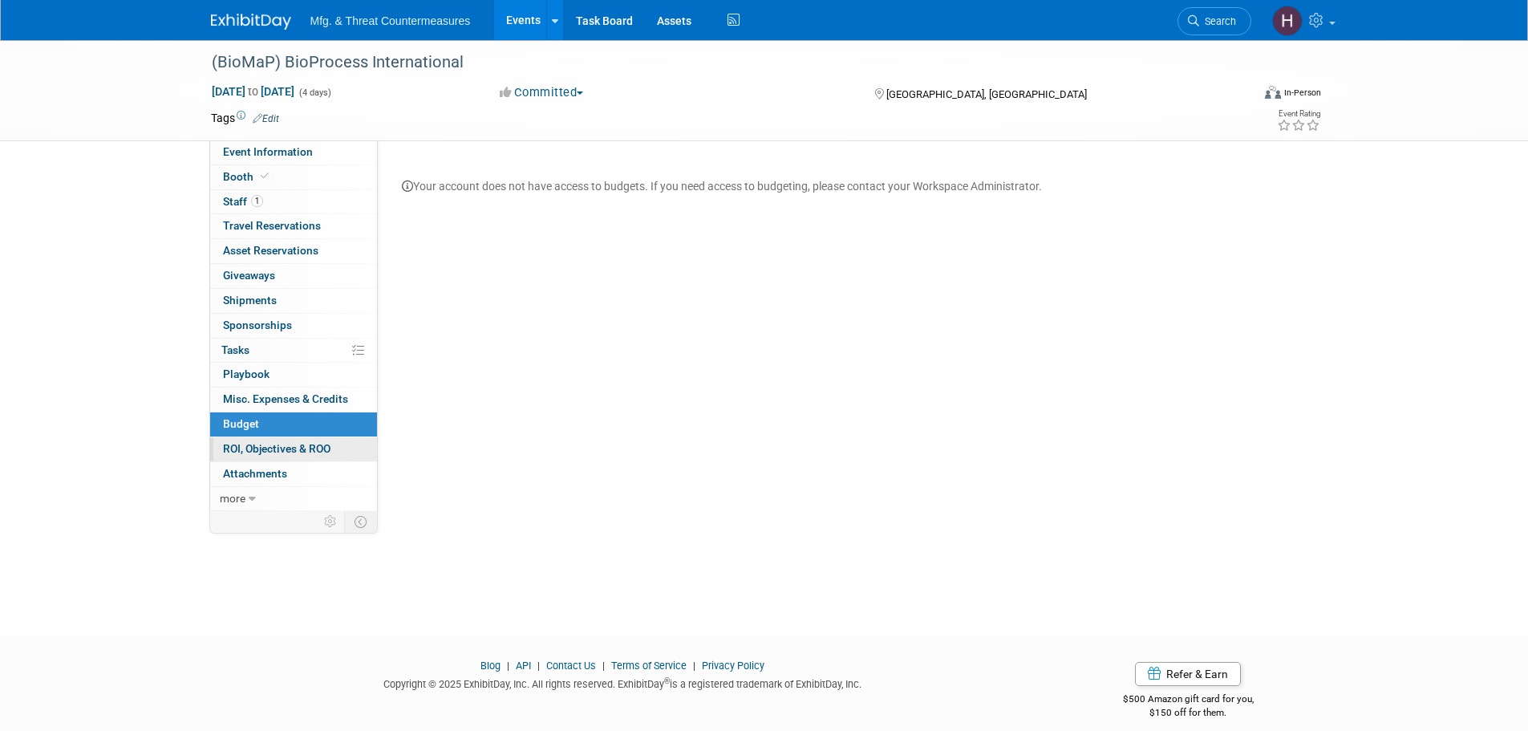
click at [242, 457] on link "0 ROI, Objectives & ROO 0" at bounding box center [293, 449] width 167 height 24
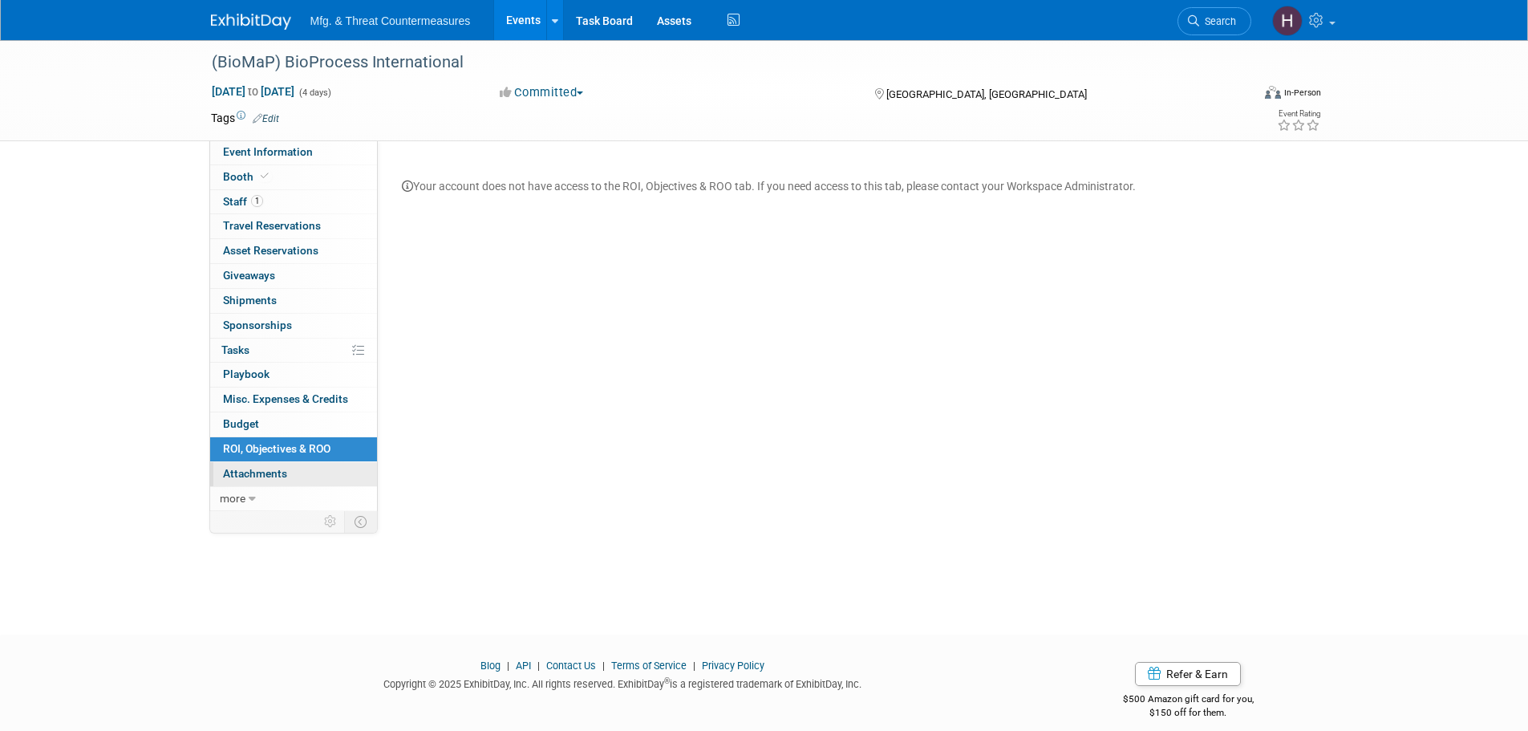
click at [241, 476] on span "Attachments 0" at bounding box center [255, 473] width 64 height 13
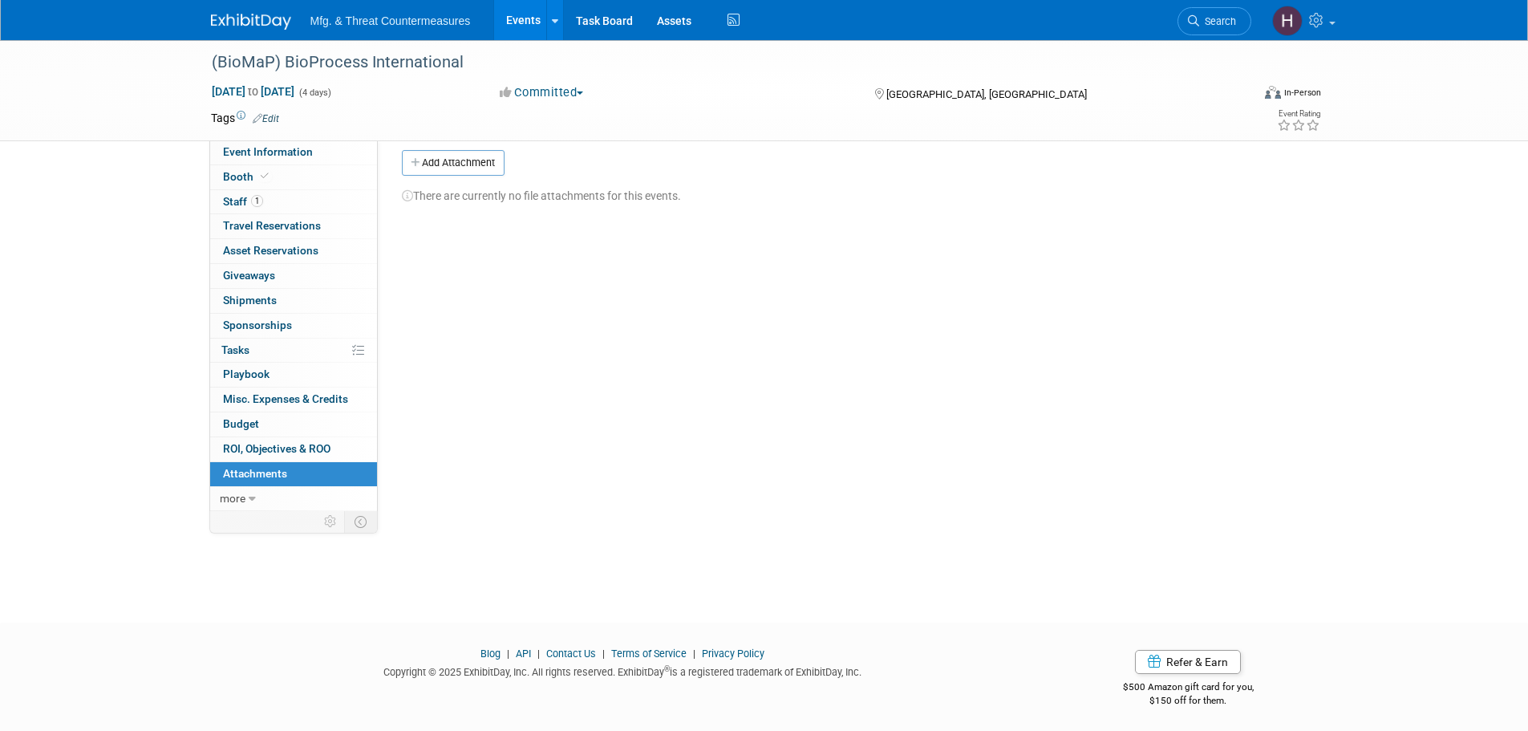
scroll to position [16, 0]
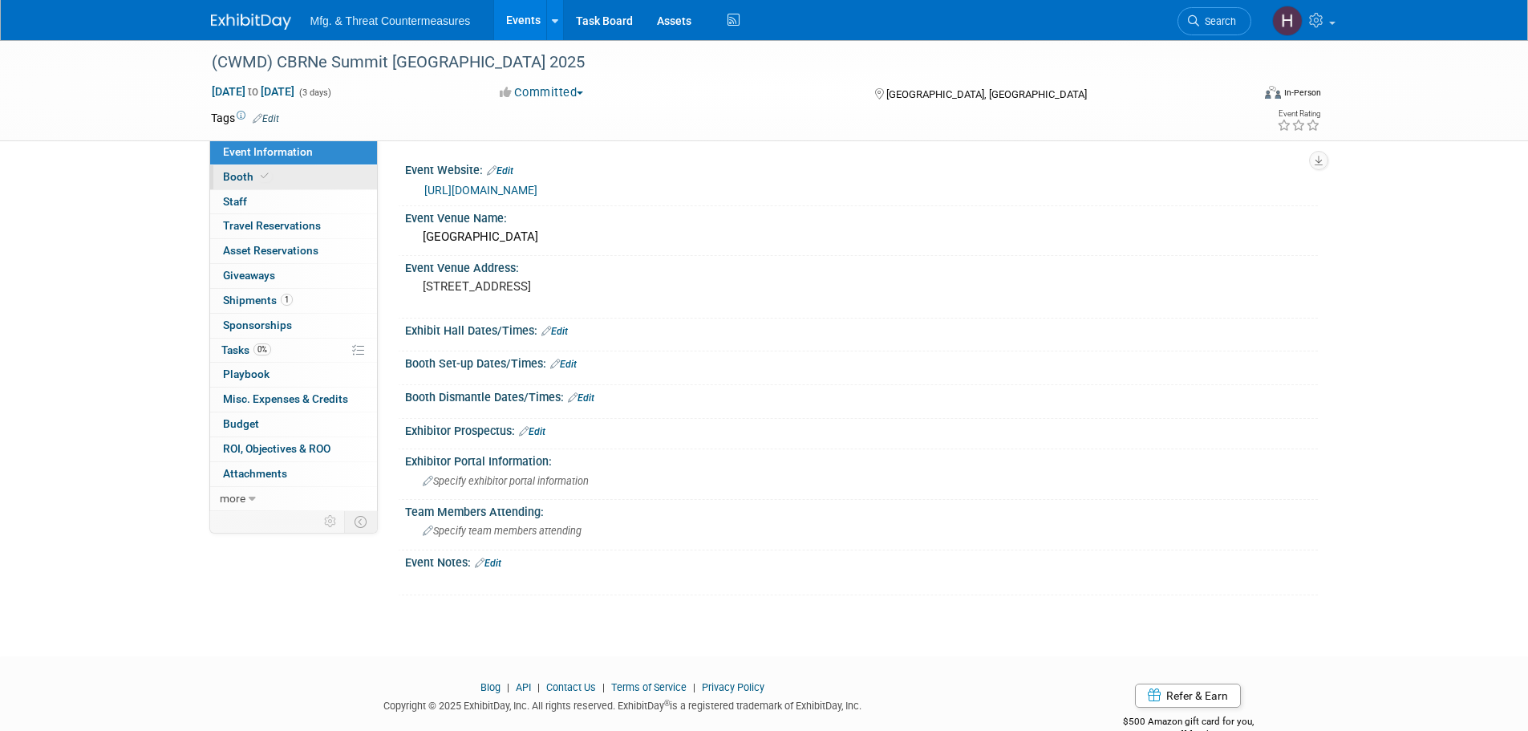
click at [229, 172] on span "Booth" at bounding box center [247, 176] width 49 height 13
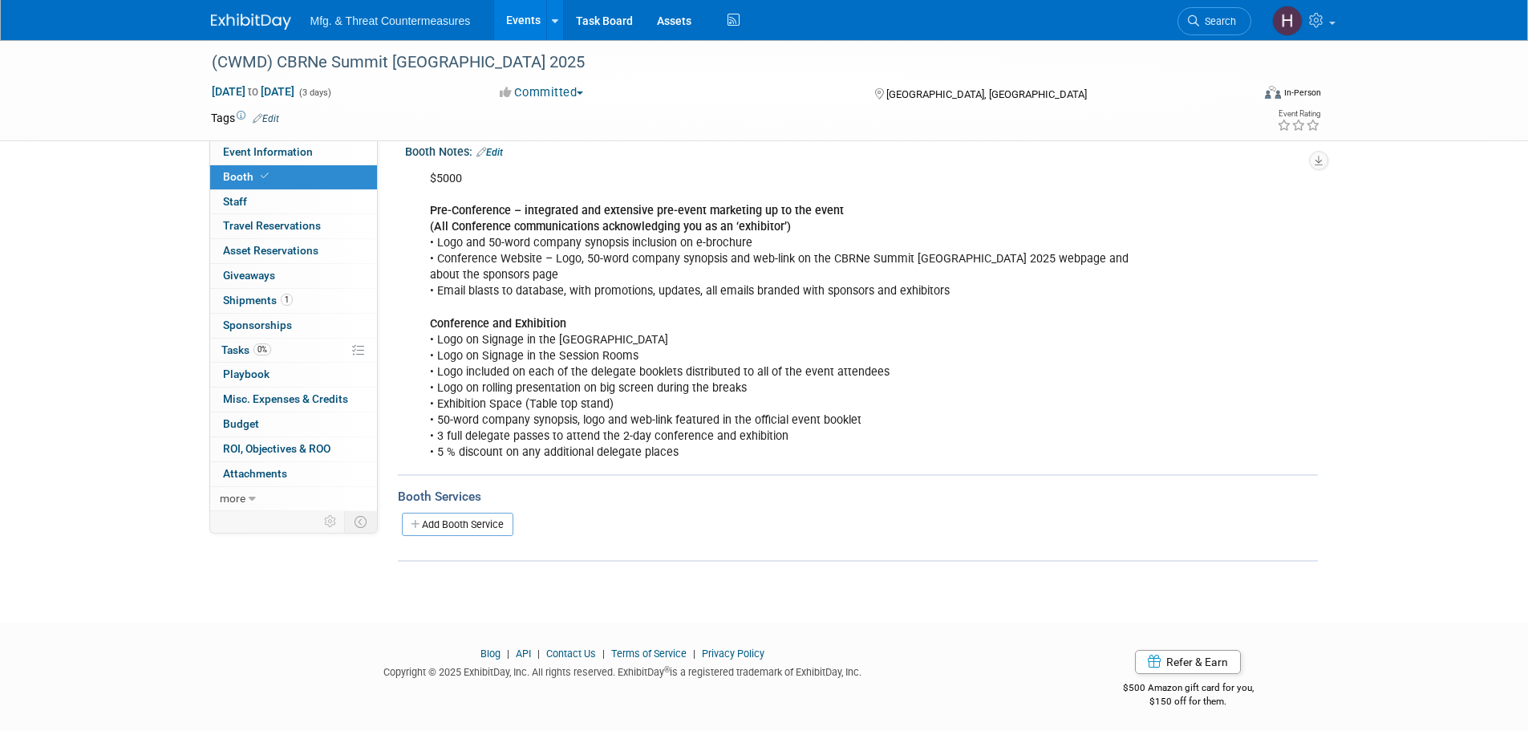
scroll to position [193, 0]
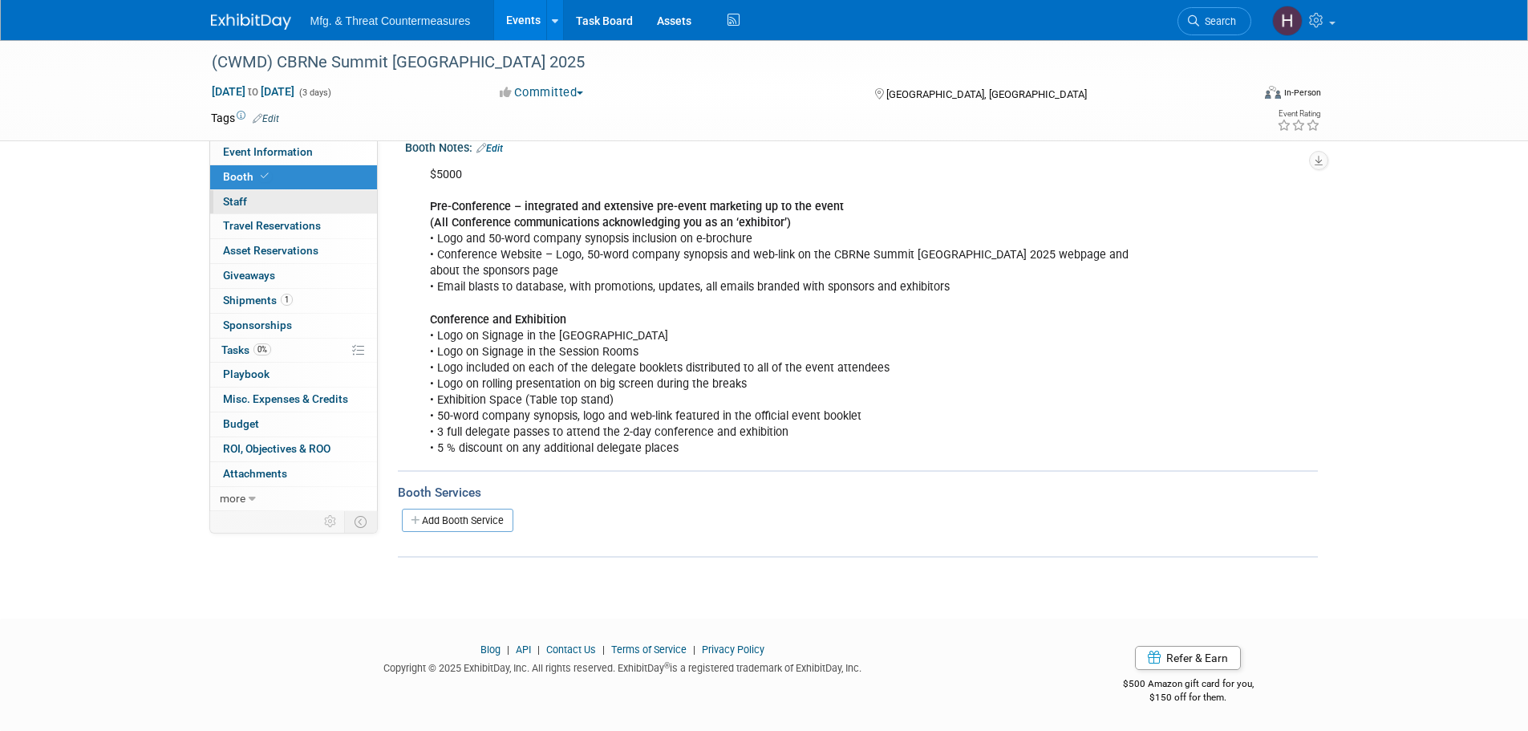
click at [256, 196] on link "0 Staff 0" at bounding box center [293, 202] width 167 height 24
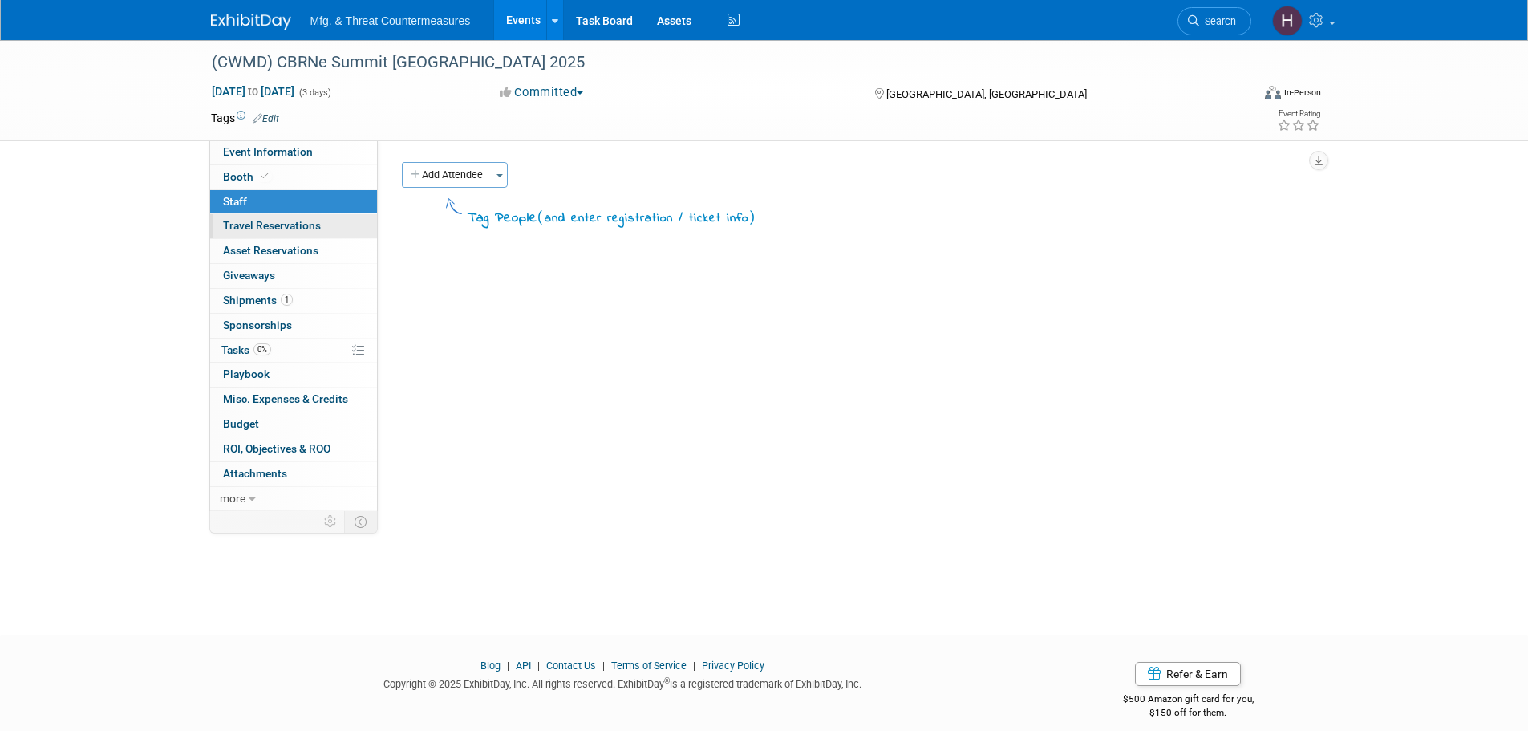
click at [246, 232] on span "Travel Reservations 0" at bounding box center [272, 225] width 98 height 13
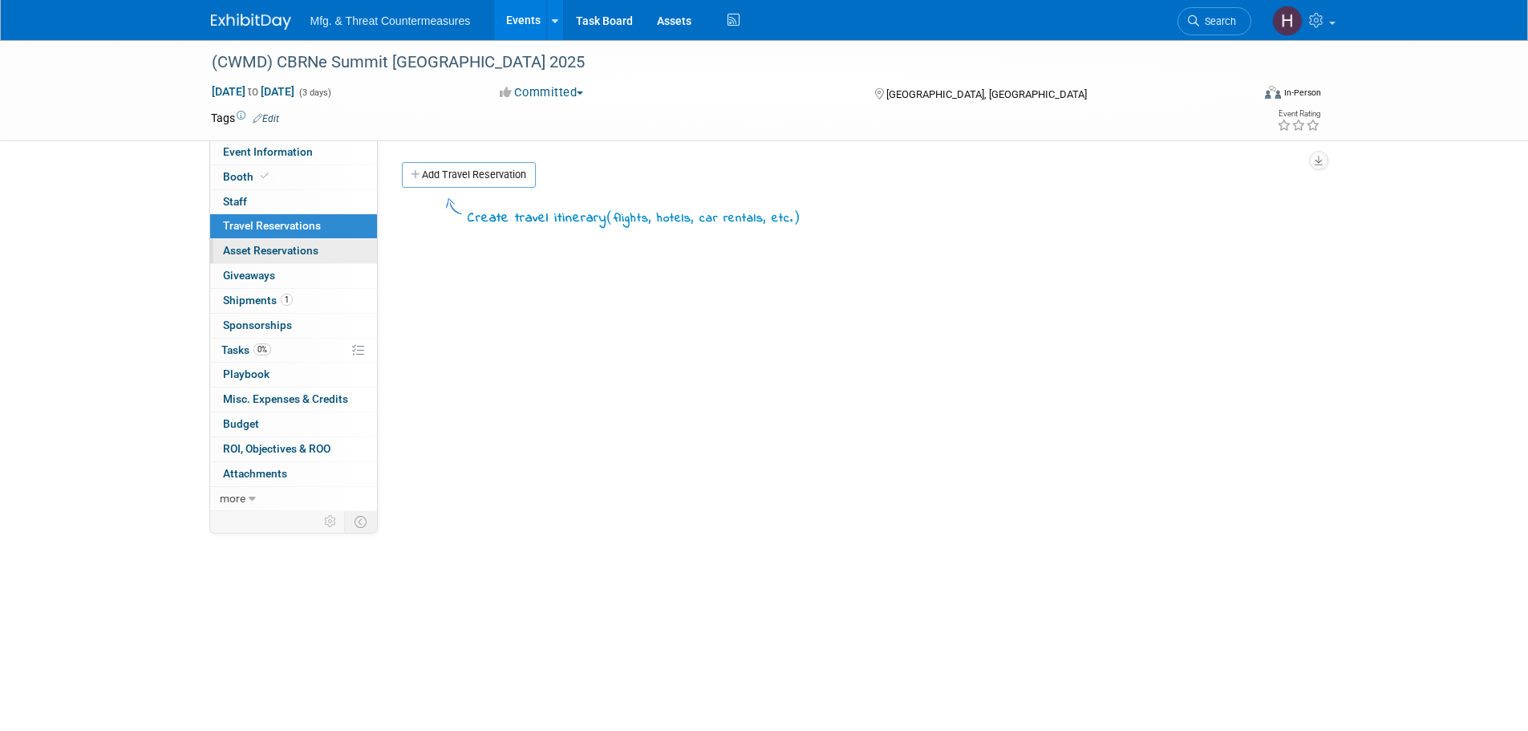
click at [247, 260] on link "0 Asset Reservations 0" at bounding box center [293, 251] width 167 height 24
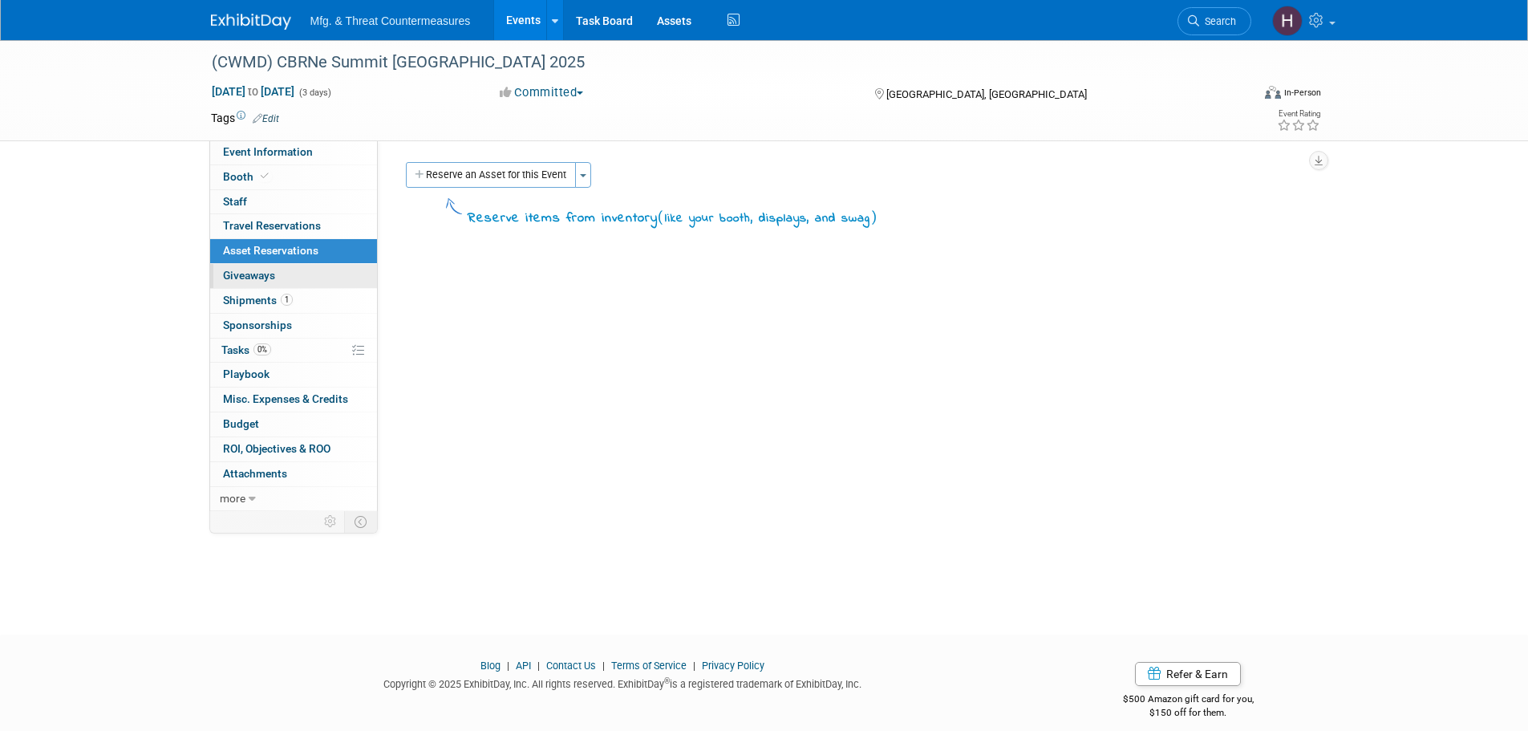
click at [254, 281] on span "Giveaways 0" at bounding box center [249, 275] width 52 height 13
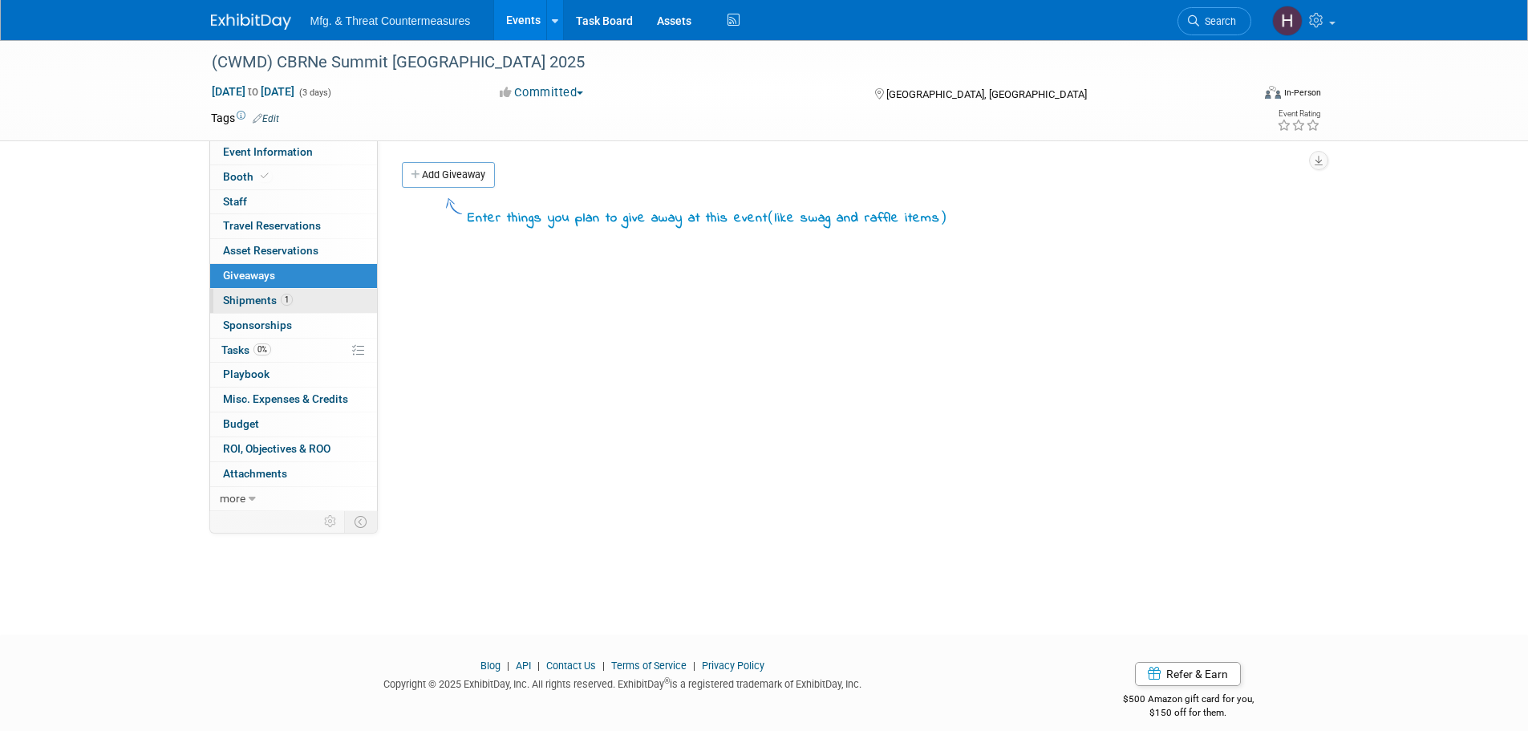
click at [252, 302] on span "Shipments 1" at bounding box center [258, 300] width 70 height 13
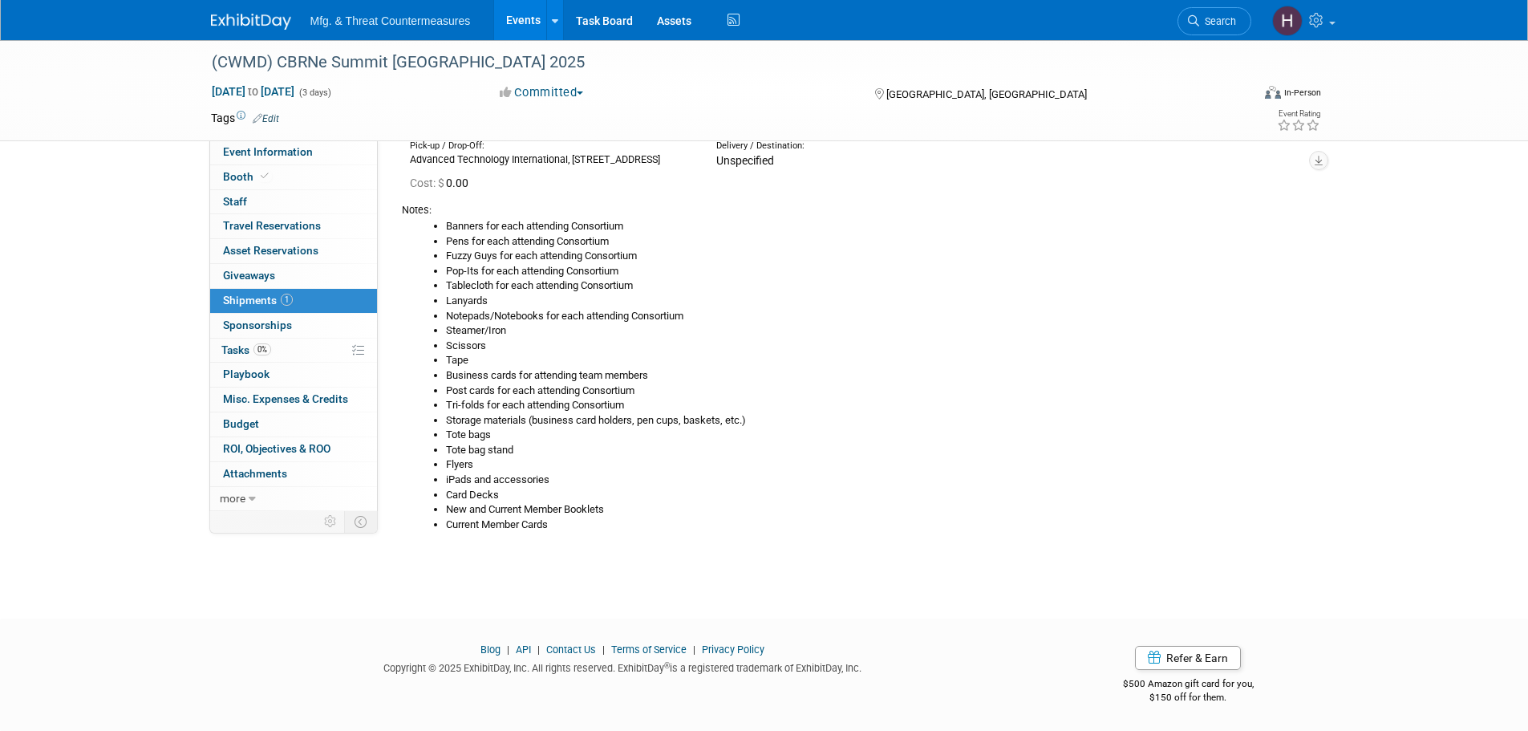
scroll to position [148, 0]
click at [270, 325] on span "Sponsorships 0" at bounding box center [257, 325] width 69 height 13
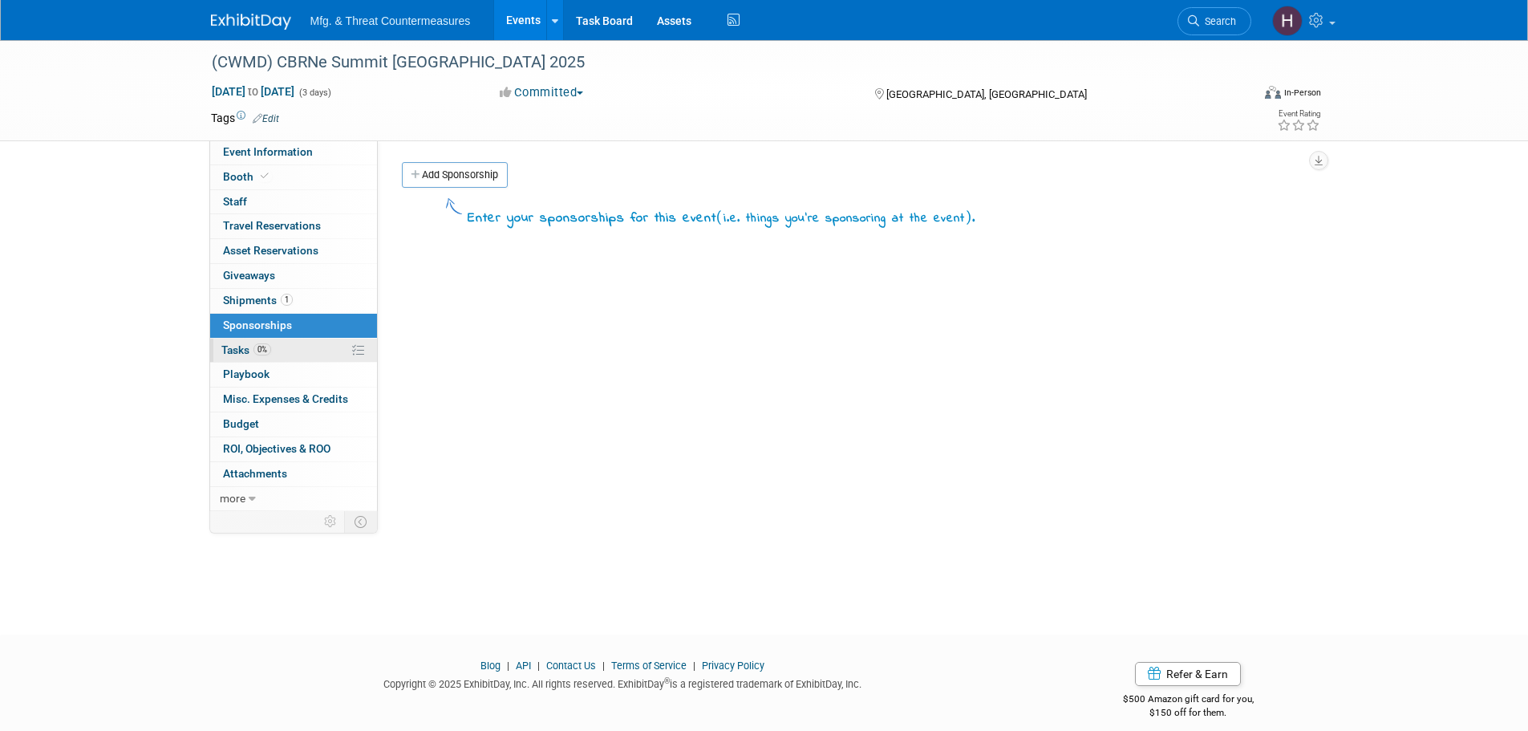
click at [235, 350] on span "Tasks 0%" at bounding box center [246, 349] width 50 height 13
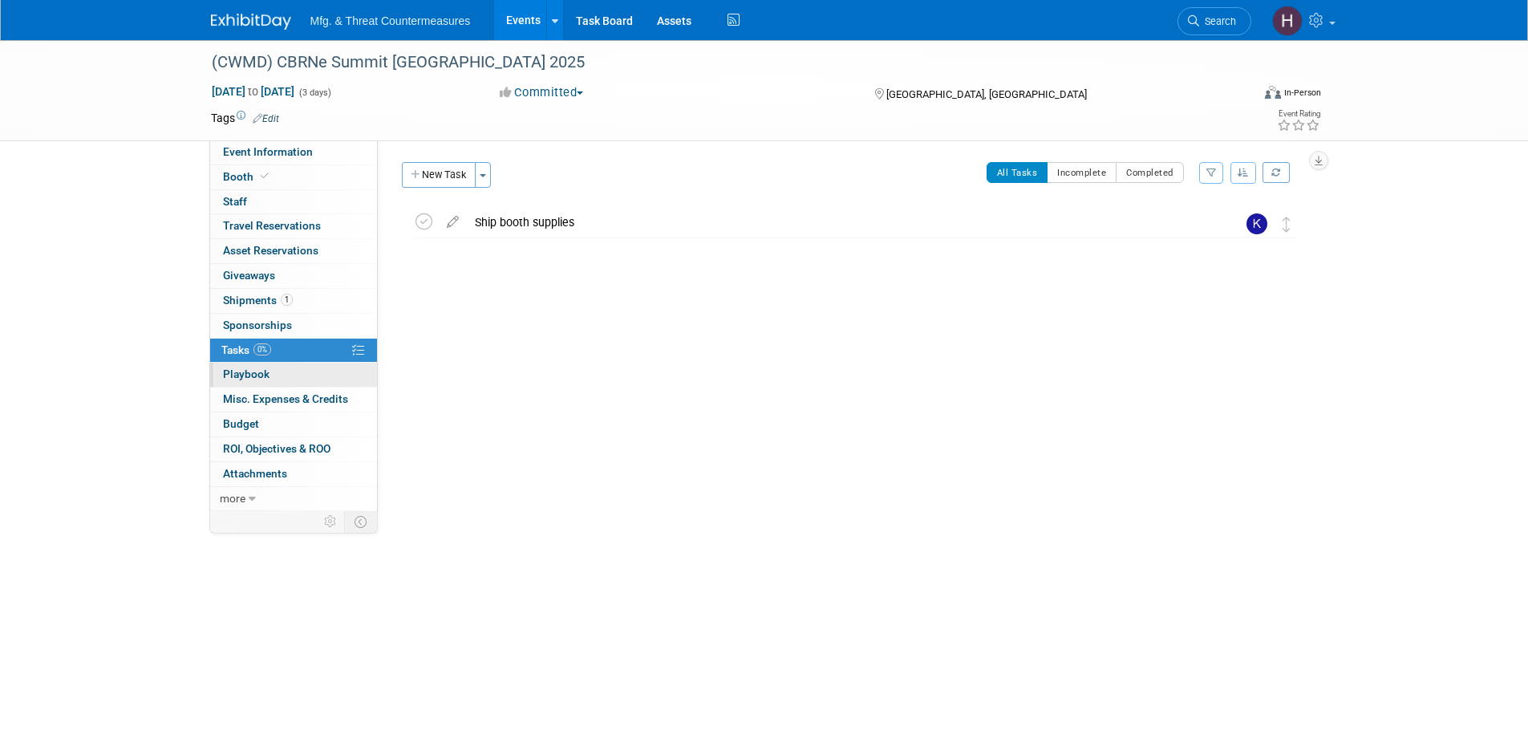
click at [232, 380] on span "Playbook 0" at bounding box center [246, 373] width 47 height 13
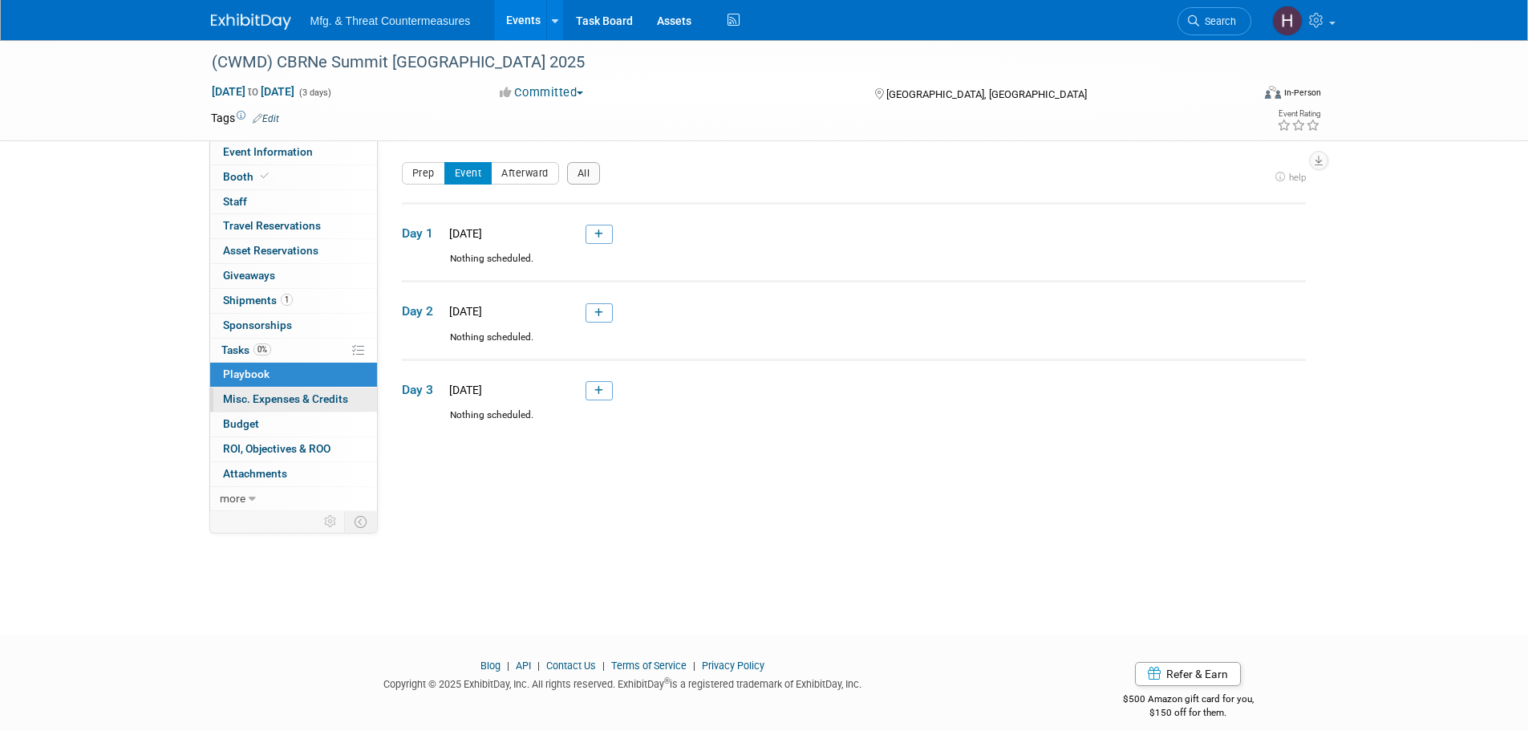
click at [232, 400] on span "Misc. Expenses & Credits 0" at bounding box center [285, 398] width 125 height 13
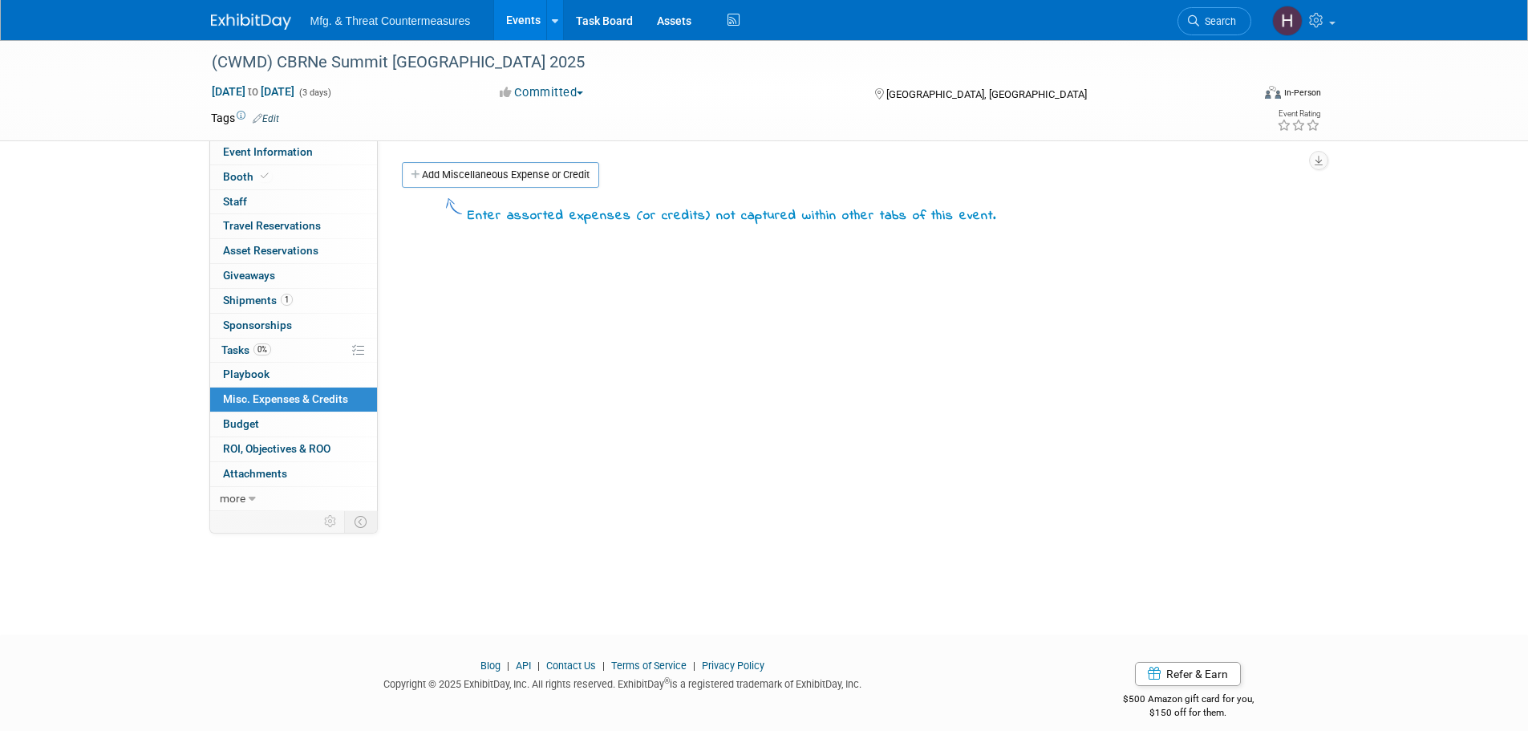
click at [242, 417] on span "Budget" at bounding box center [241, 423] width 36 height 13
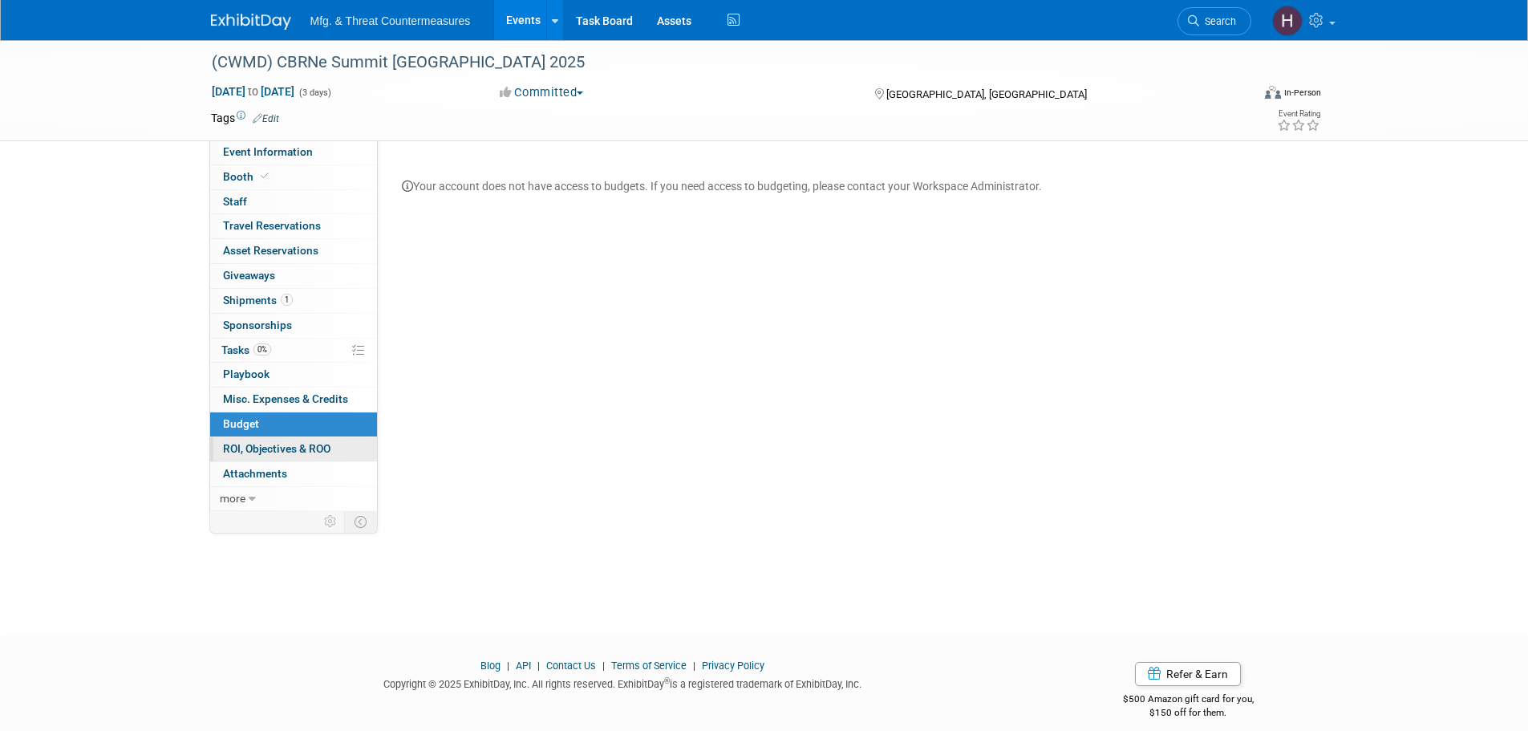
click at [249, 443] on span "ROI, Objectives & ROO 0" at bounding box center [277, 448] width 108 height 13
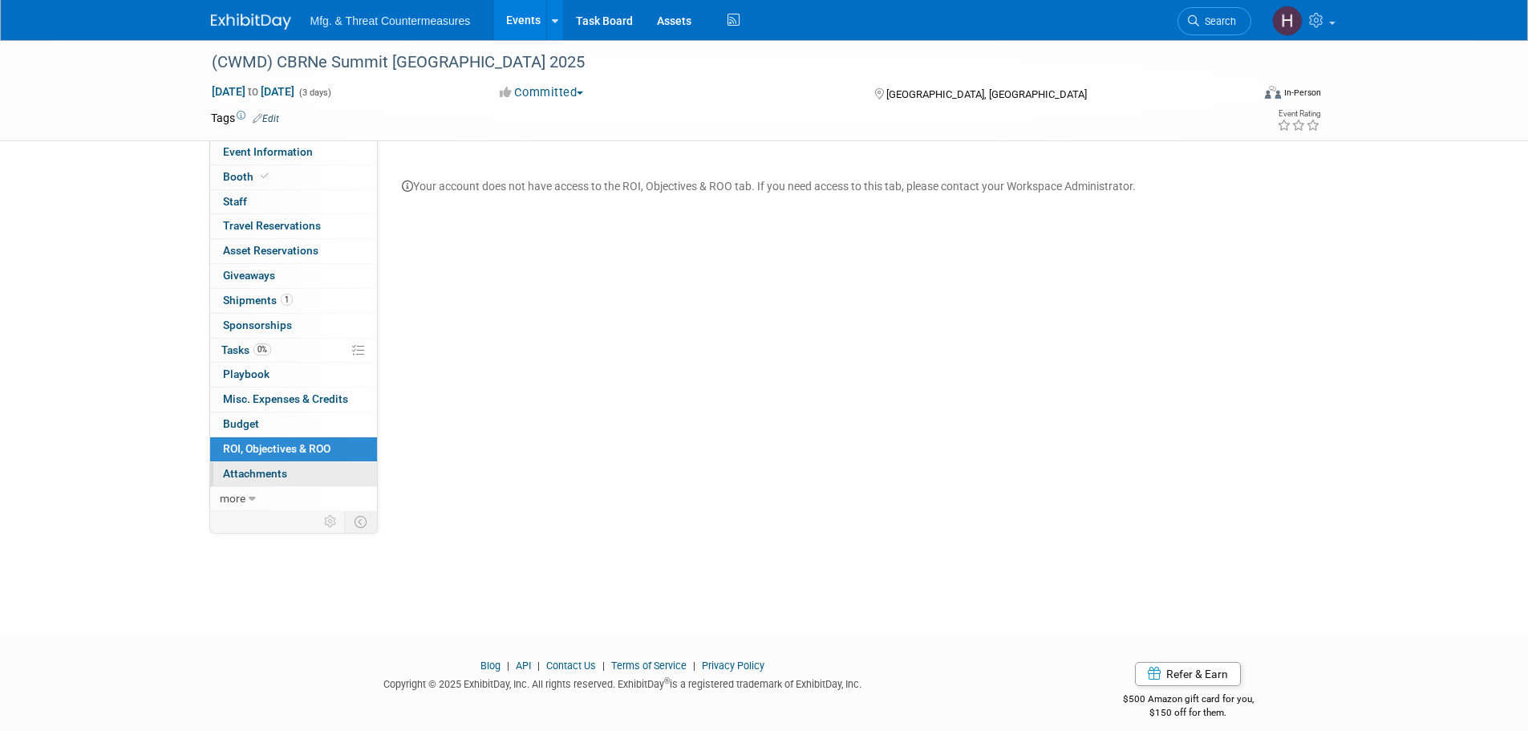
click at [326, 473] on link "0 Attachments 0" at bounding box center [293, 474] width 167 height 24
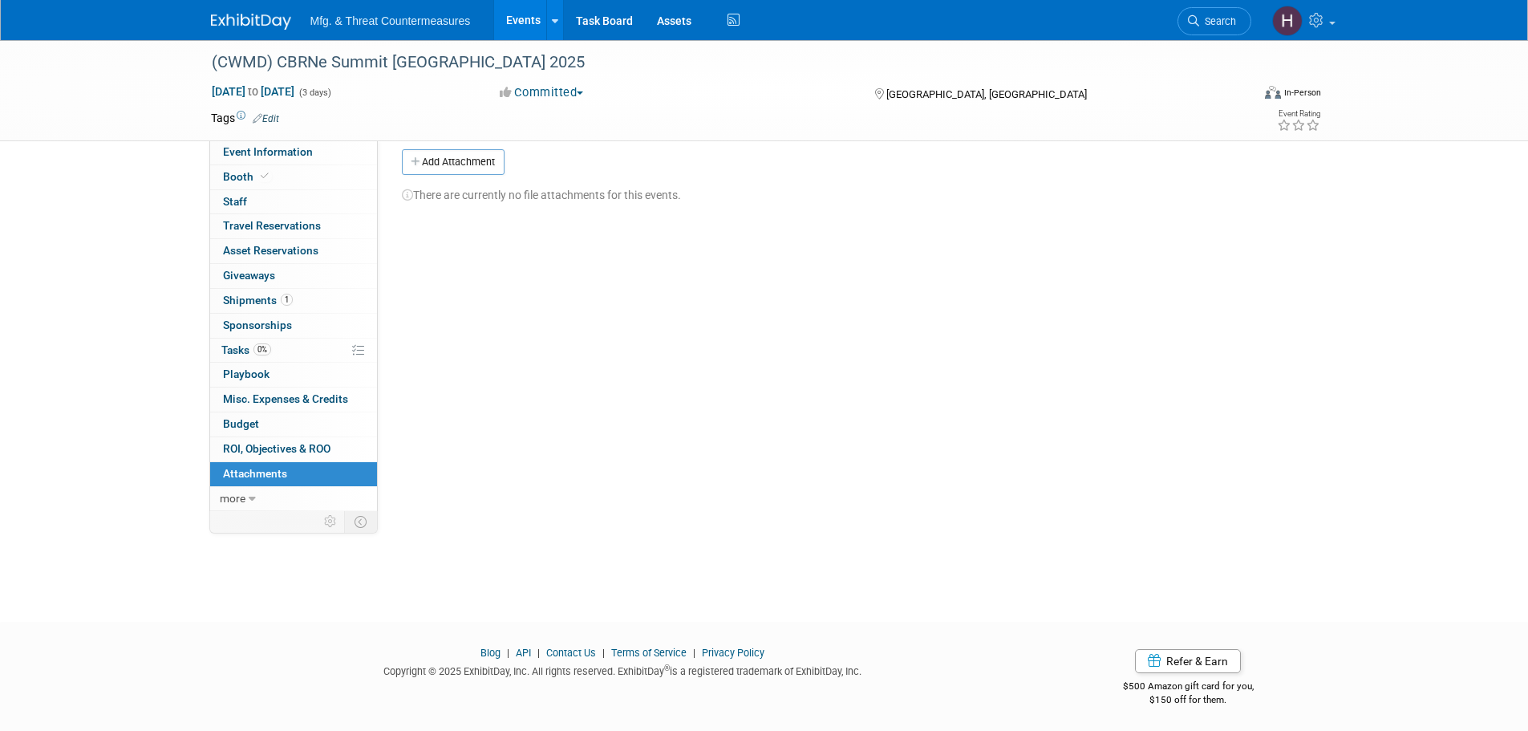
scroll to position [16, 0]
